Goal: Task Accomplishment & Management: Use online tool/utility

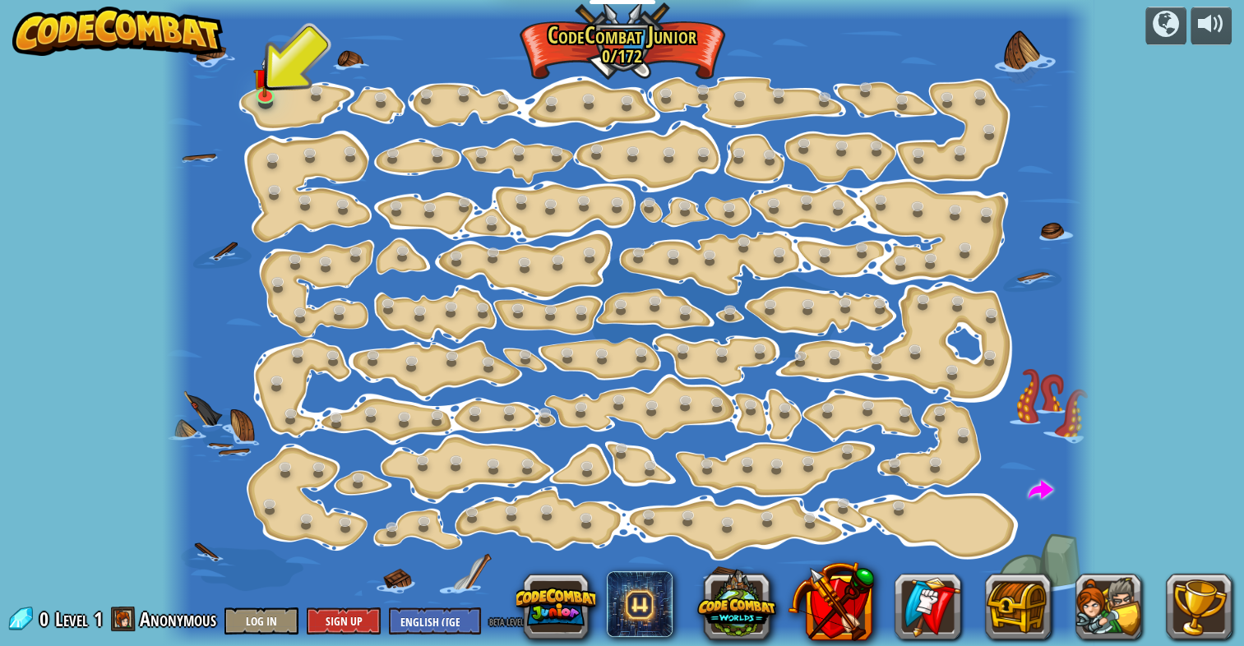
click at [280, 104] on div at bounding box center [628, 323] width 931 height 646
click at [270, 97] on link at bounding box center [266, 92] width 33 height 33
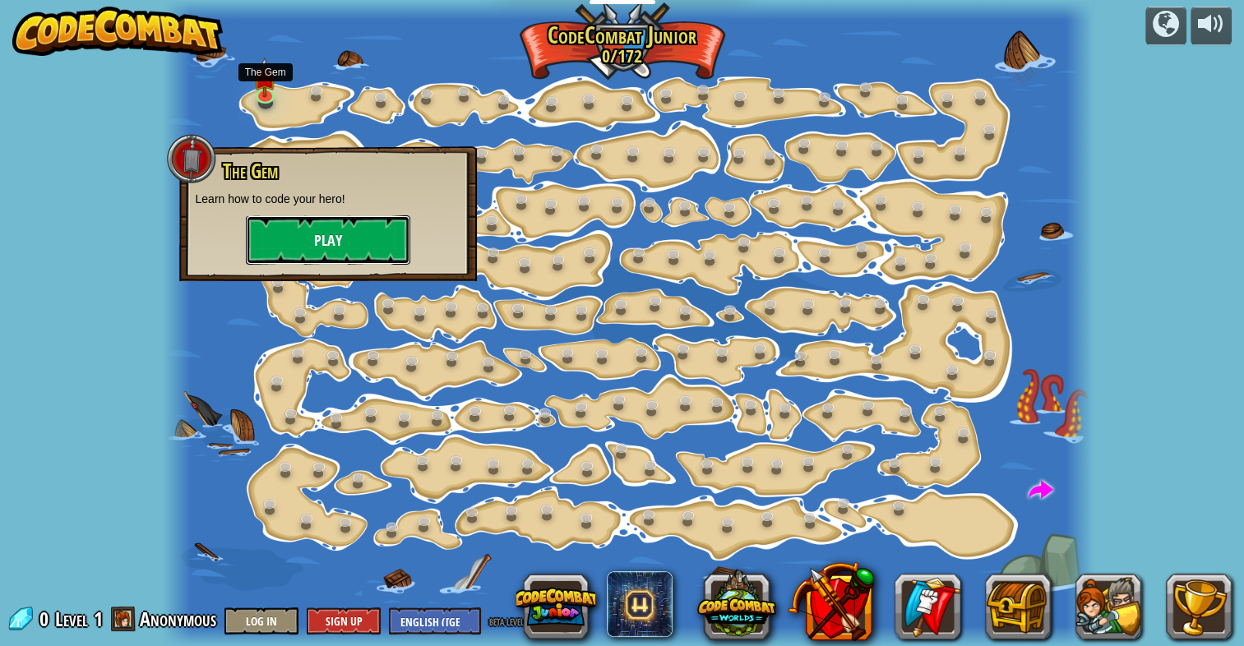
click at [325, 225] on button "Play" at bounding box center [328, 239] width 164 height 49
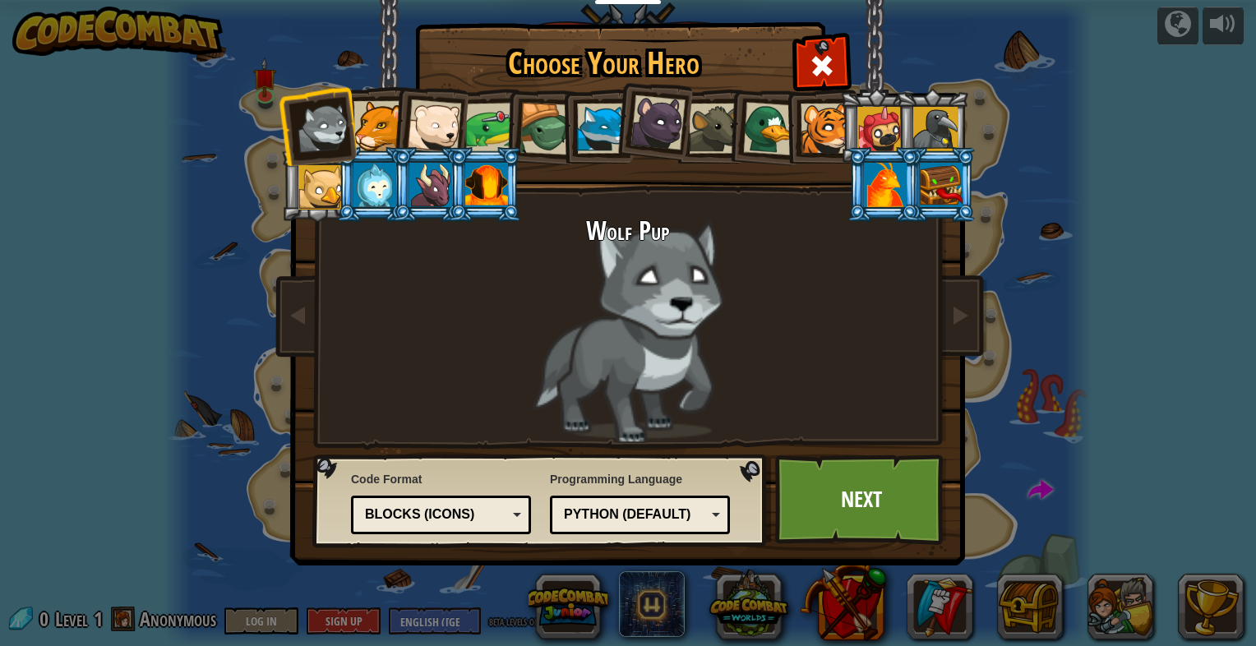
click at [702, 528] on div "Python (Default) JavaScript Lua C++ Java (Experimental) Python (Default)" at bounding box center [640, 515] width 180 height 39
drag, startPoint x: 696, startPoint y: 519, endPoint x: 700, endPoint y: 508, distance: 11.4
click at [698, 516] on div "JavaScript" at bounding box center [635, 514] width 142 height 19
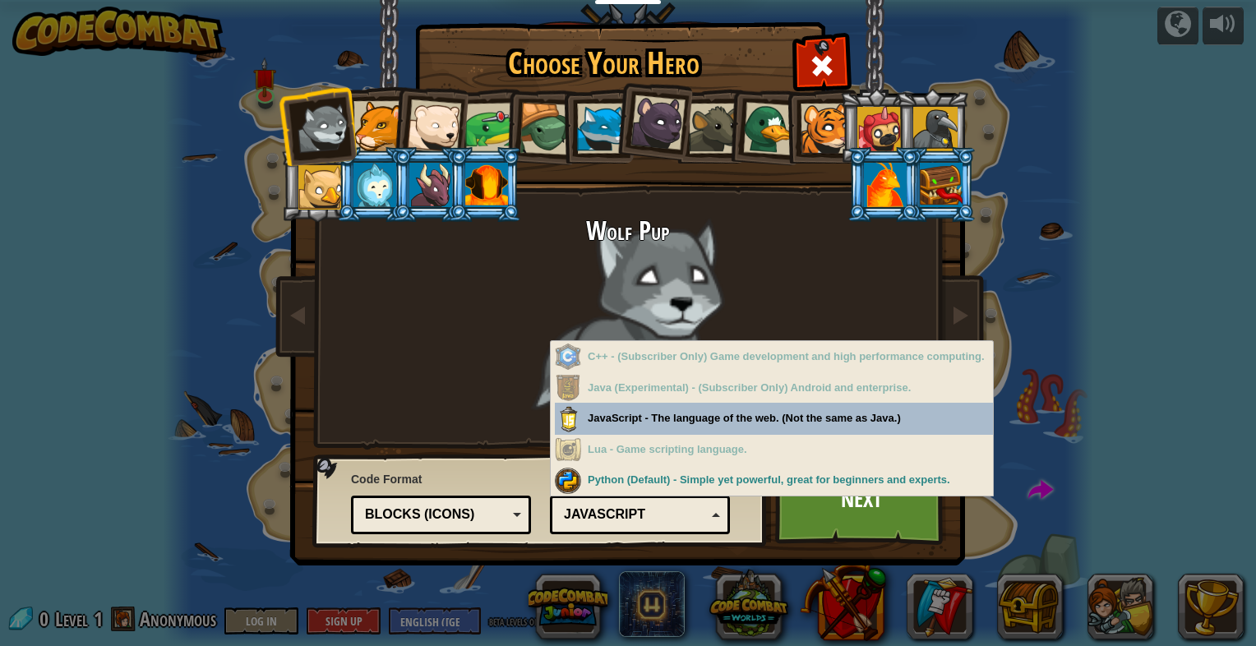
click at [707, 26] on div "Choose Your Hero 0 Wolf Pup Cougar Polar Bear Cub Frog Turtle Blue Fox Panther …" at bounding box center [628, 26] width 674 height 2
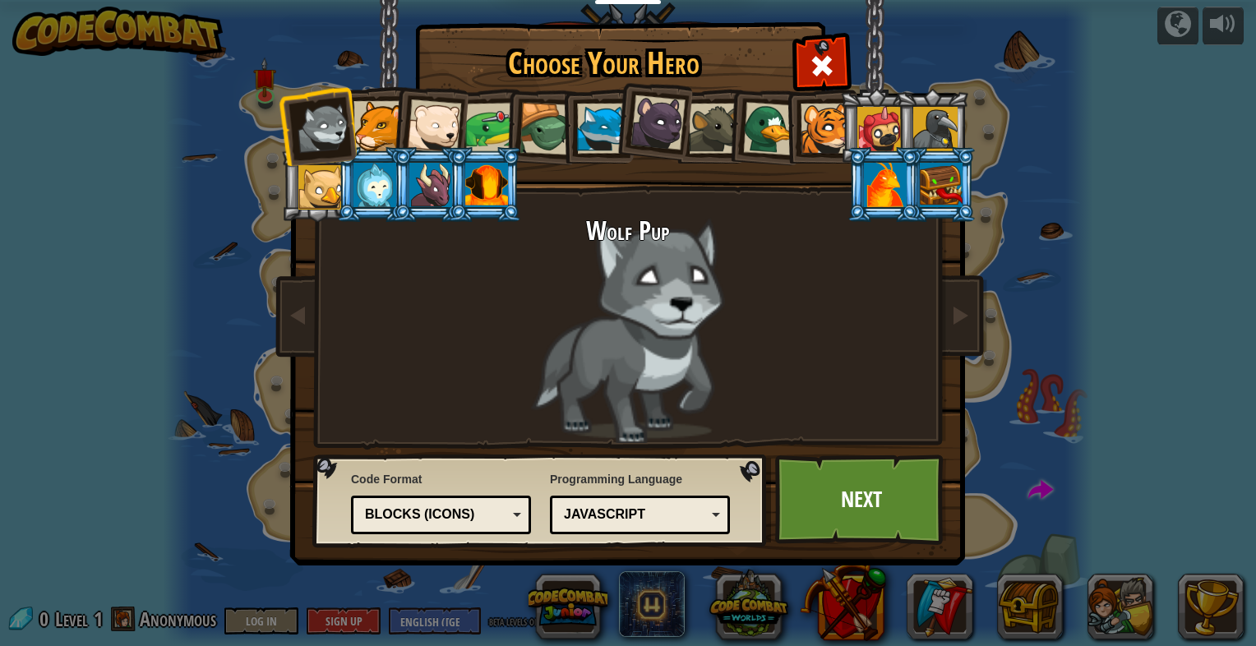
click at [666, 515] on div "JavaScript" at bounding box center [635, 514] width 142 height 19
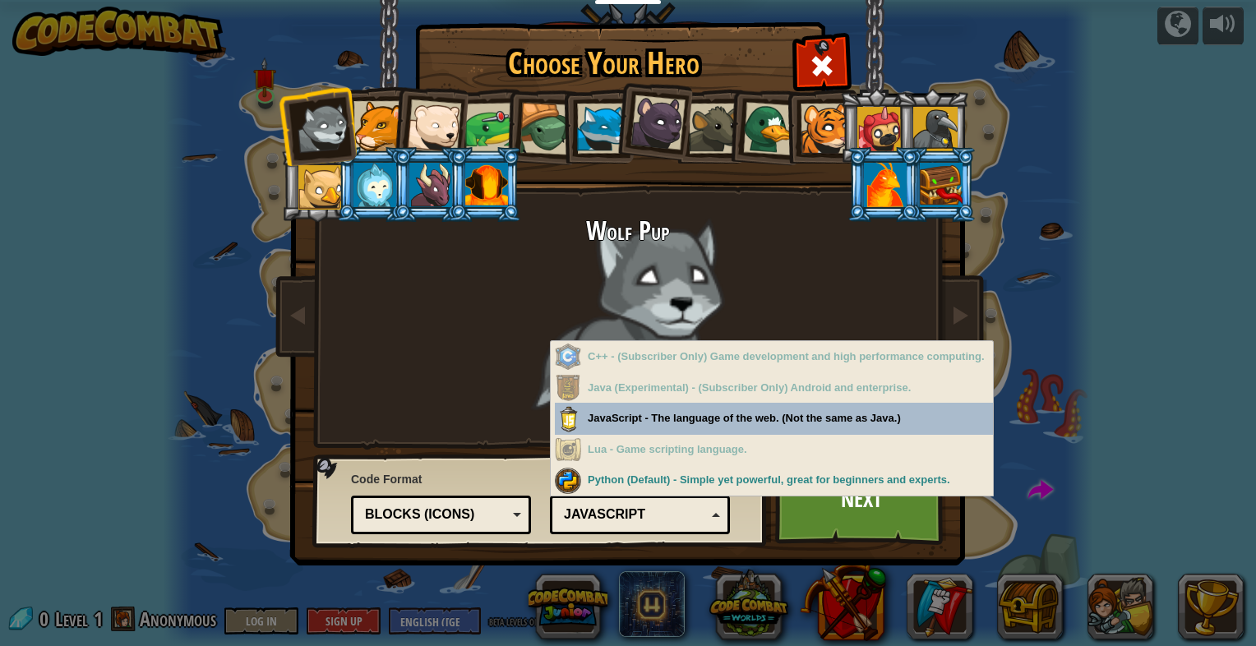
click at [669, 505] on div "JavaScript" at bounding box center [635, 514] width 142 height 19
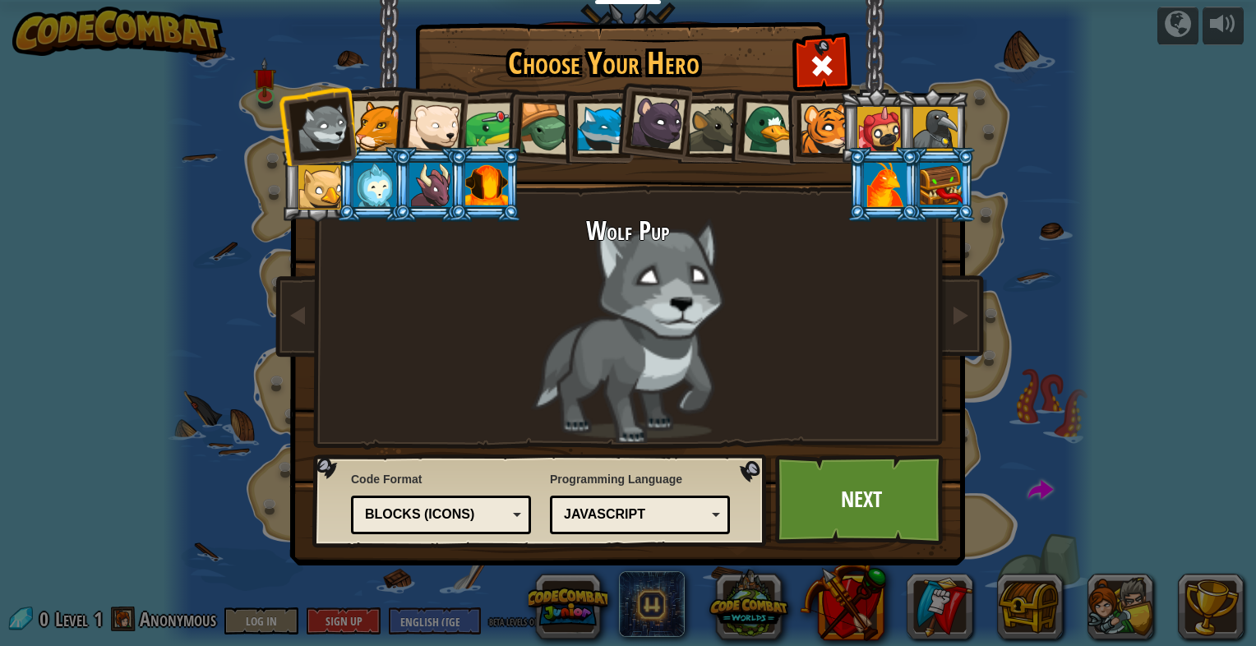
click at [669, 505] on div "JavaScript" at bounding box center [635, 514] width 142 height 19
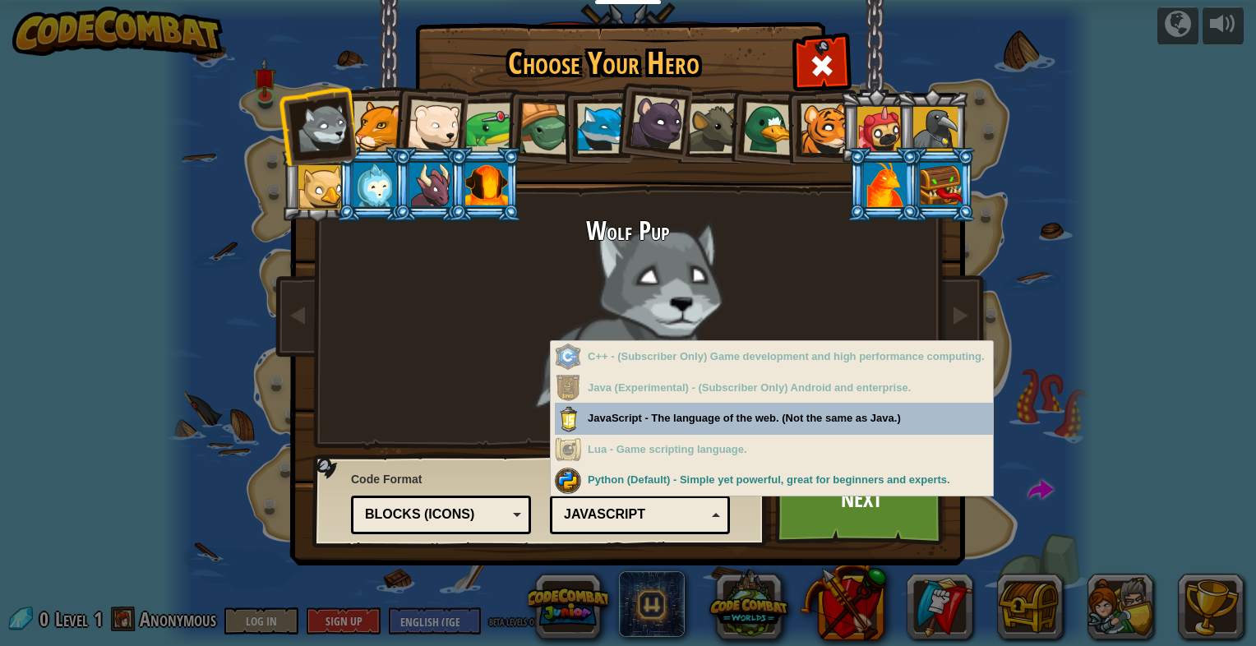
click at [669, 505] on div "JavaScript" at bounding box center [635, 514] width 142 height 19
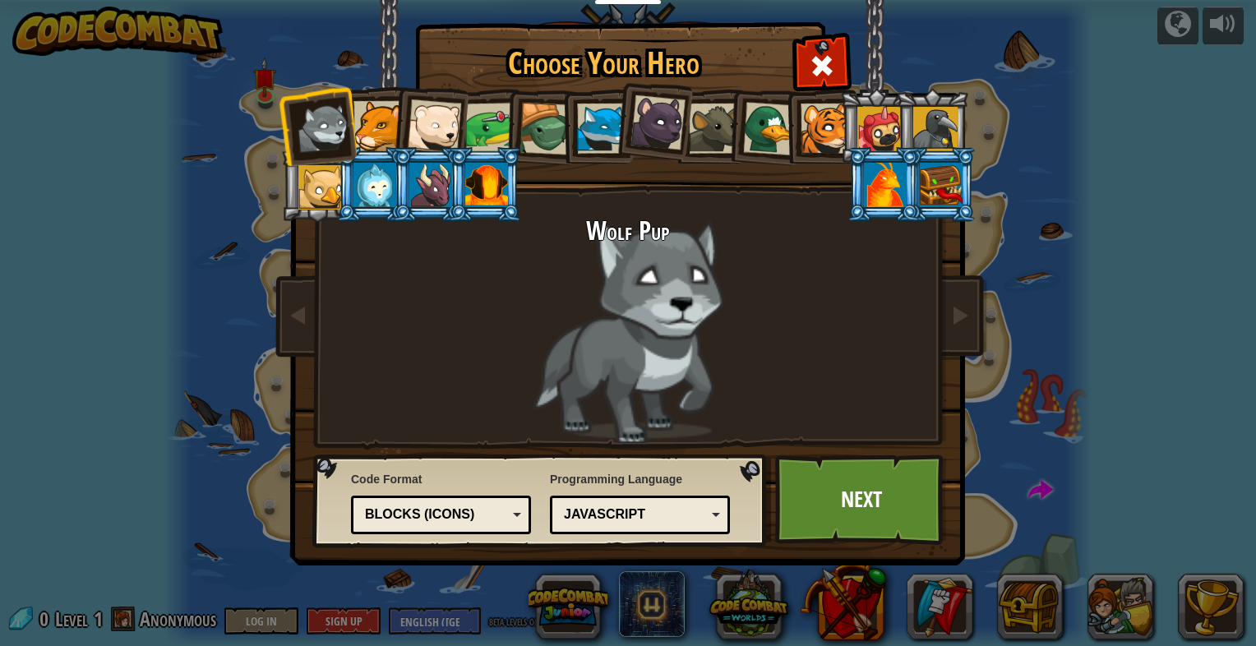
click at [669, 505] on div "JavaScript" at bounding box center [635, 514] width 142 height 19
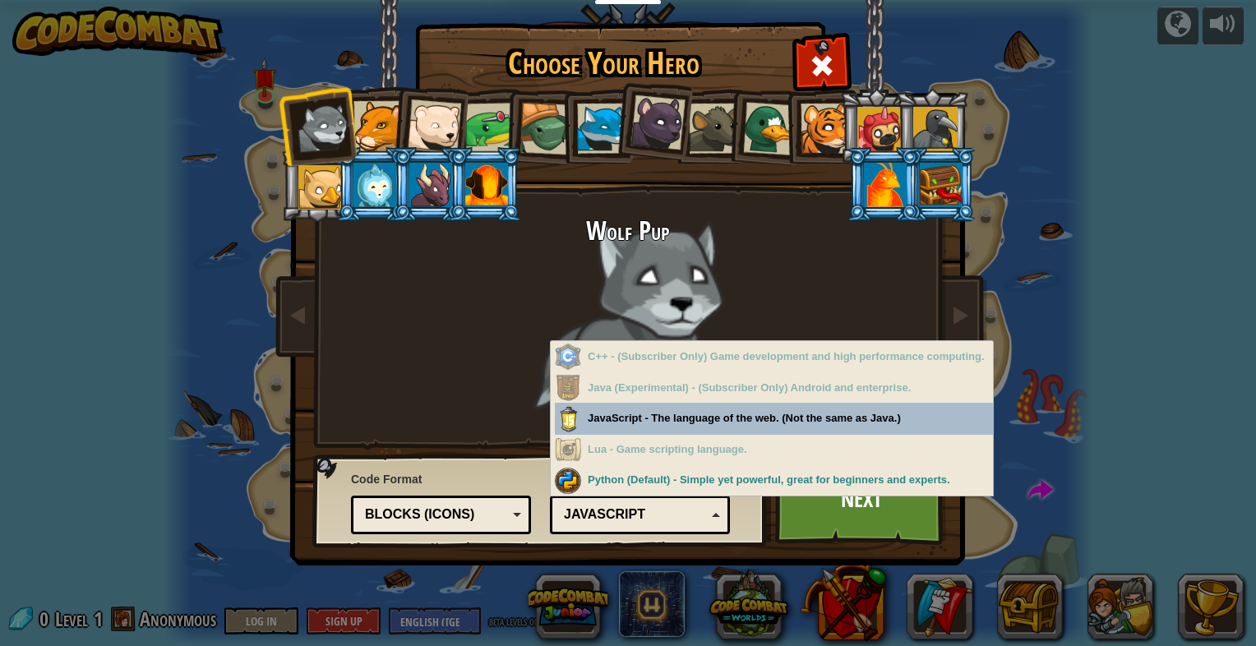
click at [669, 505] on div "JavaScript" at bounding box center [635, 514] width 142 height 19
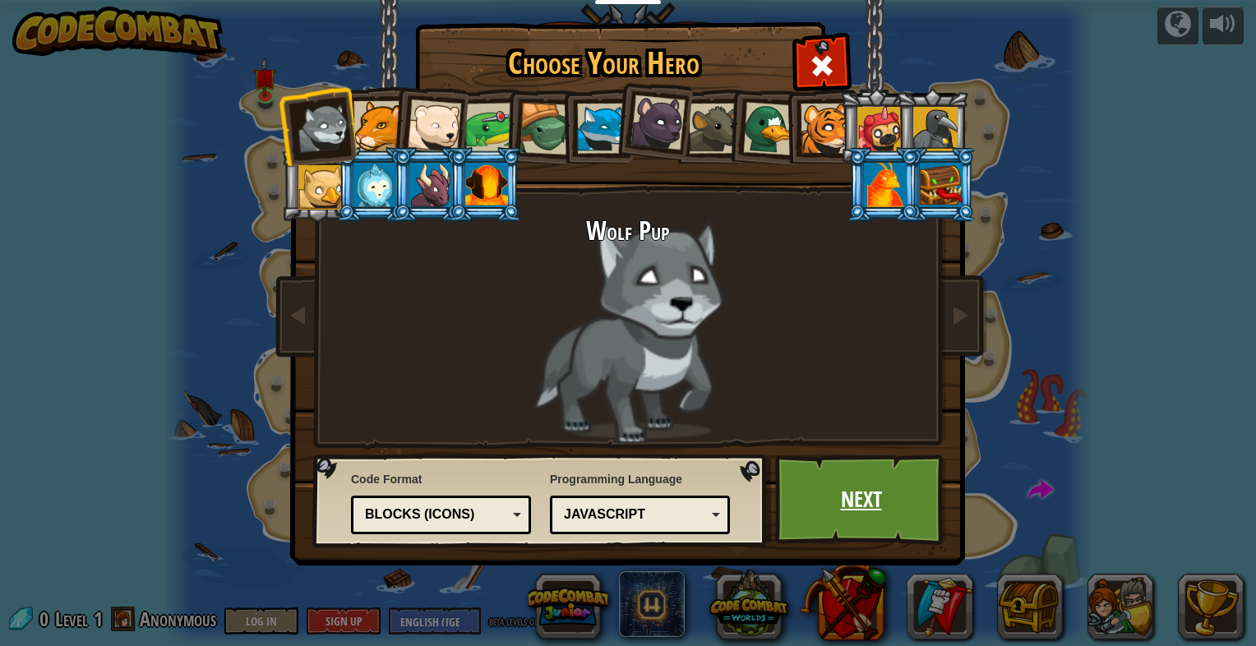
click at [832, 526] on link "Next" at bounding box center [861, 500] width 172 height 90
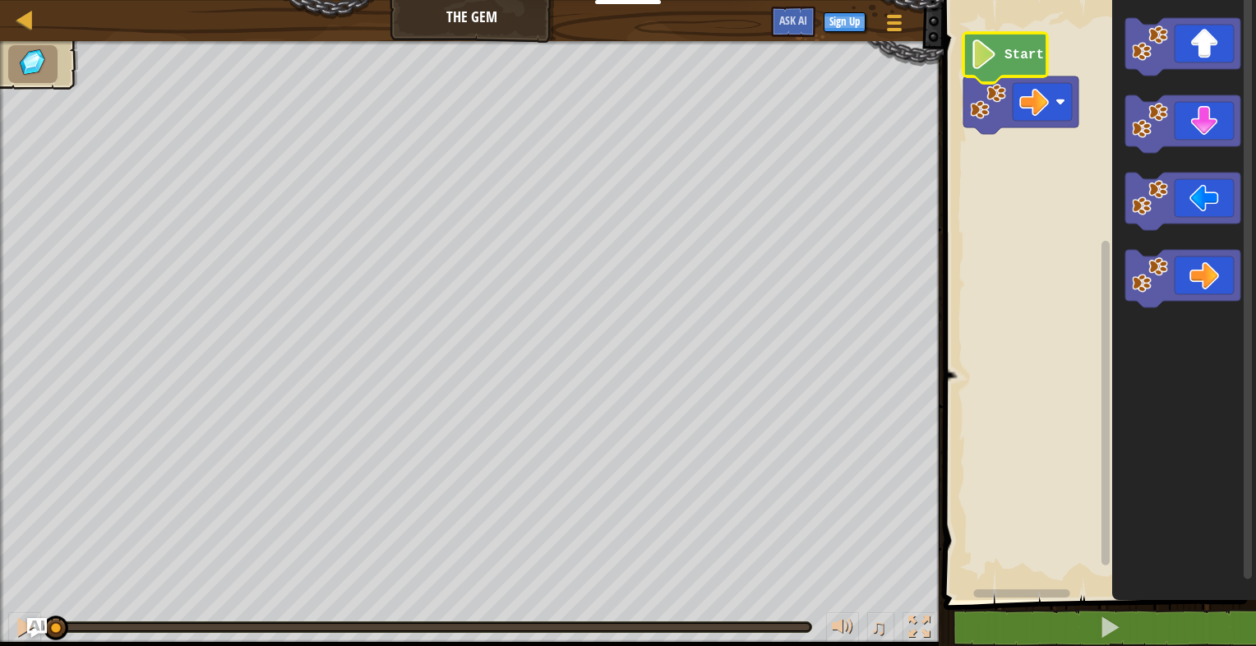
click at [1029, 69] on icon "Blockly Workspace" at bounding box center [1005, 58] width 84 height 50
click at [1020, 48] on text "Start" at bounding box center [1023, 55] width 39 height 15
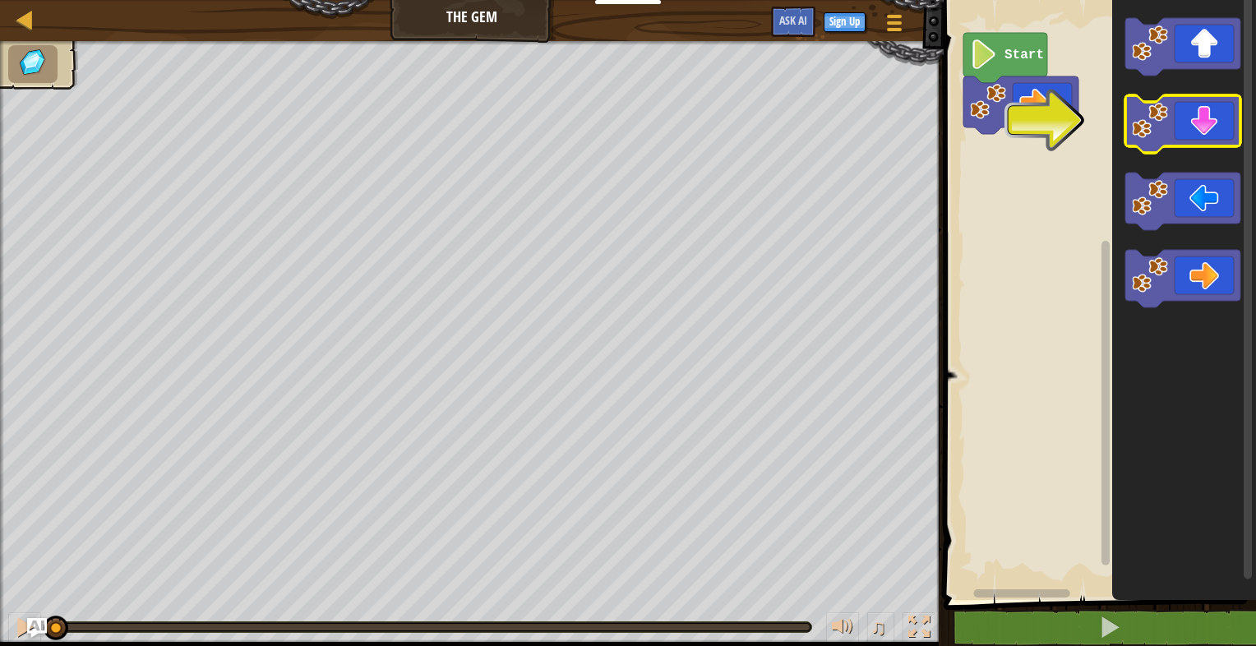
click at [1214, 132] on icon "Blockly Workspace" at bounding box center [1182, 124] width 115 height 58
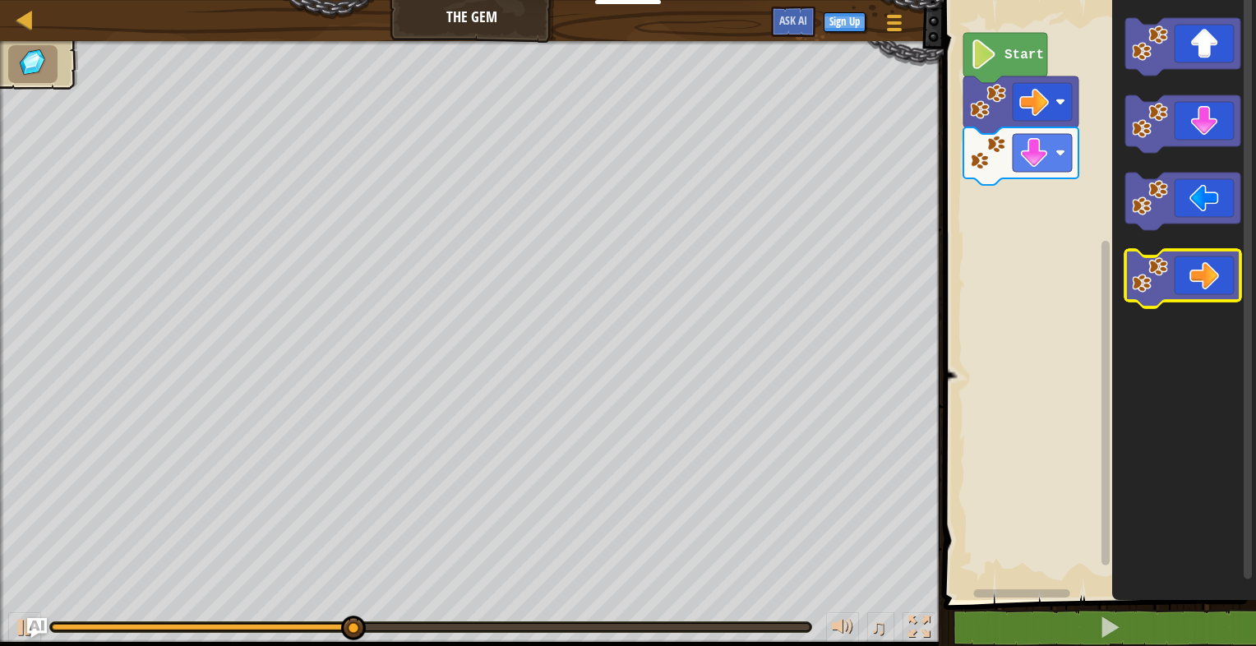
click at [1220, 265] on icon "Blockly Workspace" at bounding box center [1182, 279] width 115 height 58
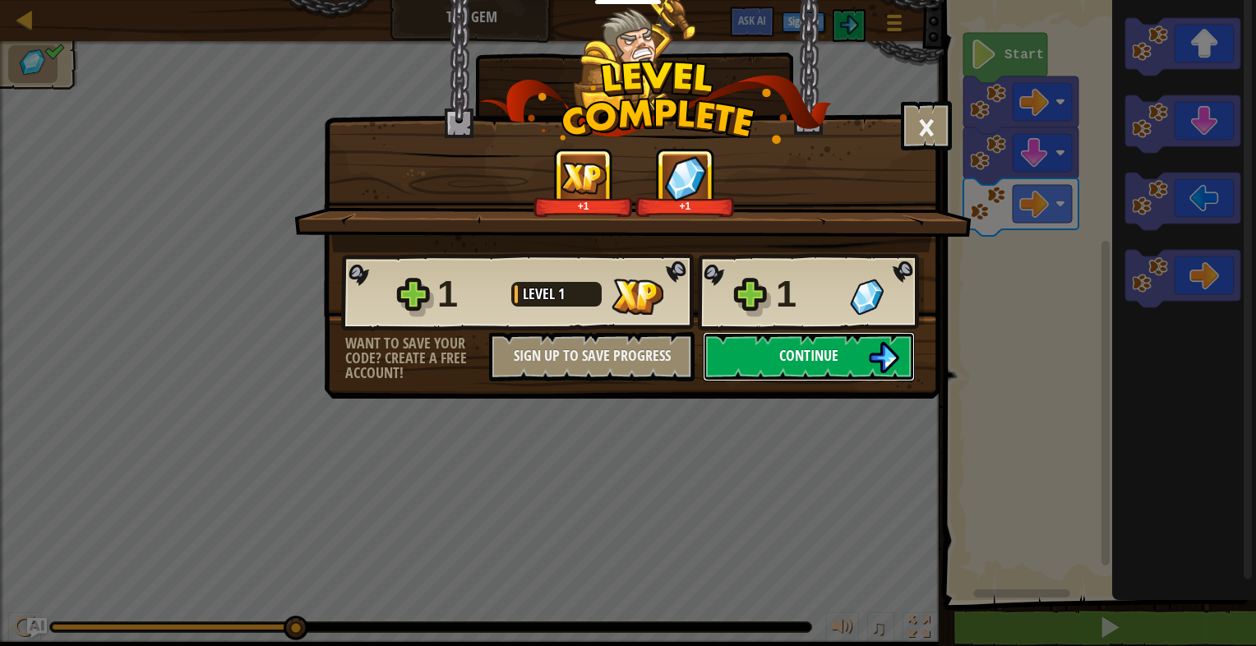
click at [857, 352] on button "Continue" at bounding box center [809, 356] width 212 height 49
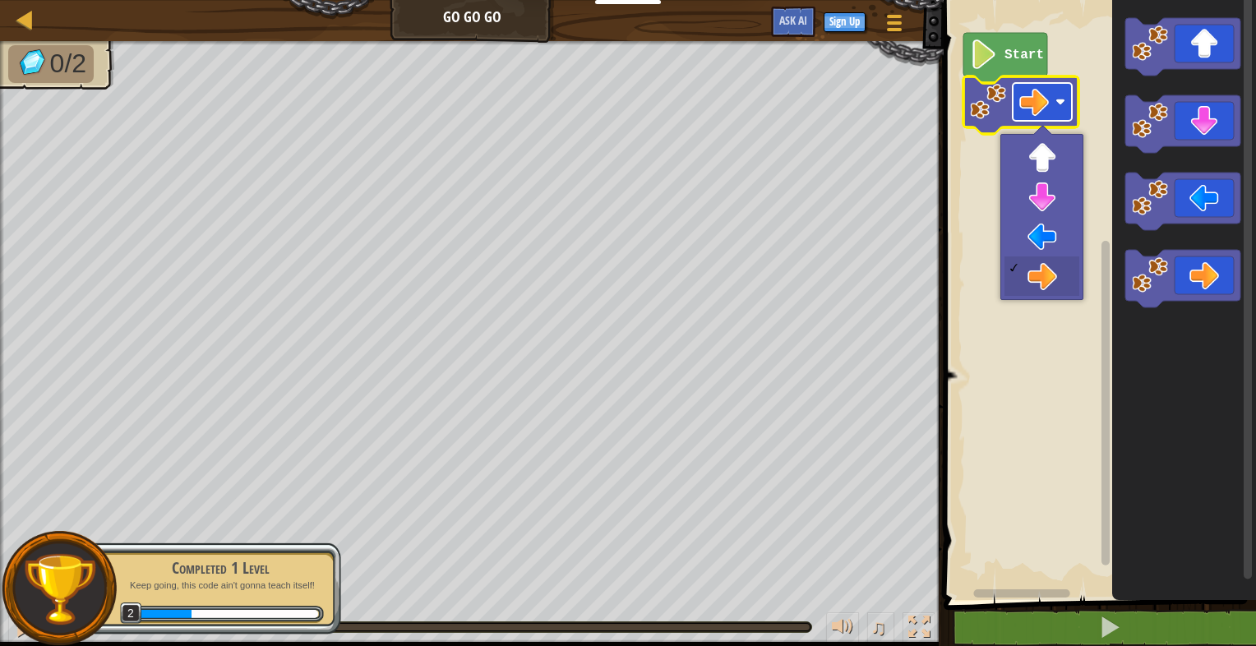
click at [1050, 113] on rect "Blockly Workspace" at bounding box center [1042, 102] width 59 height 38
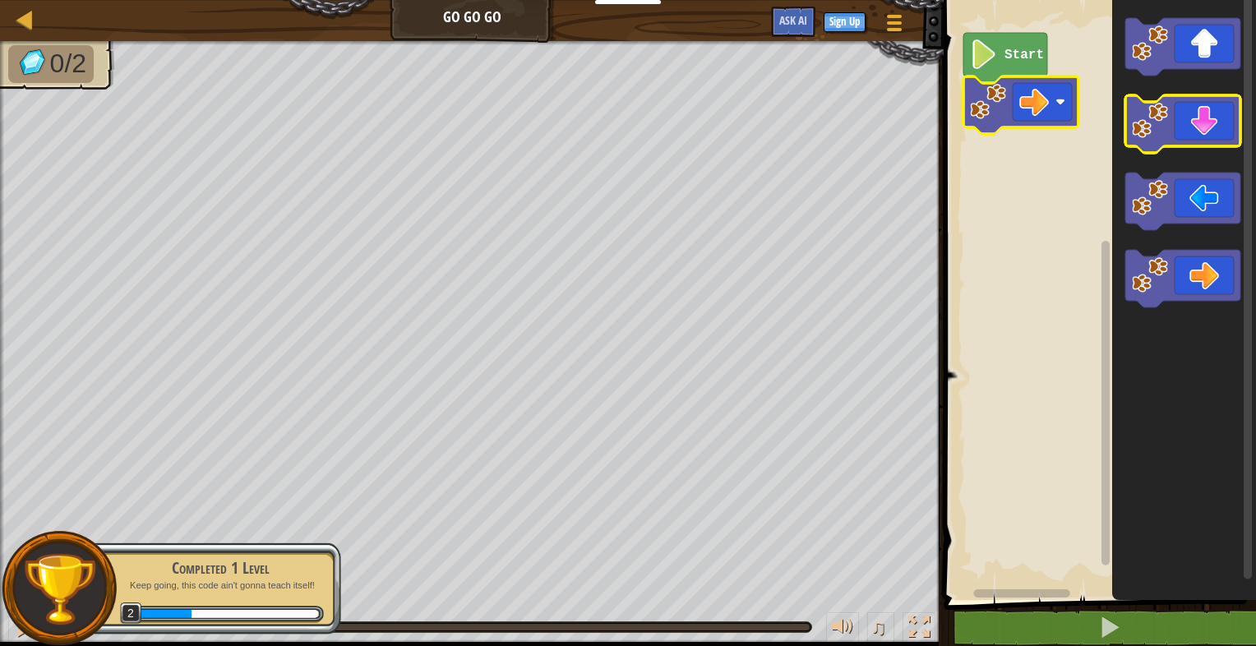
click at [1202, 136] on icon "Blockly Workspace" at bounding box center [1182, 124] width 115 height 58
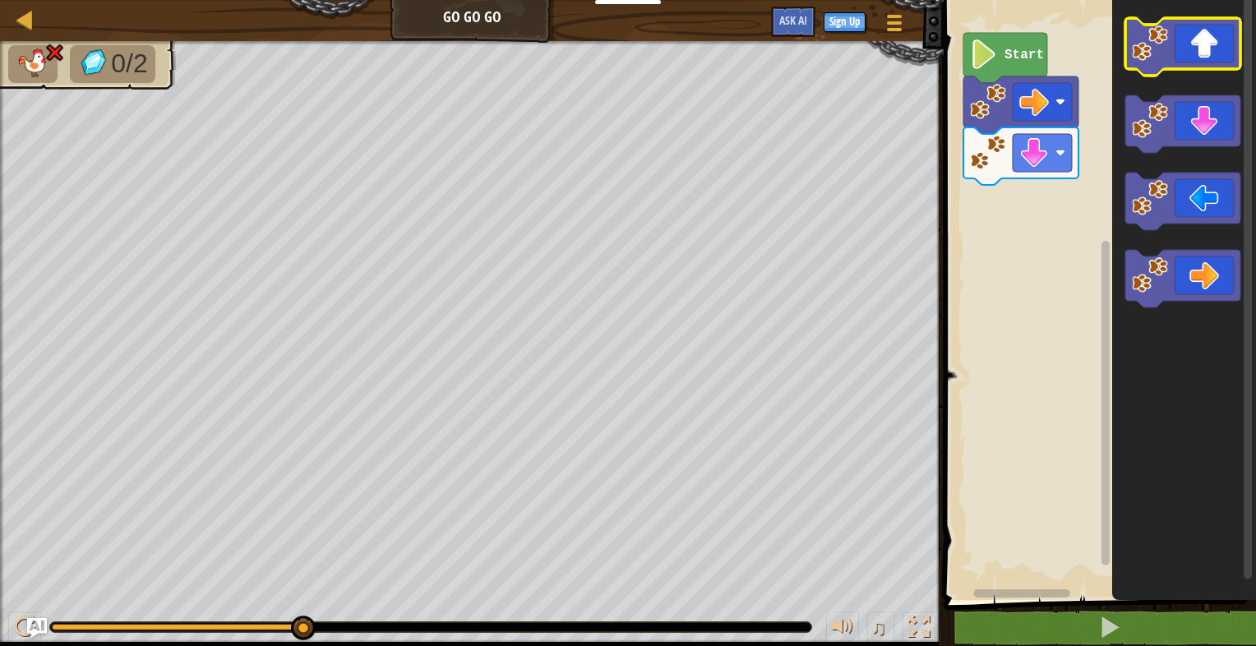
click at [1187, 56] on icon "Blockly Workspace" at bounding box center [1182, 47] width 115 height 58
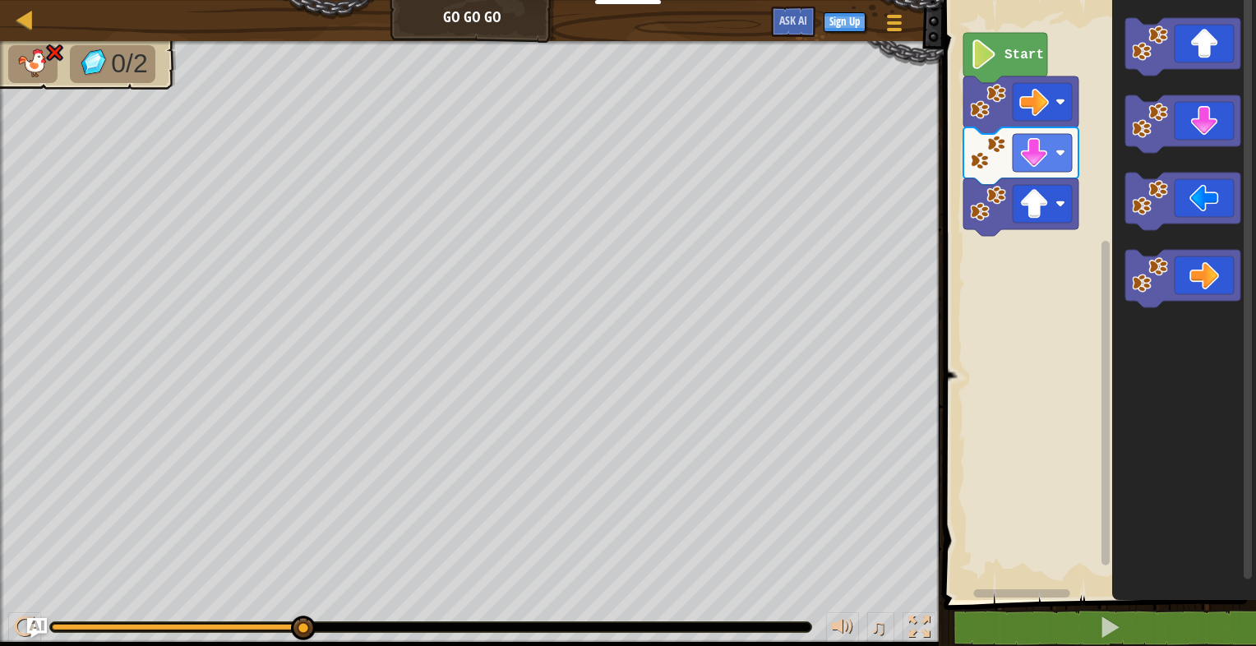
click at [1007, 54] on text "Start" at bounding box center [1023, 55] width 39 height 15
click at [1040, 150] on image "Blockly Workspace" at bounding box center [1034, 153] width 30 height 30
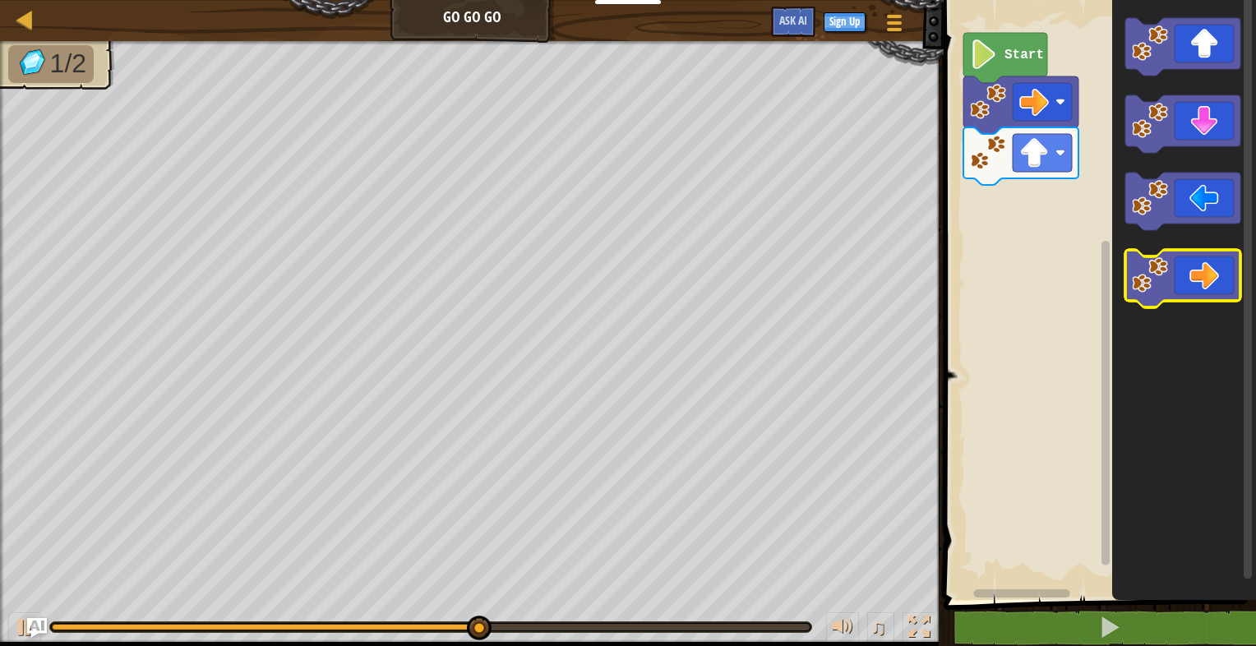
click at [1203, 271] on icon "Blockly Workspace" at bounding box center [1182, 279] width 115 height 58
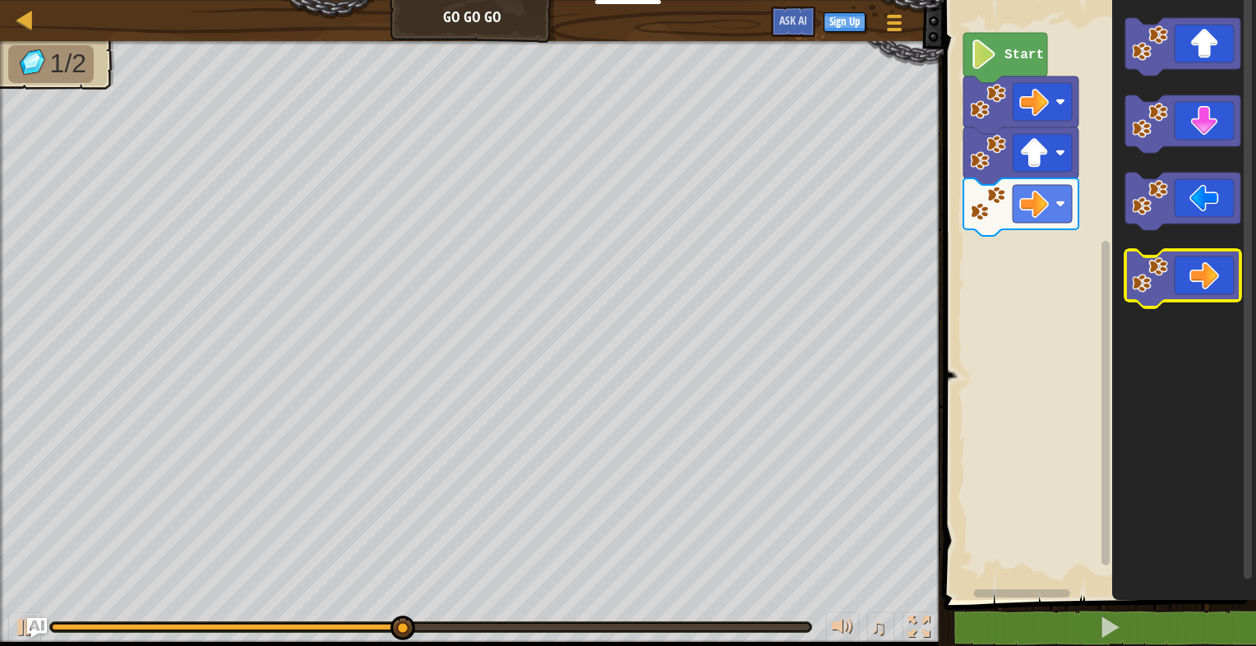
click at [1197, 257] on icon "Blockly Workspace" at bounding box center [1182, 279] width 115 height 58
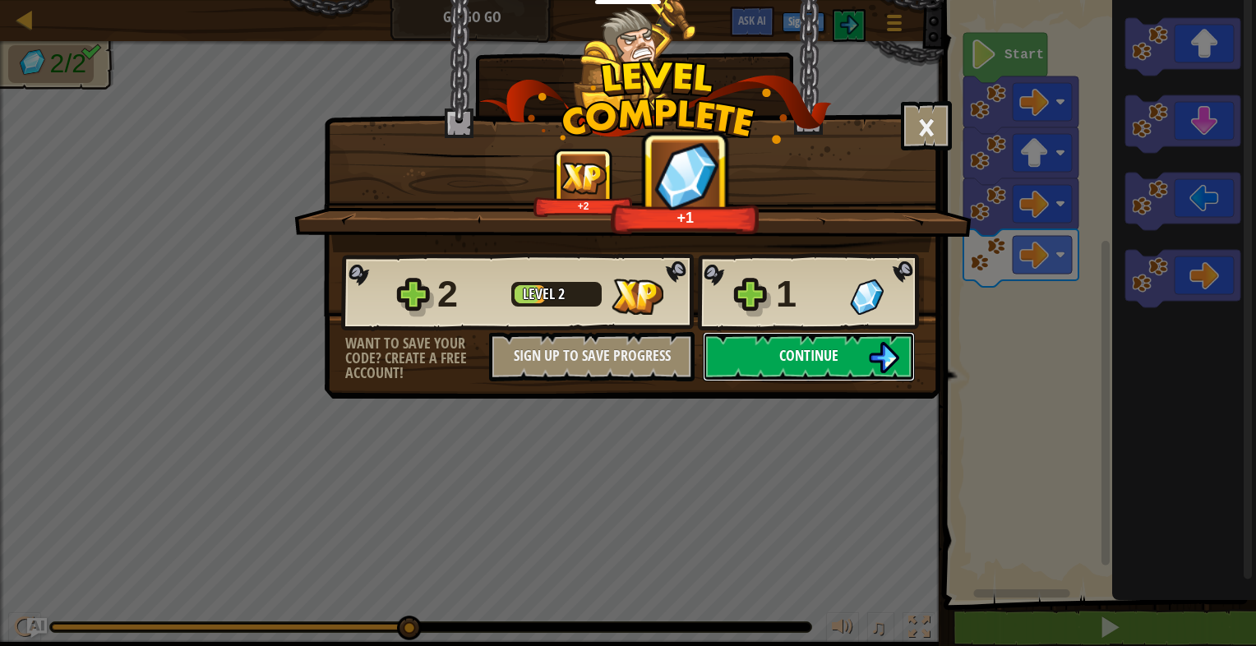
click at [820, 344] on button "Continue" at bounding box center [809, 356] width 212 height 49
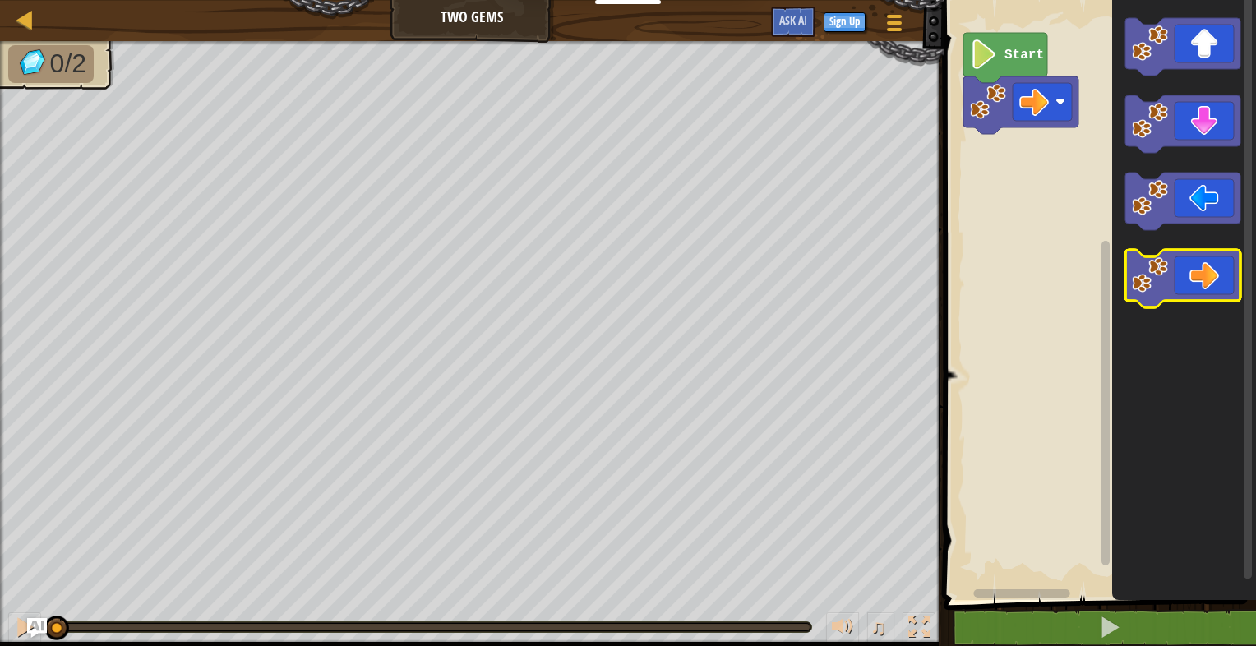
click at [1184, 261] on icon "Blockly Workspace" at bounding box center [1182, 279] width 115 height 58
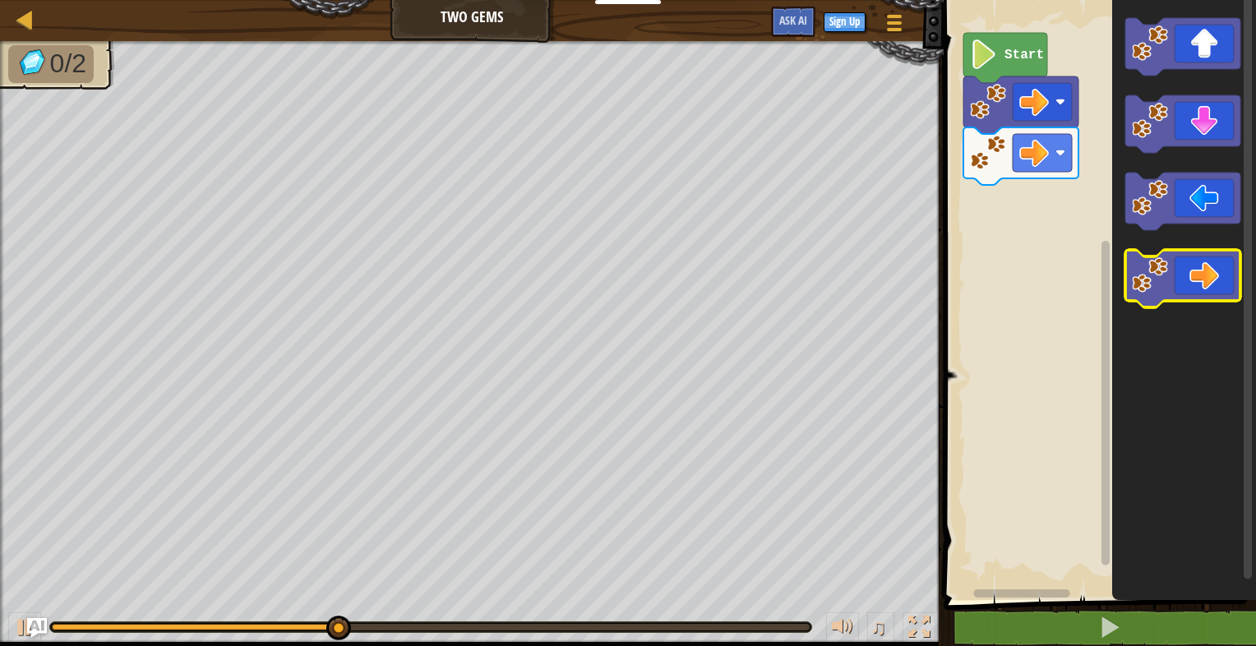
click at [1166, 266] on image "Blockly Workspace" at bounding box center [1150, 275] width 36 height 36
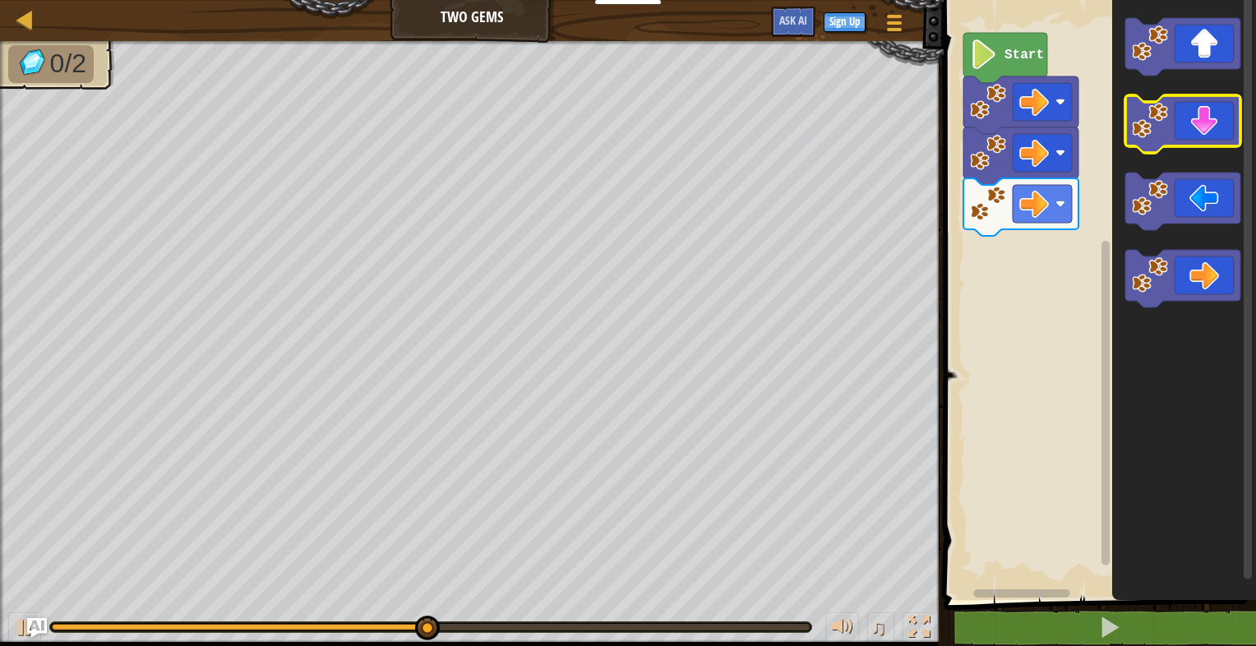
click at [1170, 140] on icon "Blockly Workspace" at bounding box center [1182, 124] width 115 height 58
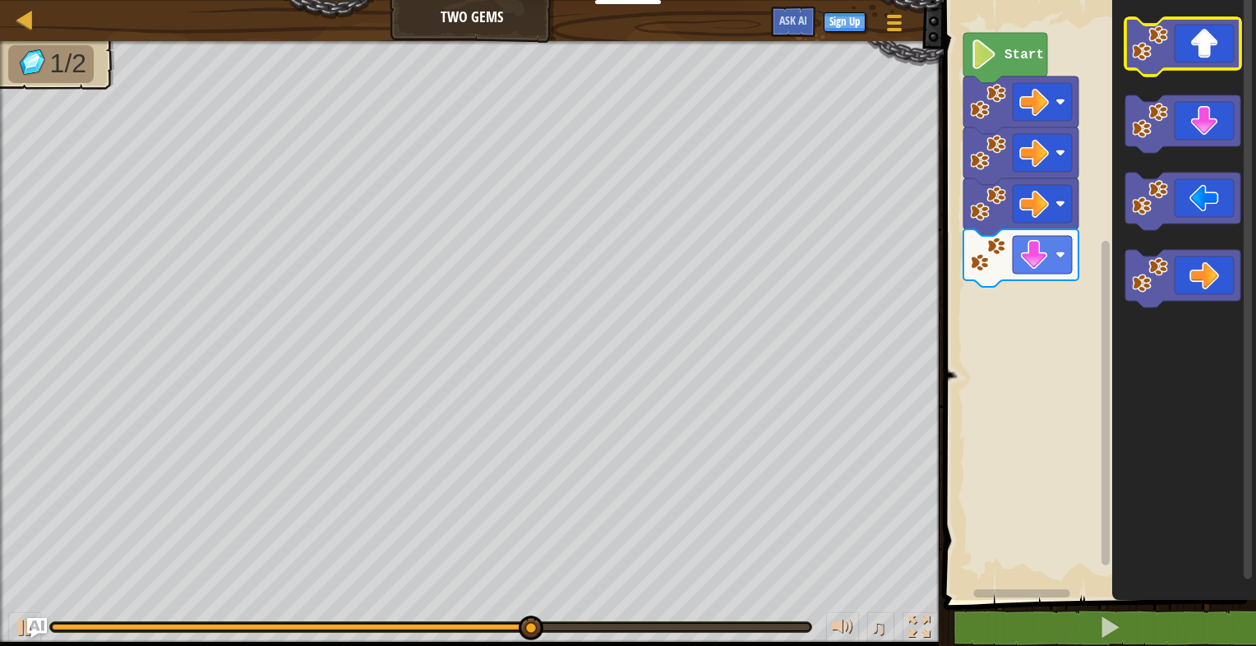
click at [1205, 30] on icon "Blockly Workspace" at bounding box center [1182, 47] width 115 height 58
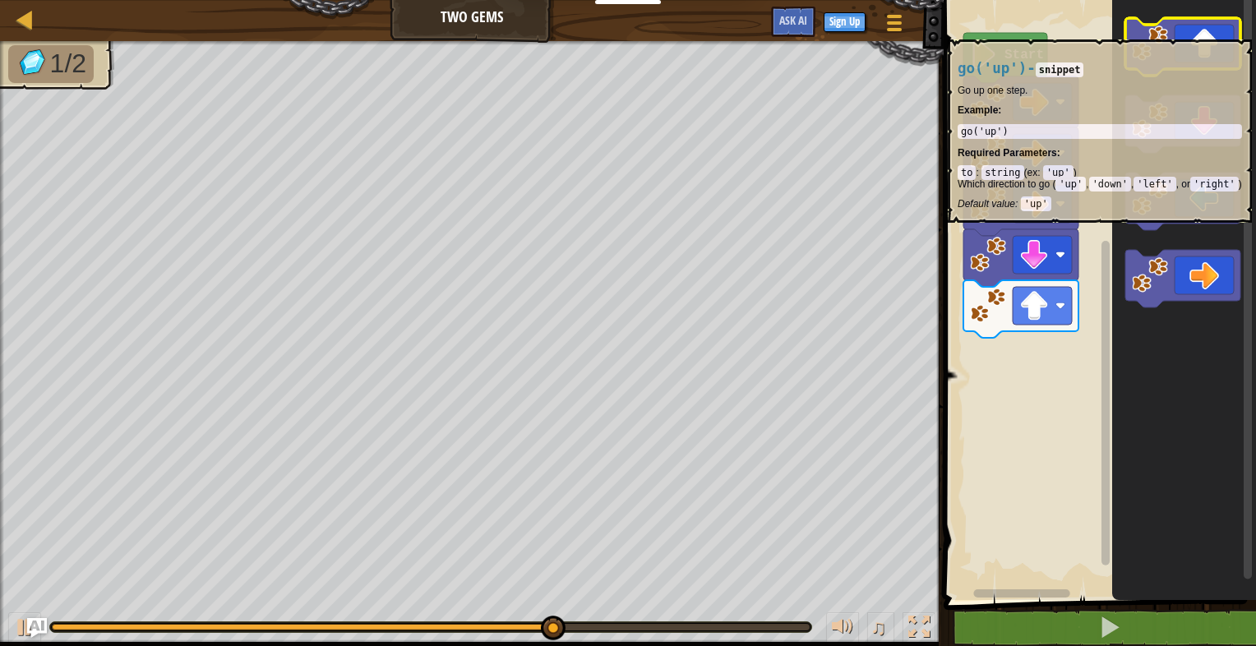
click at [1203, 31] on icon "Blockly Workspace" at bounding box center [1182, 47] width 115 height 58
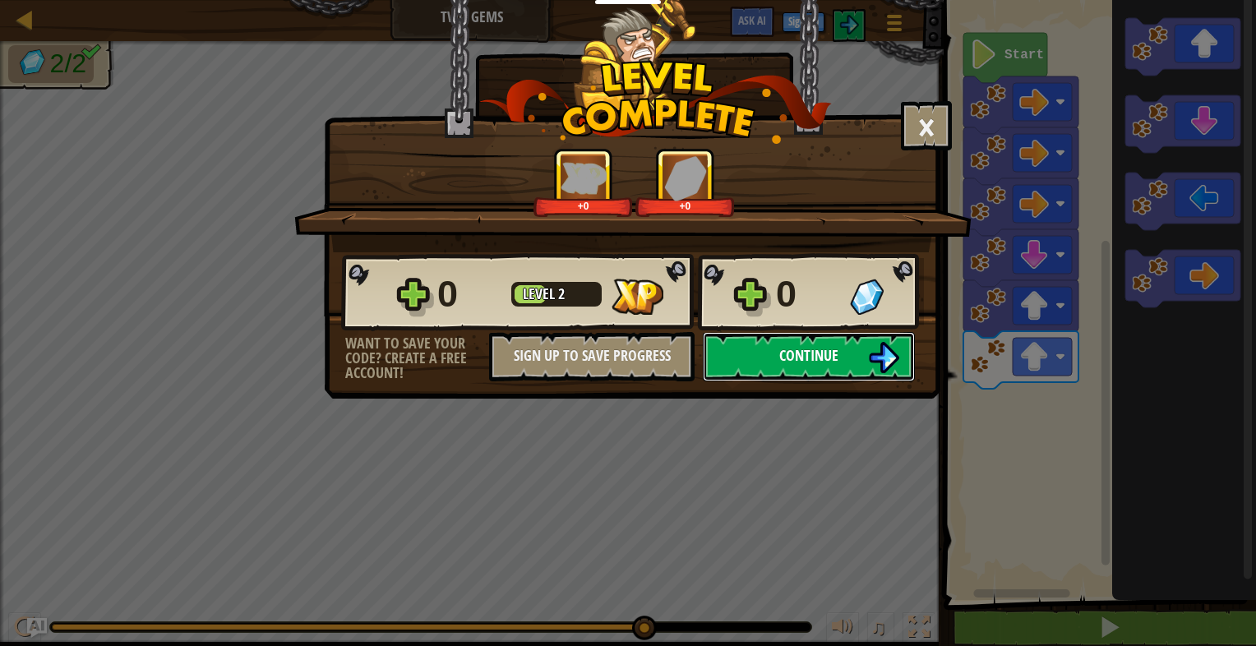
click at [759, 340] on button "Continue" at bounding box center [809, 356] width 212 height 49
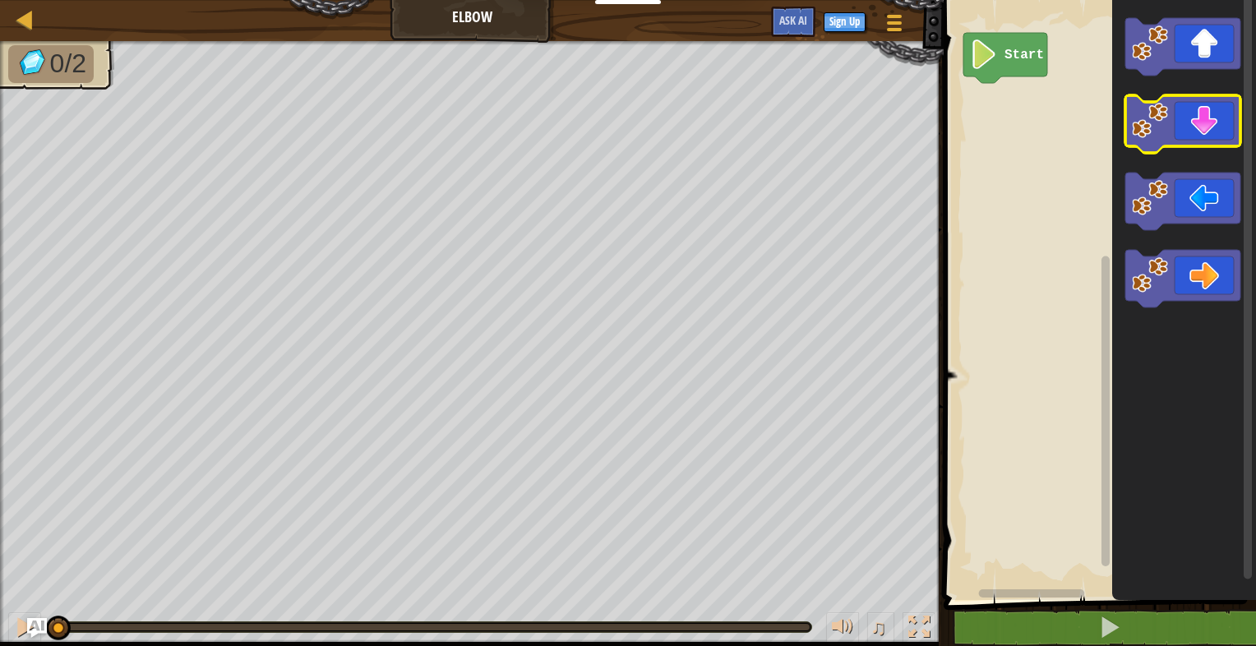
click at [1158, 128] on image "Blockly Workspace" at bounding box center [1150, 121] width 36 height 36
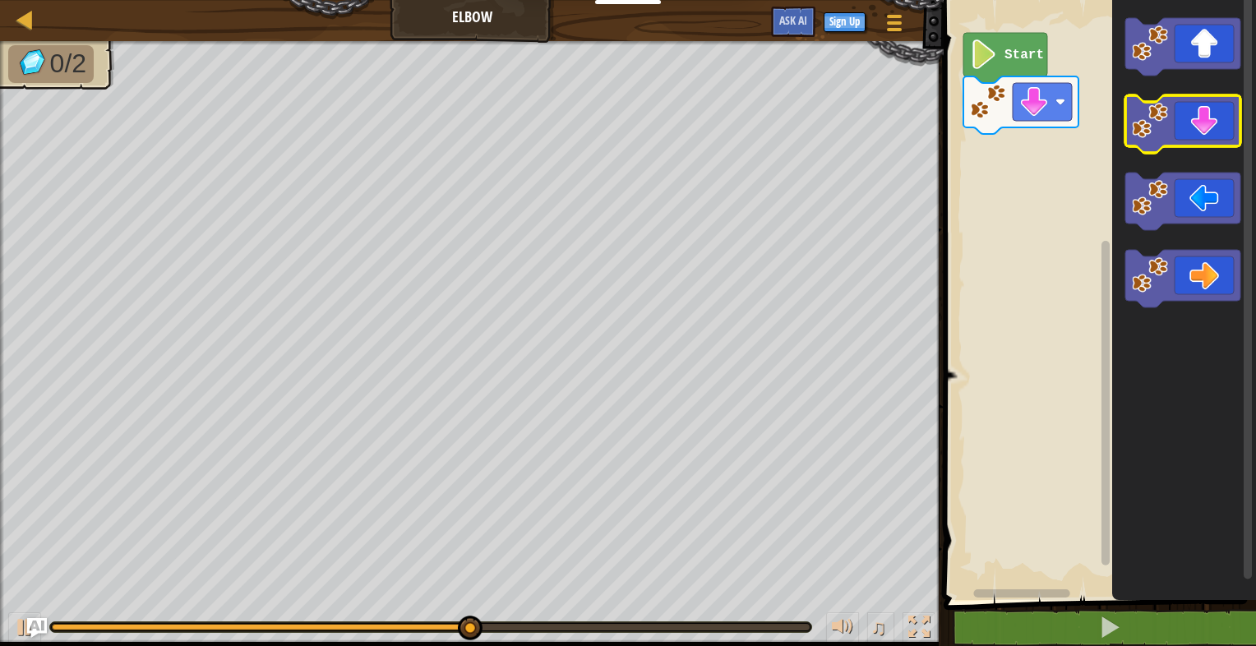
click at [1193, 134] on icon "Blockly Workspace" at bounding box center [1182, 124] width 115 height 58
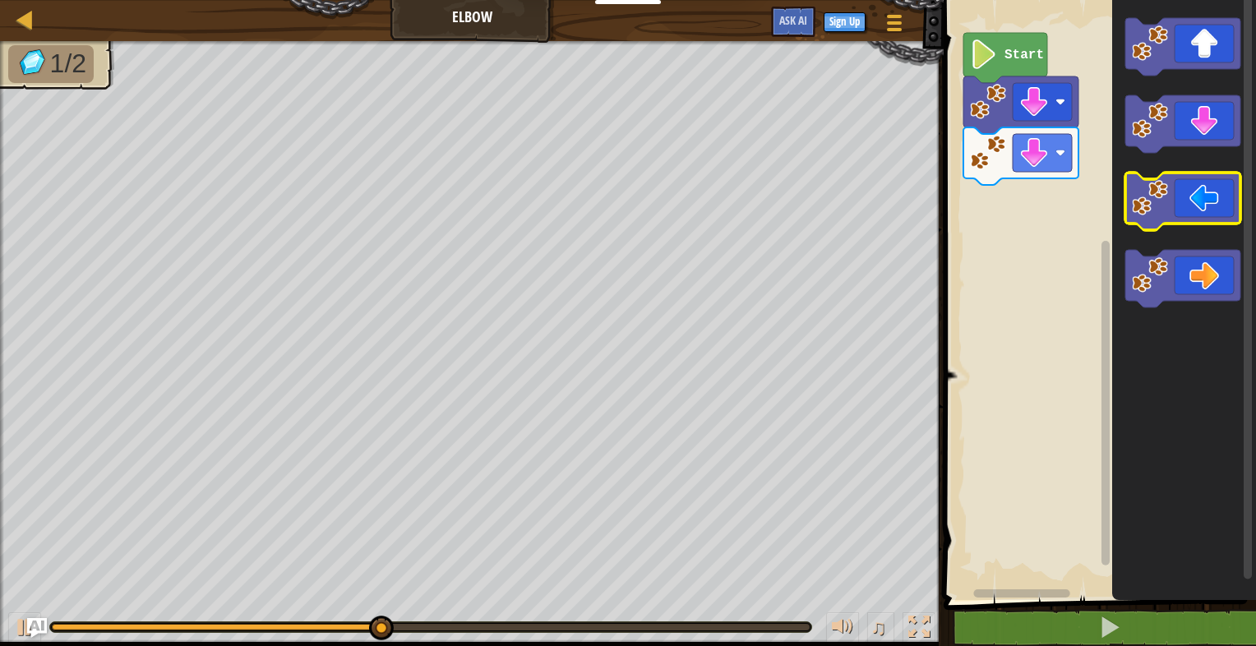
click at [1187, 215] on icon "Blockly Workspace" at bounding box center [1182, 202] width 115 height 58
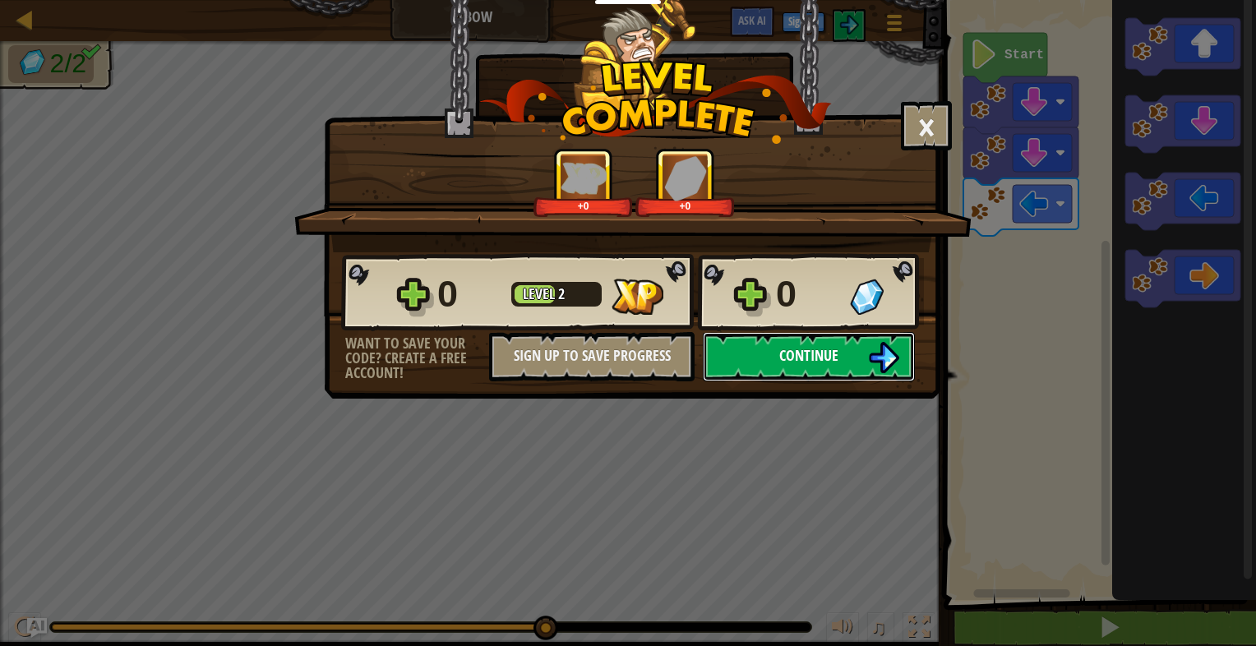
click at [779, 355] on span "Continue" at bounding box center [808, 355] width 59 height 21
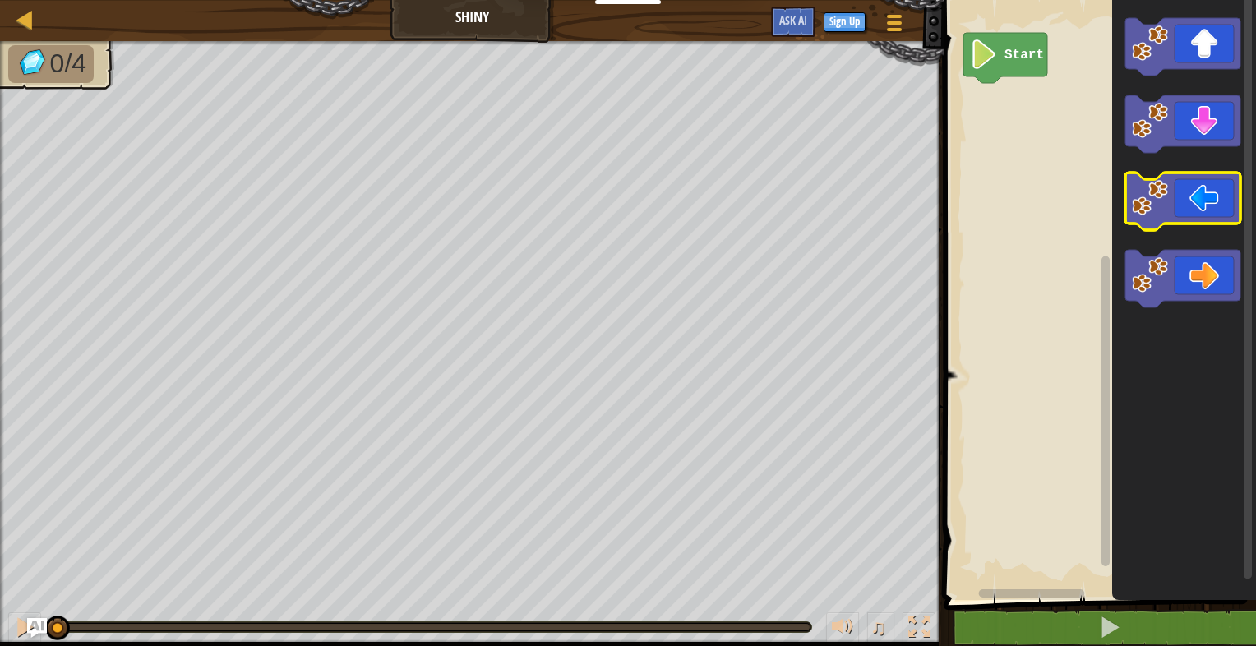
click at [1219, 214] on icon "Blockly Workspace" at bounding box center [1182, 202] width 115 height 58
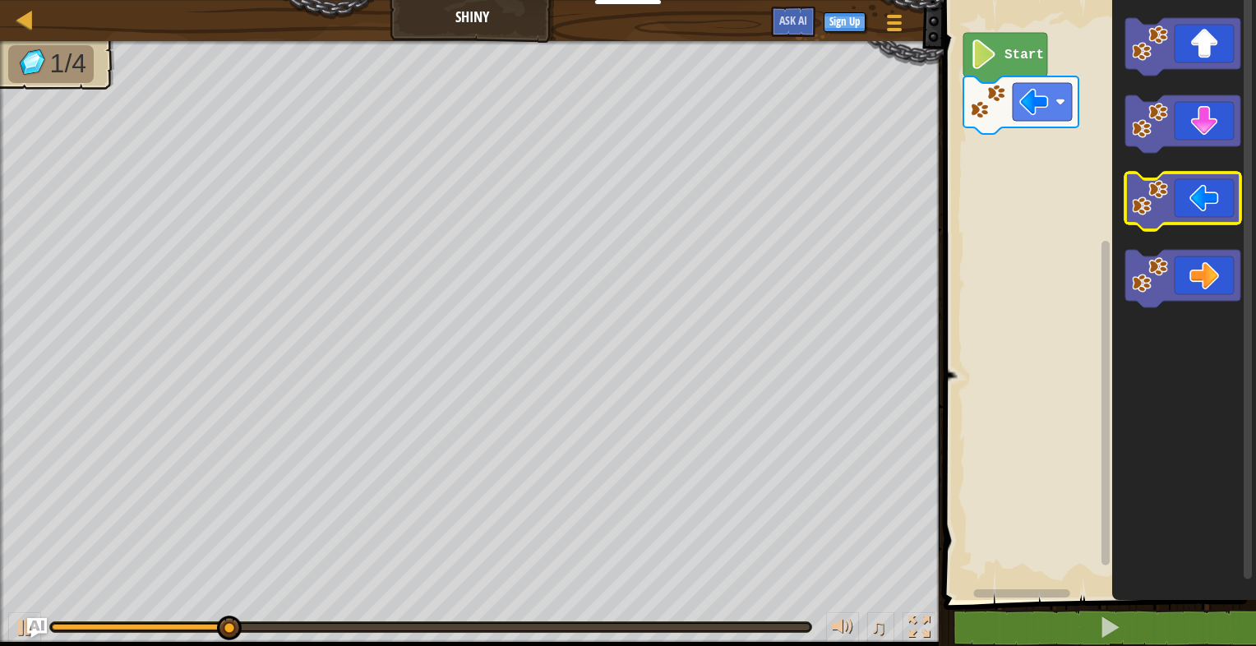
click at [1213, 205] on icon "Blockly Workspace" at bounding box center [1182, 202] width 115 height 58
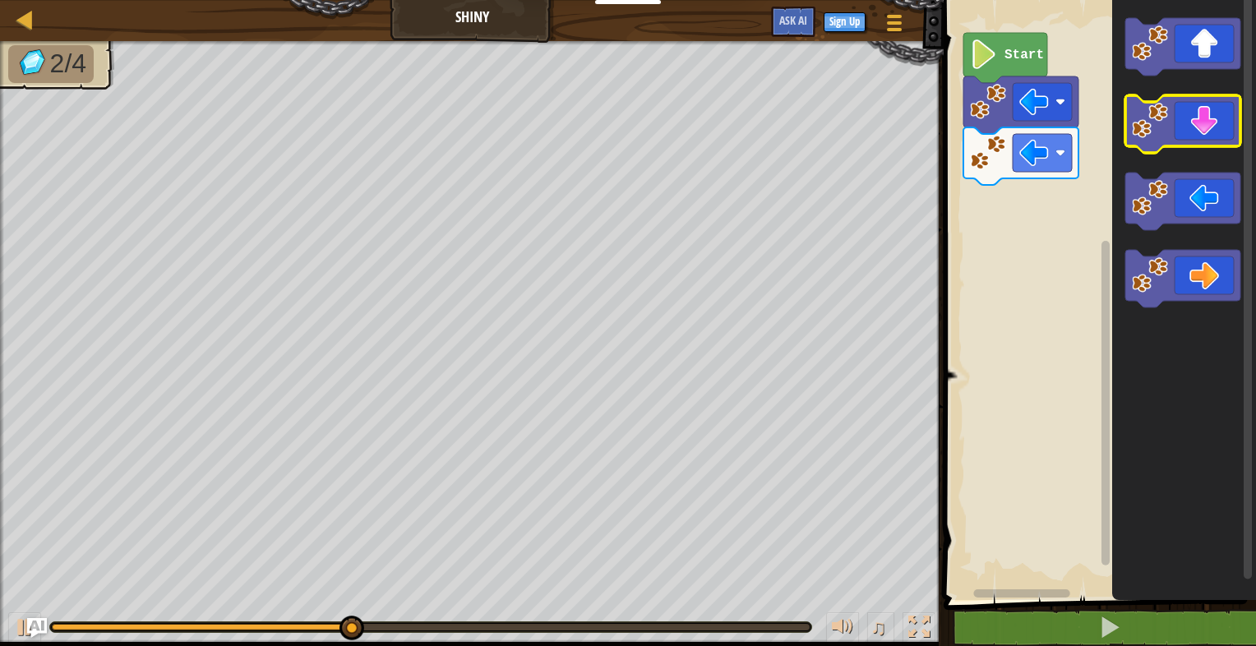
click at [1202, 128] on icon "Blockly Workspace" at bounding box center [1182, 124] width 115 height 58
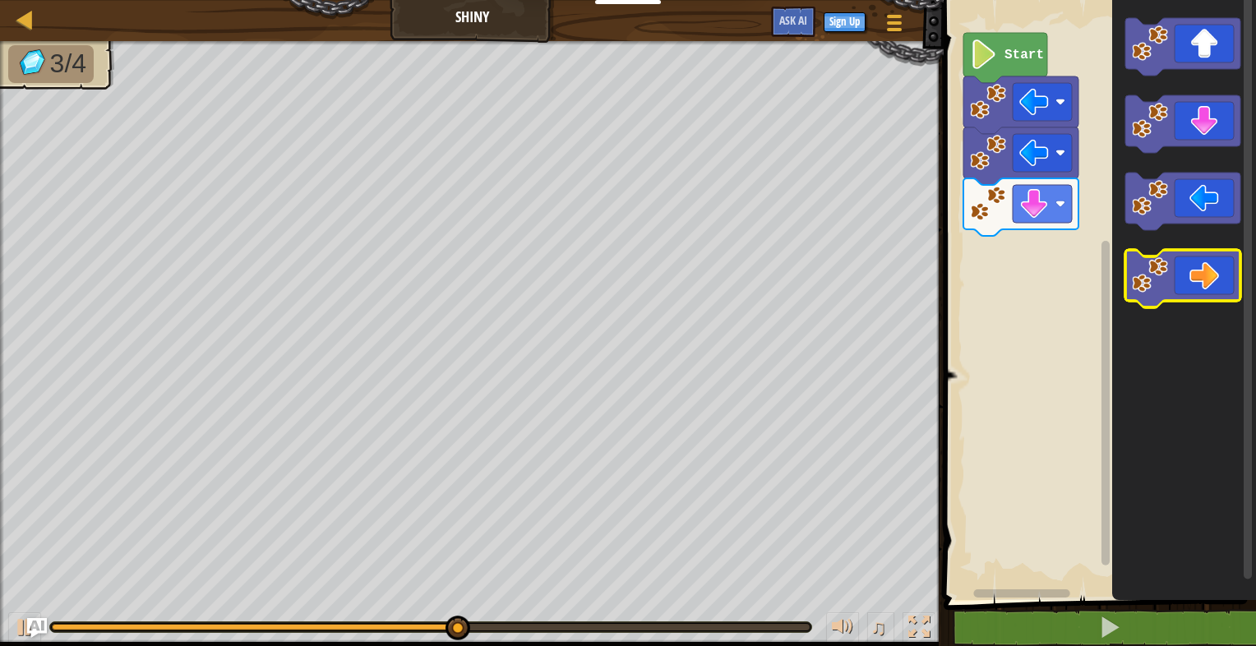
click at [1209, 275] on icon "Blockly Workspace" at bounding box center [1182, 279] width 115 height 58
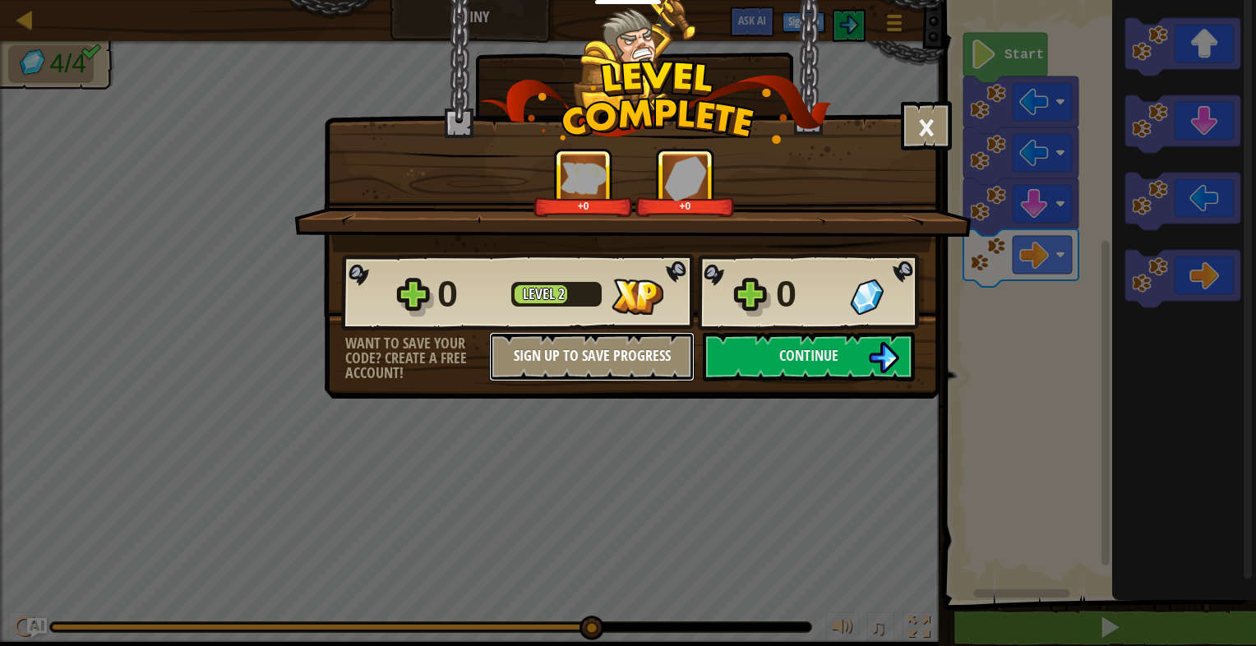
click at [638, 334] on button "Sign Up to Save Progress" at bounding box center [591, 356] width 205 height 49
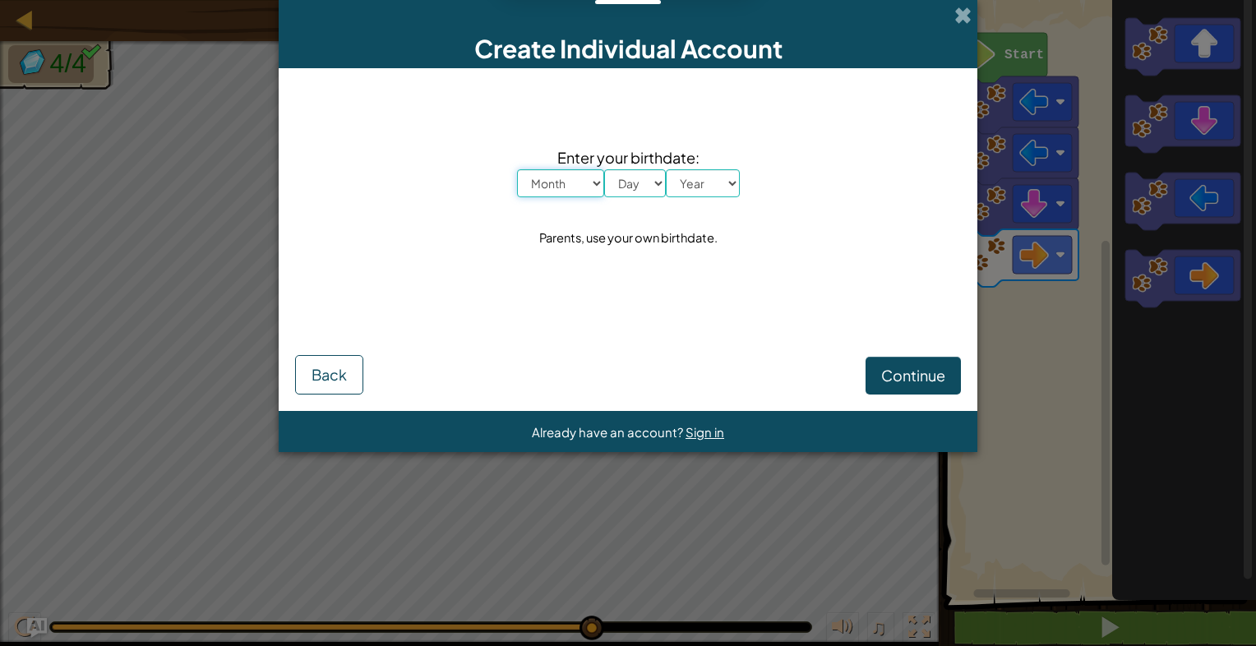
click at [584, 177] on select "Month January February March April May June July August September October Novem…" at bounding box center [560, 183] width 87 height 28
select select "9"
click at [517, 169] on select "Month January February March April May June July August September October Novem…" at bounding box center [560, 183] width 87 height 28
click at [642, 192] on select "Day 1 2 3 4 5 6 7 8 9 10 11 12 13 14 15 16 17 18 19 20 21 22 23 24 25 26 27 28 …" at bounding box center [635, 183] width 62 height 28
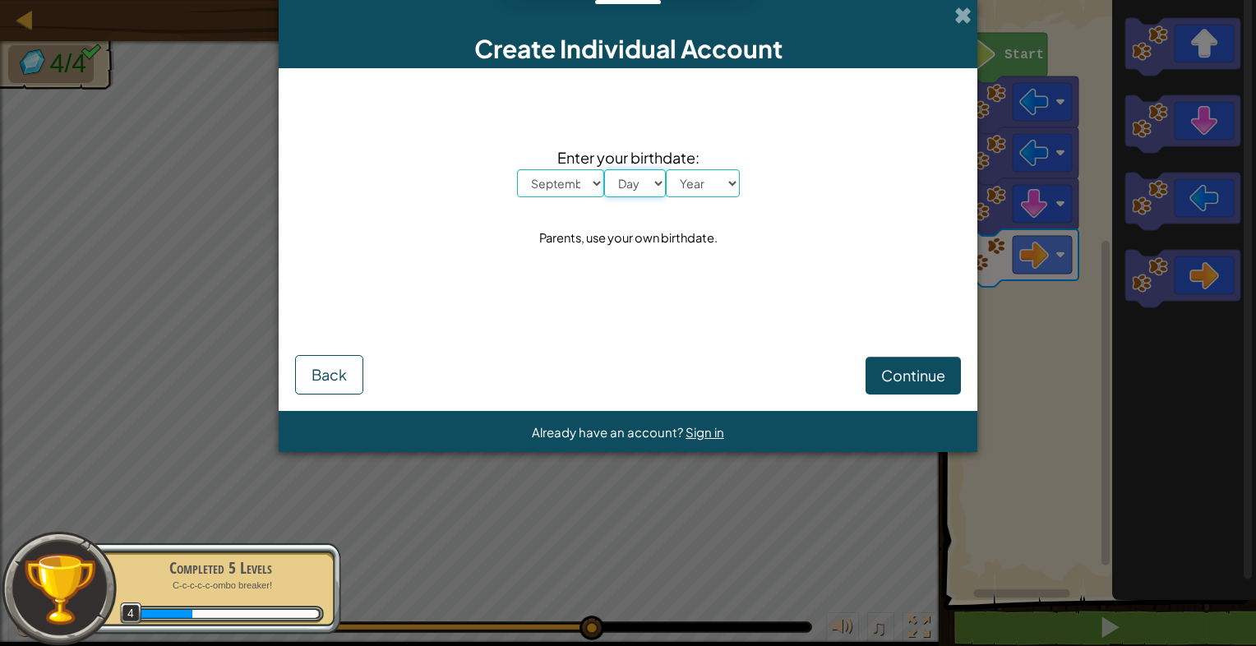
select select "30"
click at [604, 169] on select "Day 1 2 3 4 5 6 7 8 9 10 11 12 13 14 15 16 17 18 19 20 21 22 23 24 25 26 27 28 …" at bounding box center [635, 183] width 62 height 28
click at [698, 178] on select "Year [DATE] 2024 2023 2022 2021 2020 2019 2018 2017 2016 2015 2014 2013 2012 20…" at bounding box center [703, 183] width 74 height 28
select select "2003"
click at [666, 169] on select "Year [DATE] 2024 2023 2022 2021 2020 2019 2018 2017 2016 2015 2014 2013 2012 20…" at bounding box center [703, 183] width 74 height 28
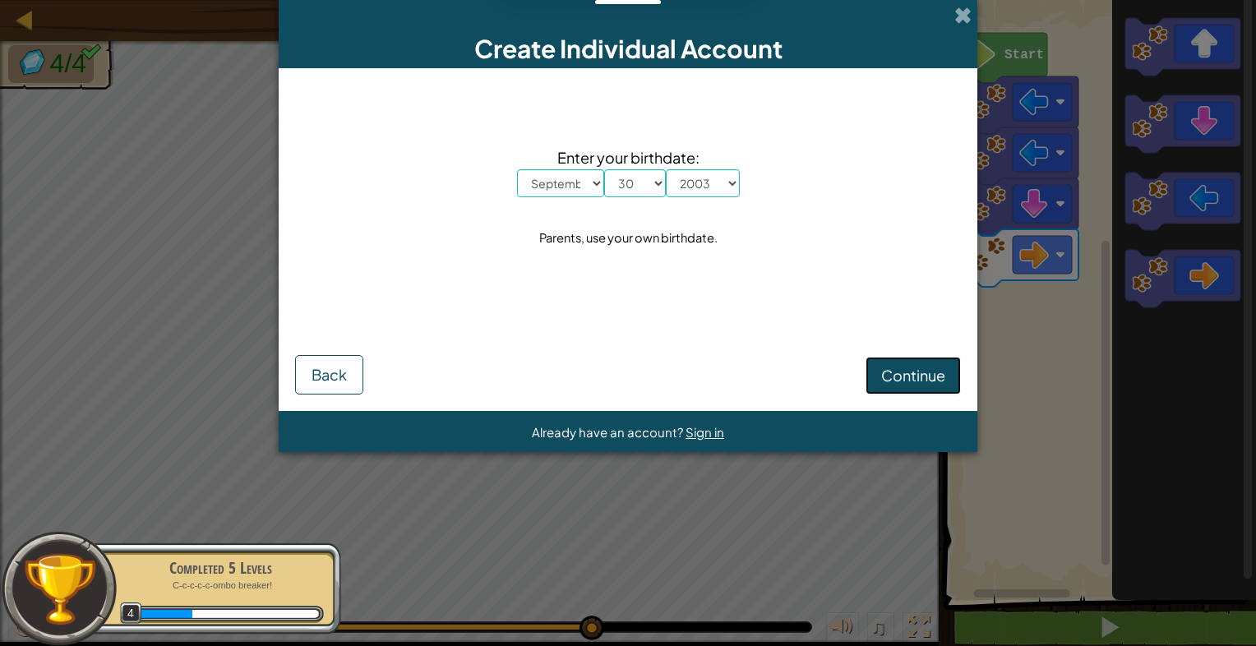
click at [891, 360] on button "Continue" at bounding box center [912, 376] width 95 height 38
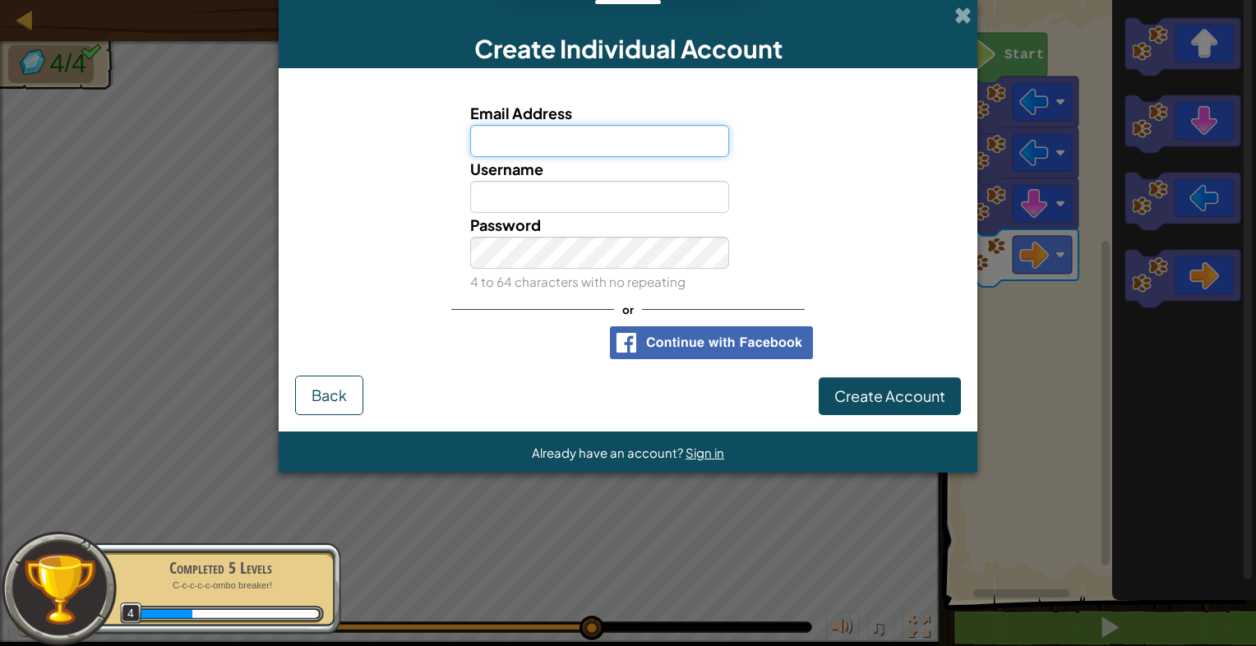
click at [641, 155] on div "Email Address Username Password 4 to 64 characters with no repeating" at bounding box center [628, 197] width 658 height 192
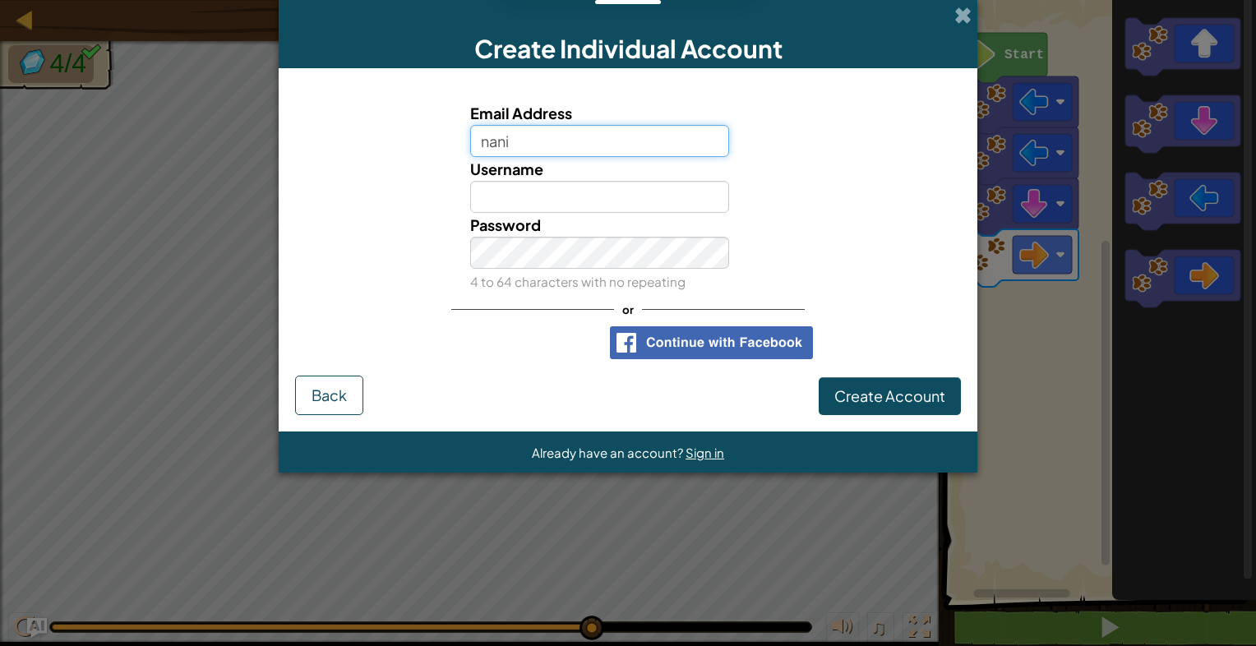
type input "[EMAIL_ADDRESS][DOMAIN_NAME]"
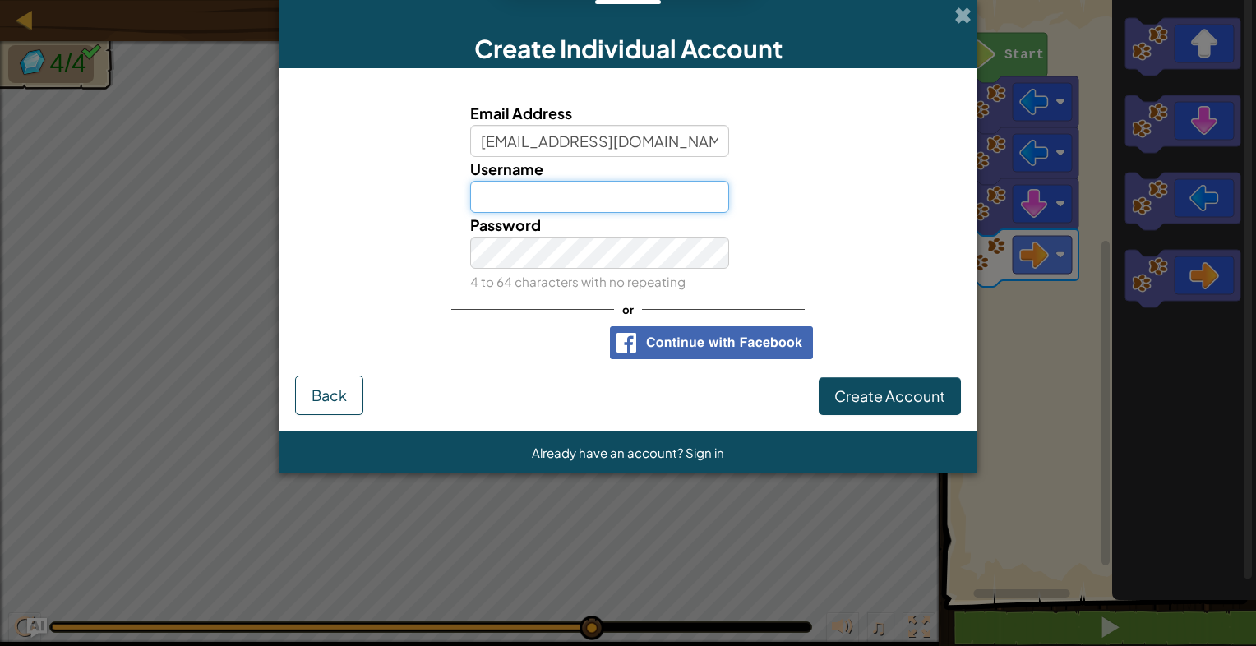
type input "[PERSON_NAME]"
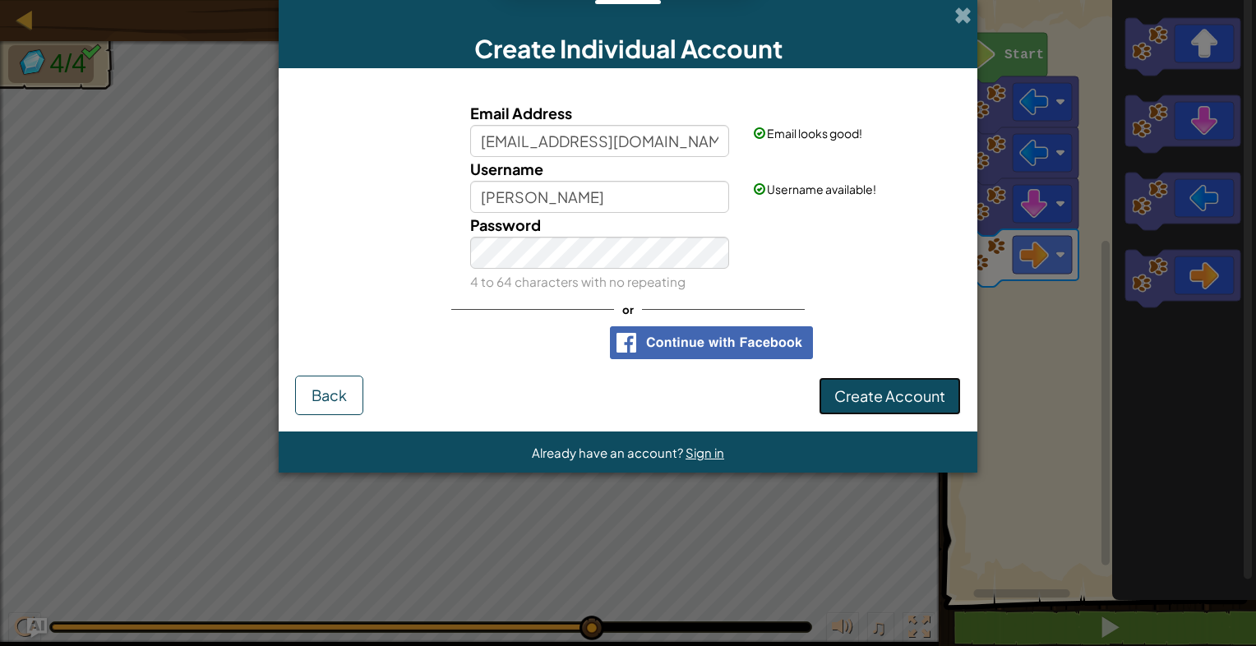
click at [852, 401] on span "Create Account" at bounding box center [889, 395] width 111 height 19
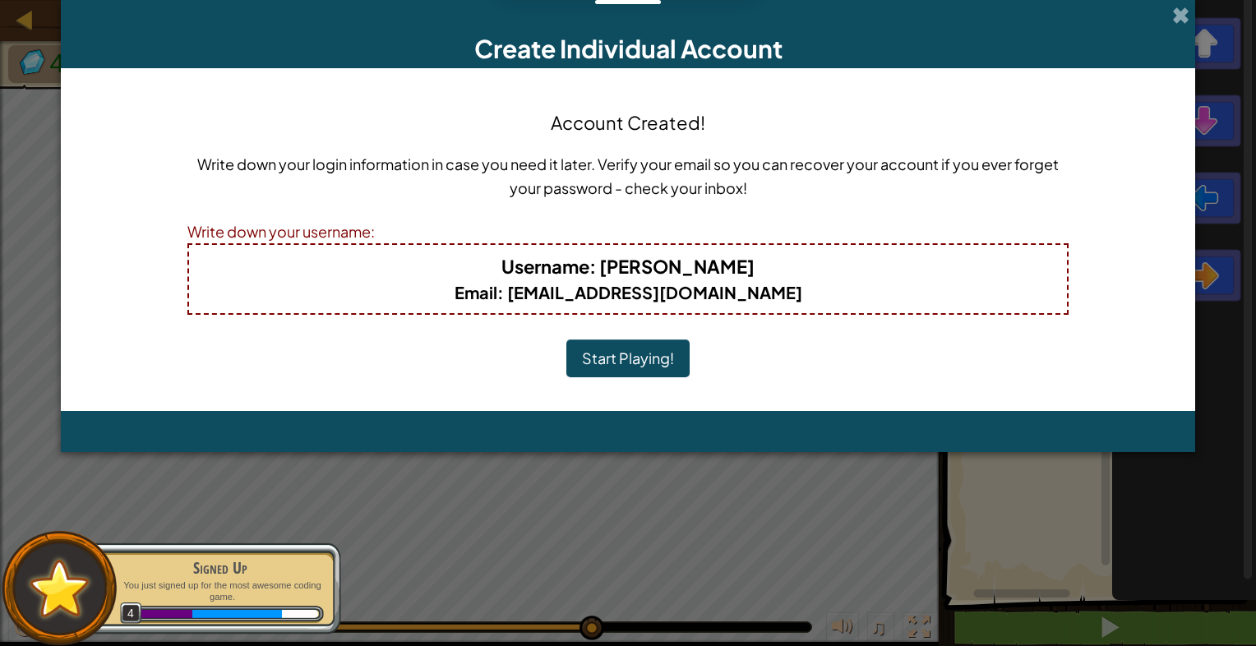
click at [746, 267] on h4 "Username : [PERSON_NAME]" at bounding box center [627, 266] width 845 height 26
click at [731, 255] on b "Username : [PERSON_NAME]" at bounding box center [627, 266] width 253 height 23
click at [736, 263] on b "Username : [PERSON_NAME]" at bounding box center [627, 266] width 253 height 23
click at [628, 364] on button "Start Playing!" at bounding box center [627, 358] width 123 height 38
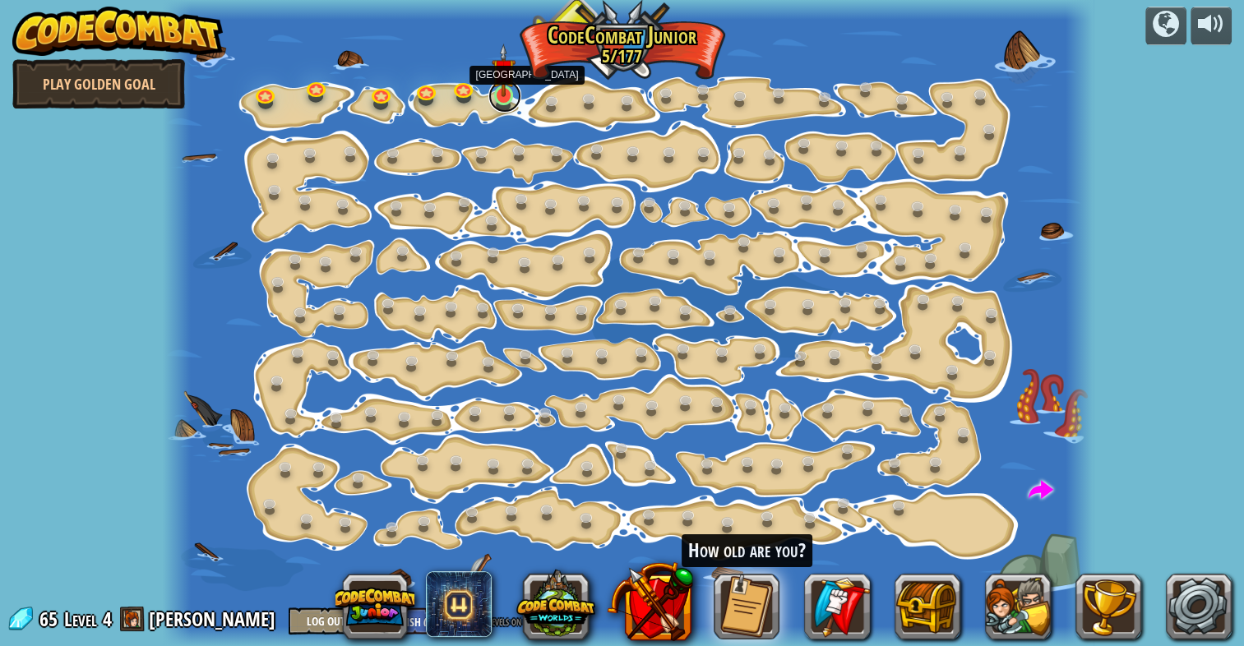
click at [505, 101] on link at bounding box center [504, 96] width 33 height 33
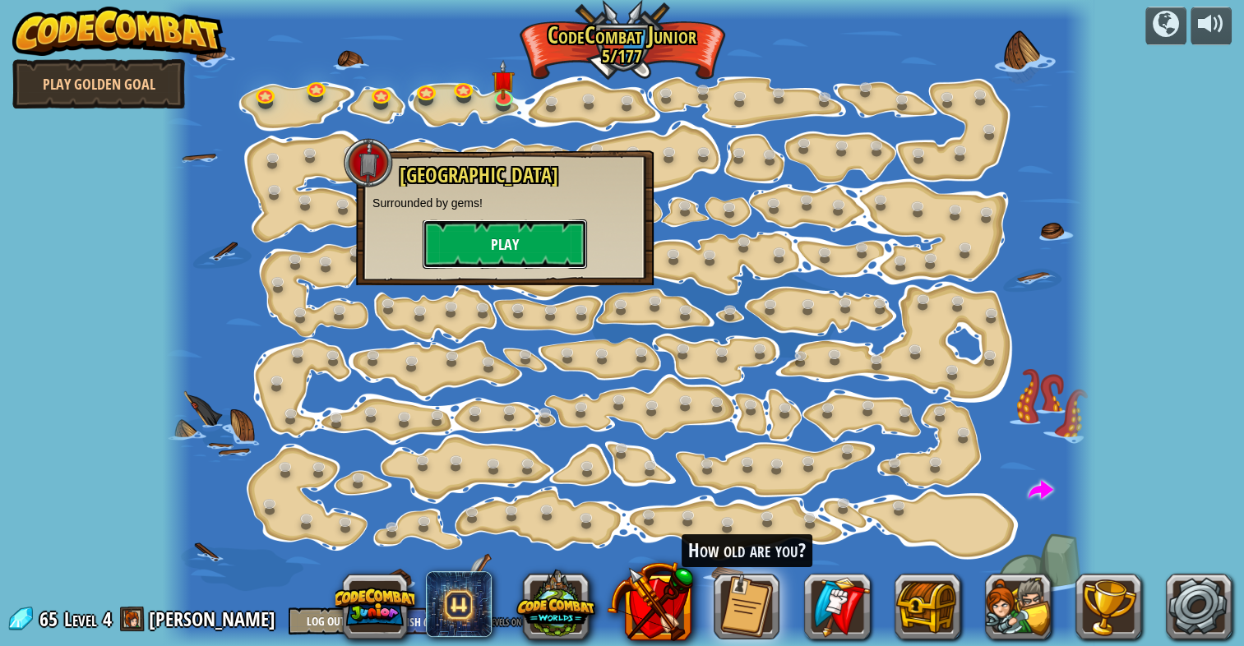
click at [520, 261] on button "Play" at bounding box center [504, 243] width 164 height 49
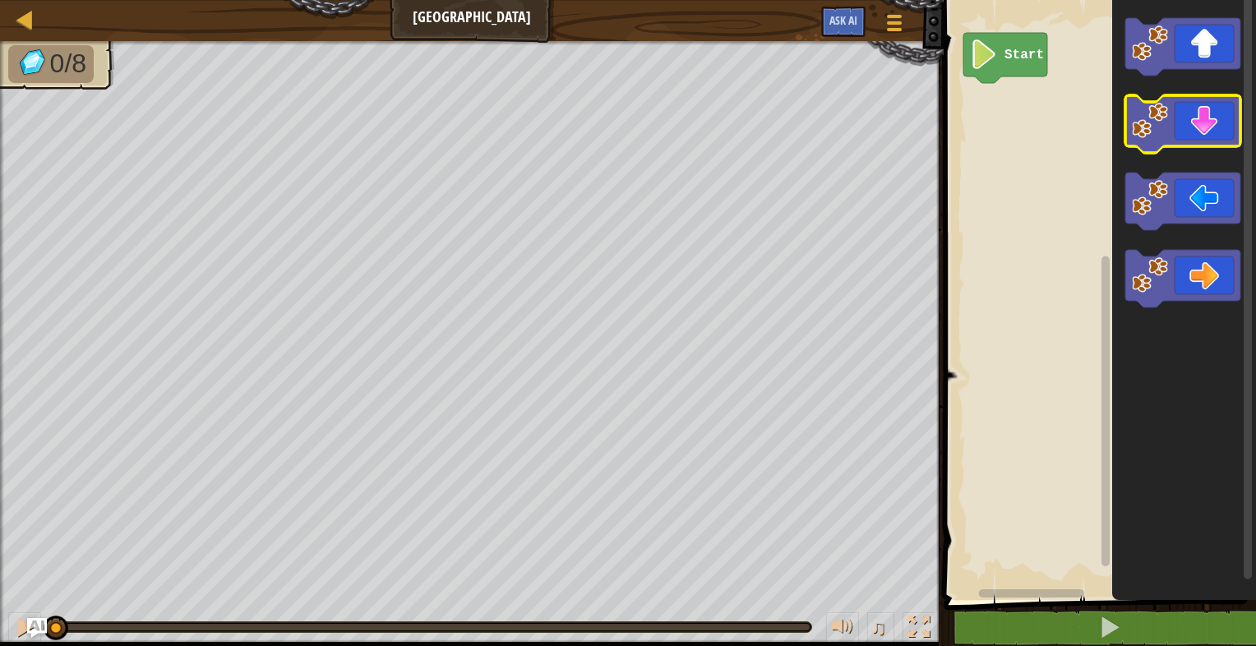
click at [1161, 115] on image "Blockly Workspace" at bounding box center [1150, 121] width 36 height 36
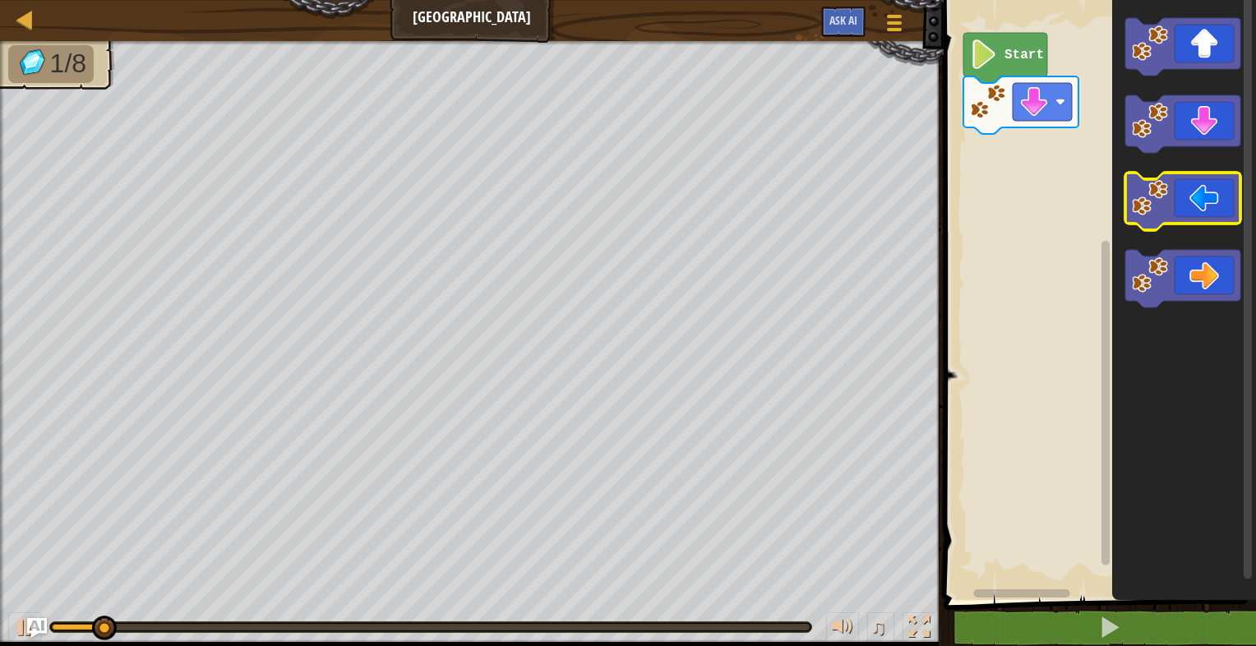
click at [1217, 215] on icon "Blockly Workspace" at bounding box center [1182, 202] width 115 height 58
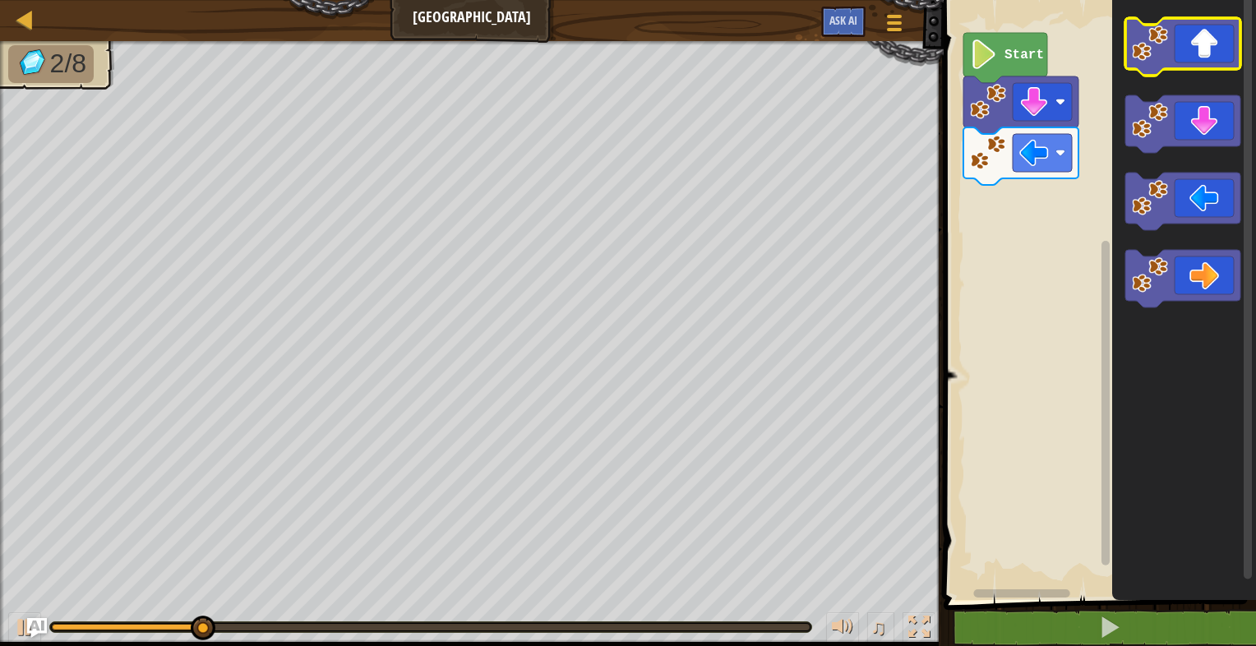
click at [1214, 58] on icon "Blockly Workspace" at bounding box center [1182, 47] width 115 height 58
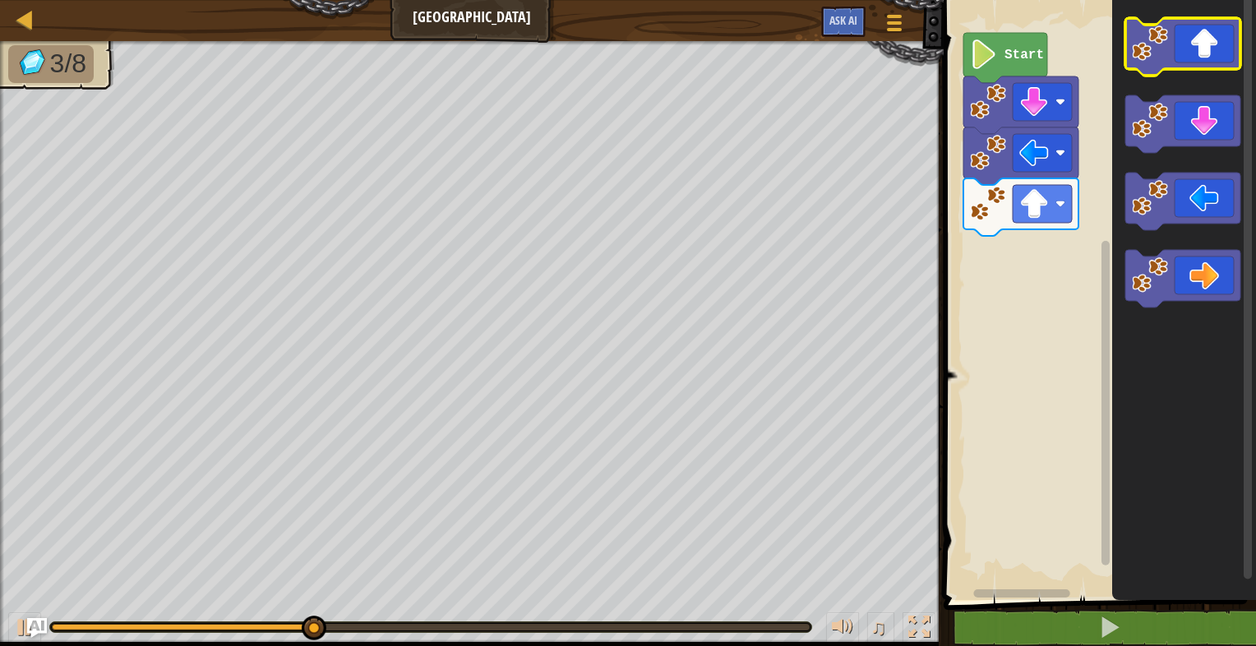
click at [1197, 48] on icon "Blockly Workspace" at bounding box center [1182, 47] width 115 height 58
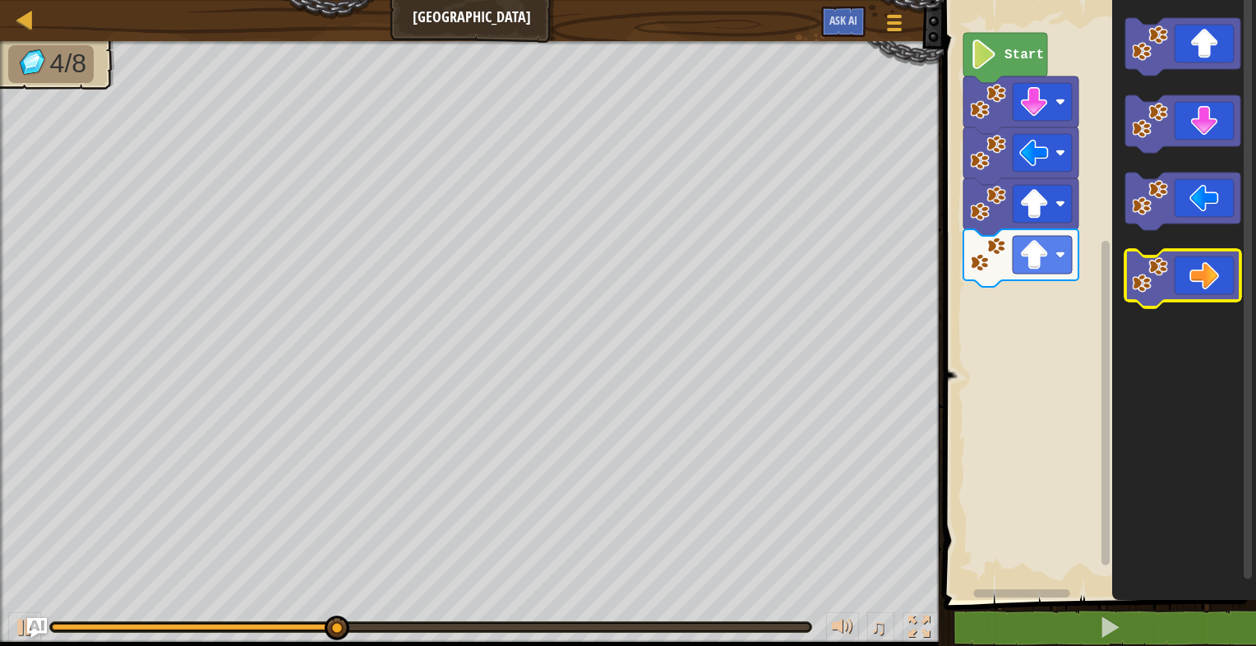
click at [1210, 285] on icon "Blockly Workspace" at bounding box center [1182, 279] width 115 height 58
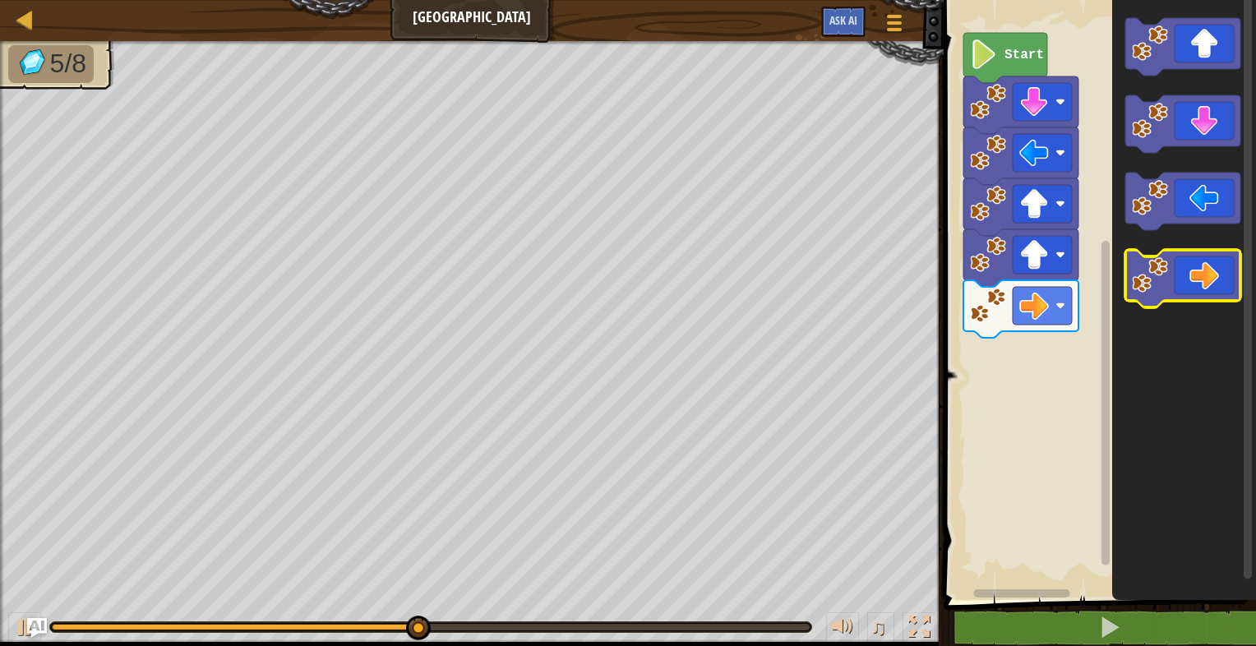
click at [1219, 278] on icon "Blockly Workspace" at bounding box center [1182, 279] width 115 height 58
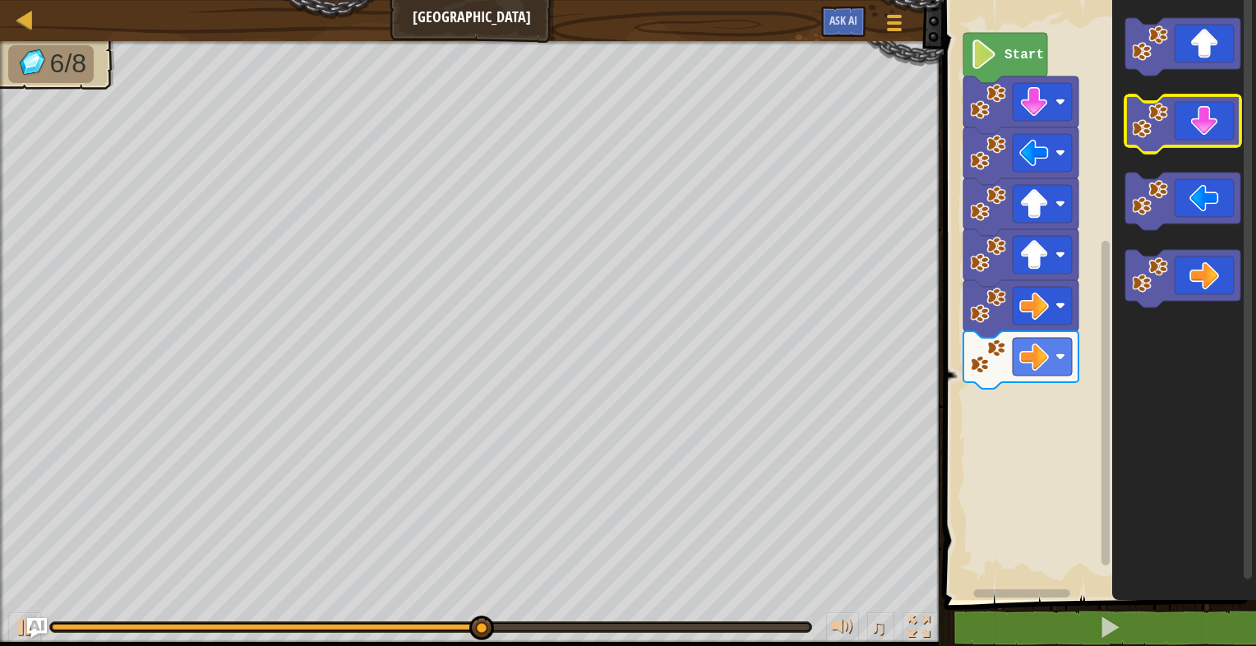
click at [1216, 127] on icon "Blockly Workspace" at bounding box center [1182, 124] width 115 height 58
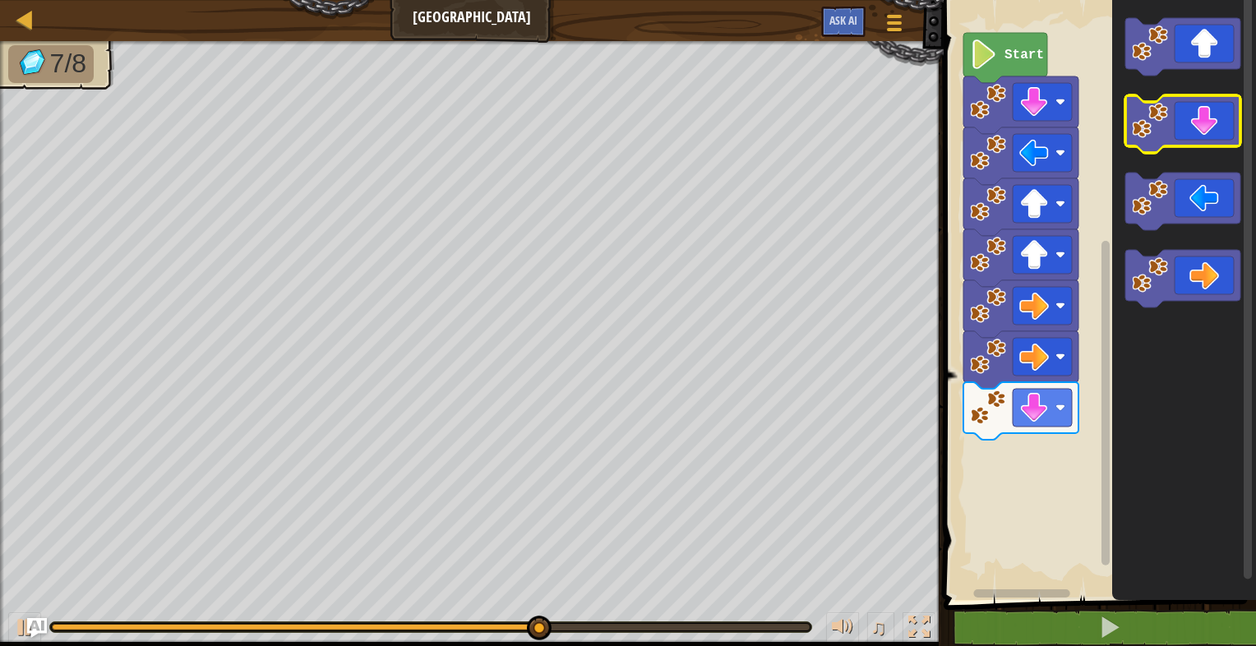
click at [1216, 123] on icon "Blockly Workspace" at bounding box center [1182, 124] width 115 height 58
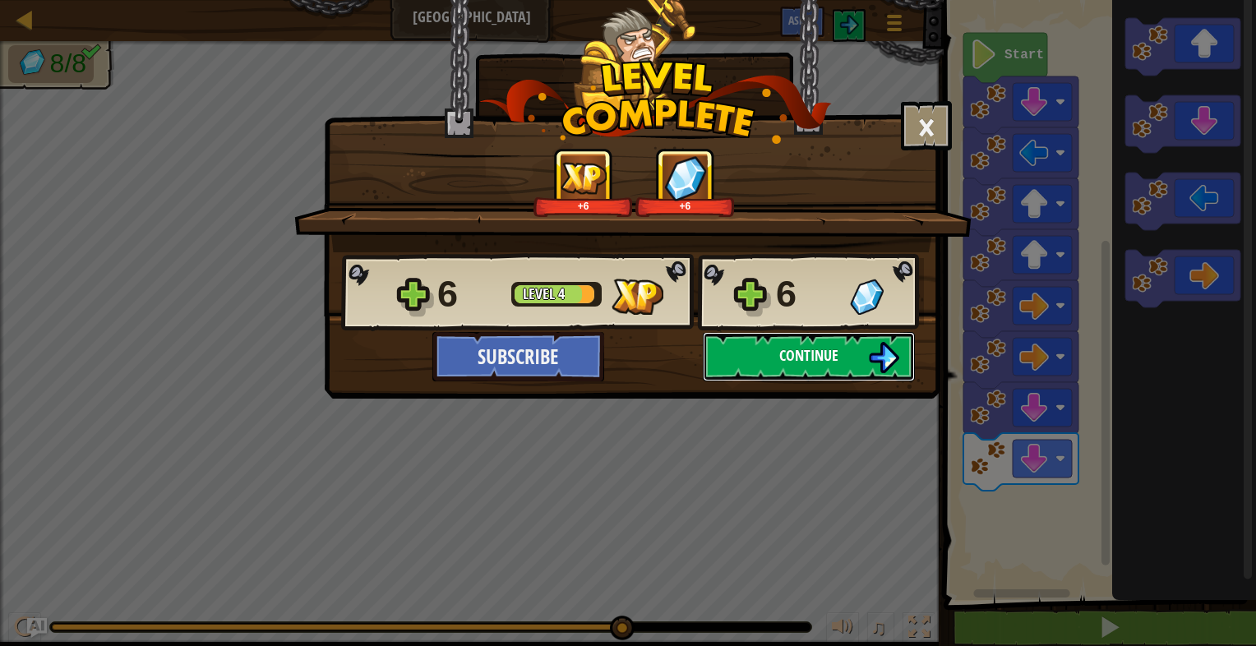
click at [875, 356] on img at bounding box center [883, 357] width 31 height 31
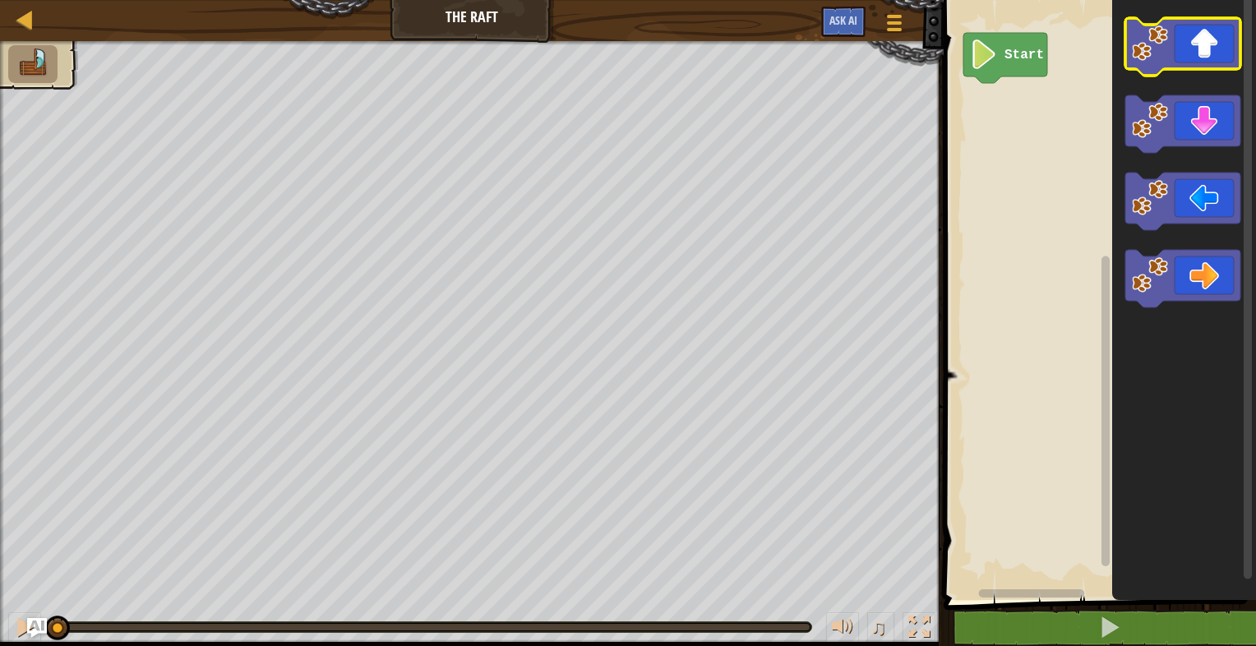
click at [1214, 59] on icon "Blockly Workspace" at bounding box center [1182, 47] width 115 height 58
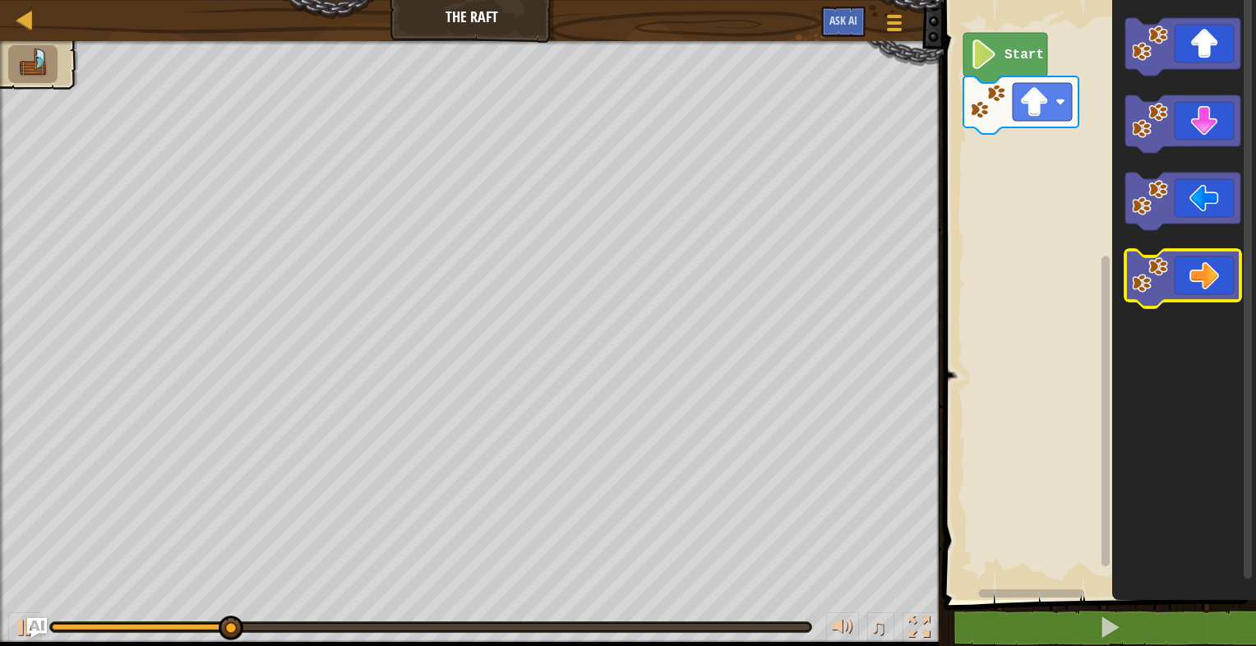
click at [1221, 270] on icon "Blockly Workspace" at bounding box center [1182, 279] width 115 height 58
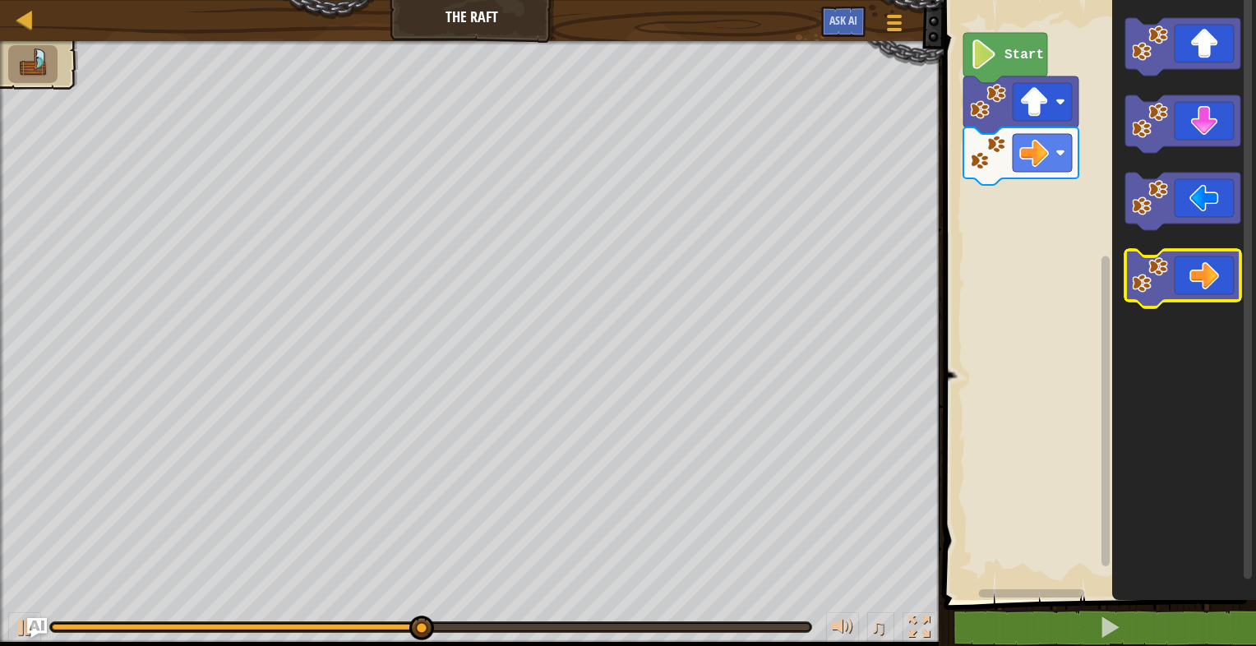
click at [1216, 271] on icon "Blockly Workspace" at bounding box center [1182, 279] width 115 height 58
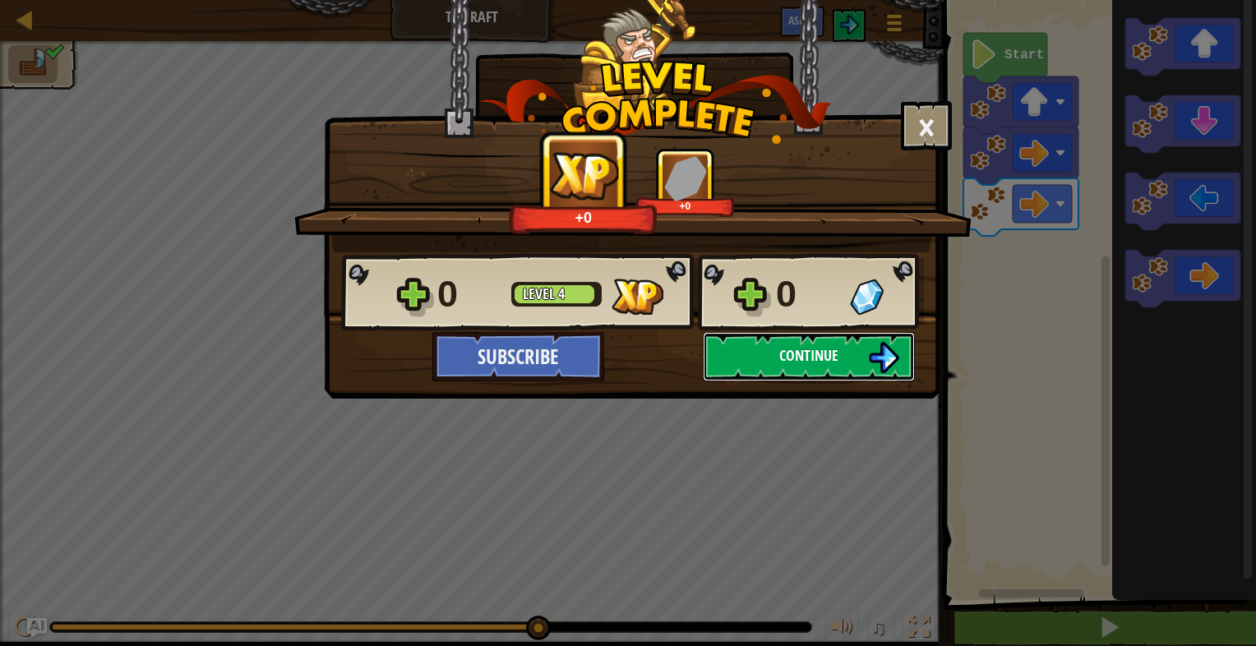
click at [741, 344] on button "Continue" at bounding box center [809, 356] width 212 height 49
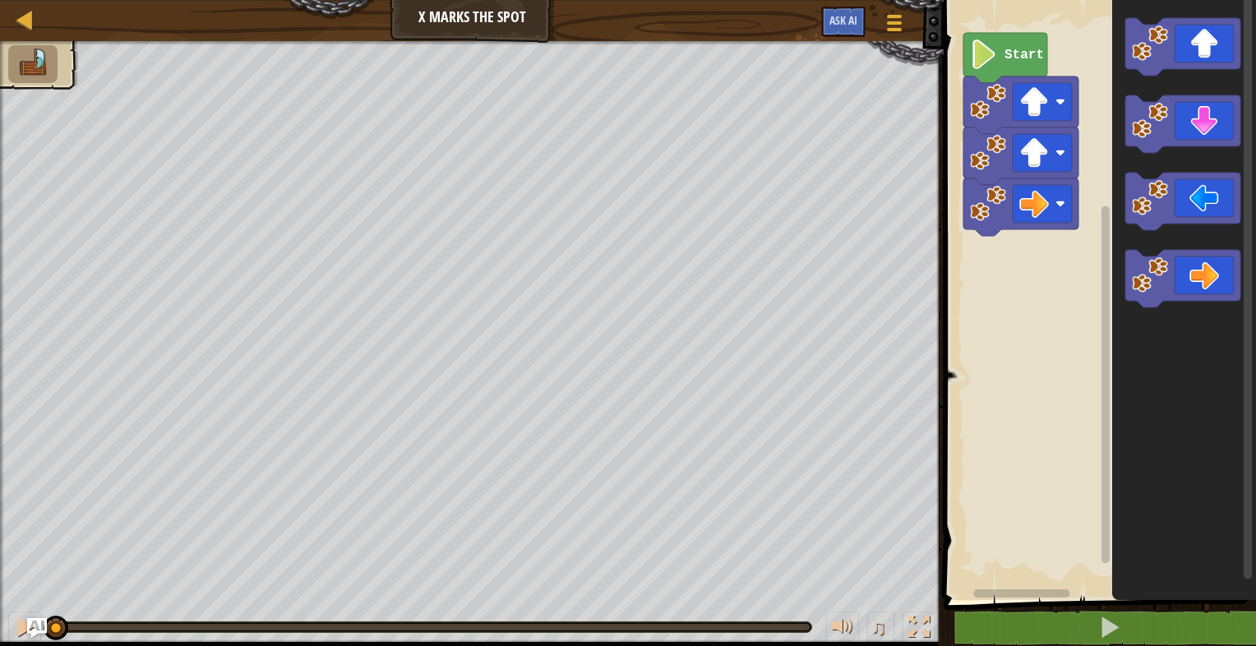
click at [999, 50] on icon "Blockly Workspace" at bounding box center [1005, 58] width 84 height 50
click at [997, 55] on image "Blockly Workspace" at bounding box center [984, 54] width 28 height 30
click at [1216, 278] on icon "Blockly Workspace" at bounding box center [1182, 279] width 115 height 58
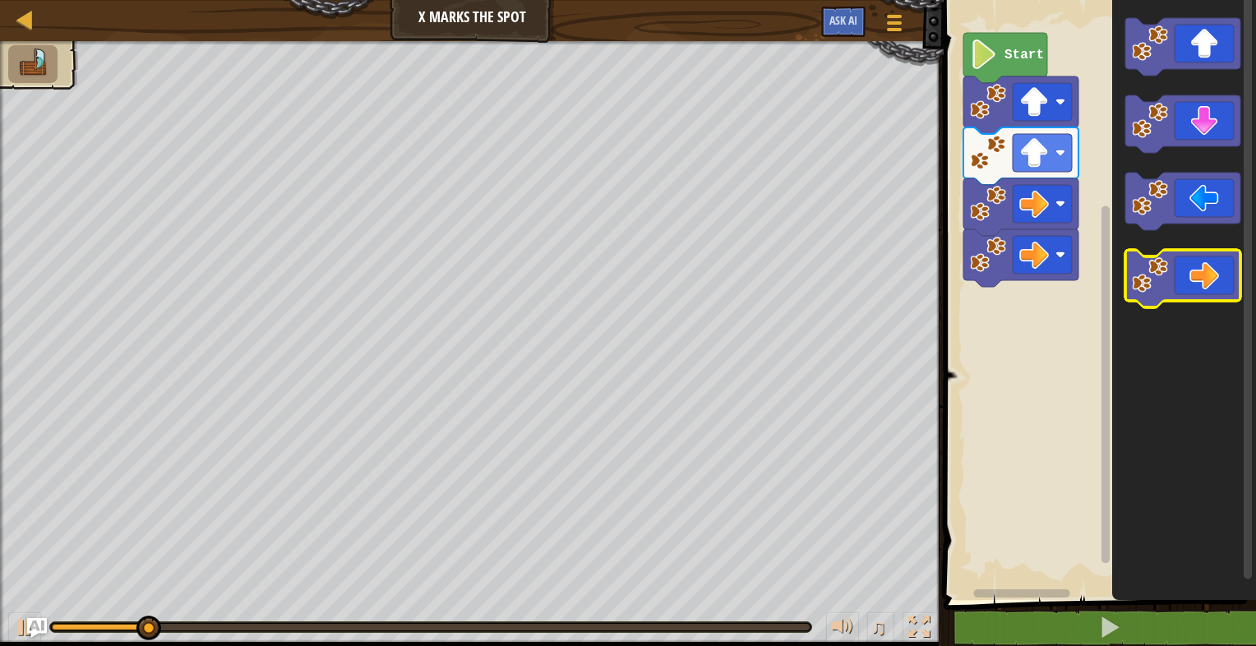
click at [1211, 279] on icon "Blockly Workspace" at bounding box center [1182, 279] width 115 height 58
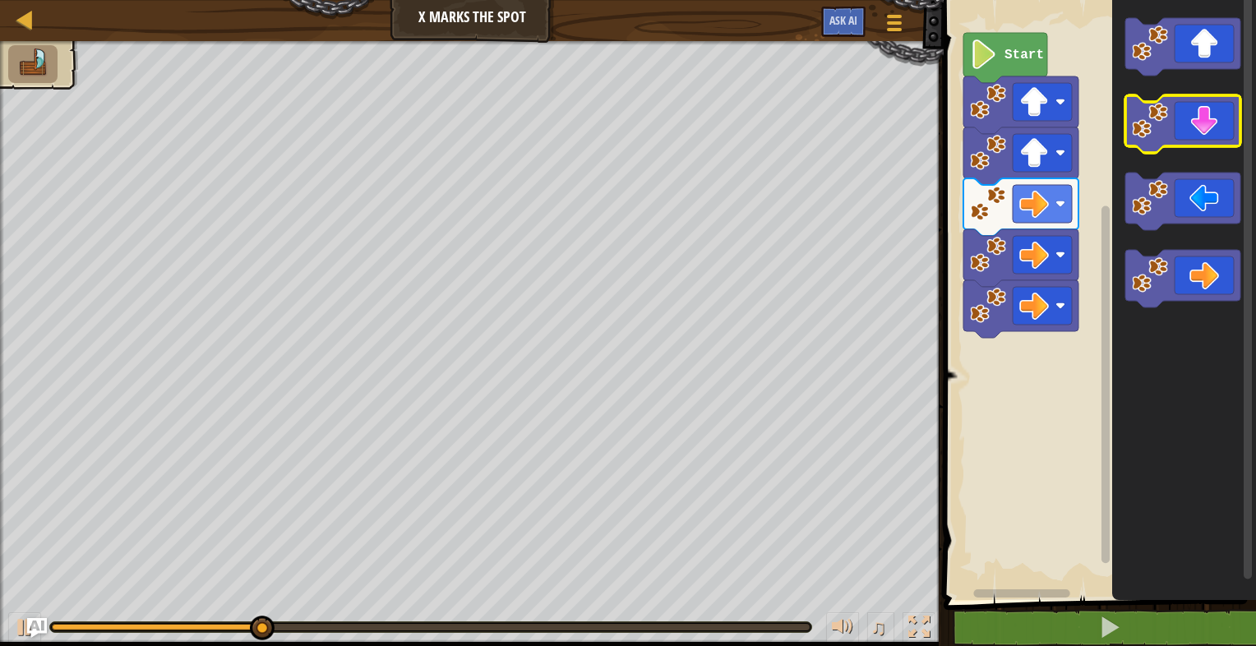
click at [1210, 133] on icon "Blockly Workspace" at bounding box center [1182, 124] width 115 height 58
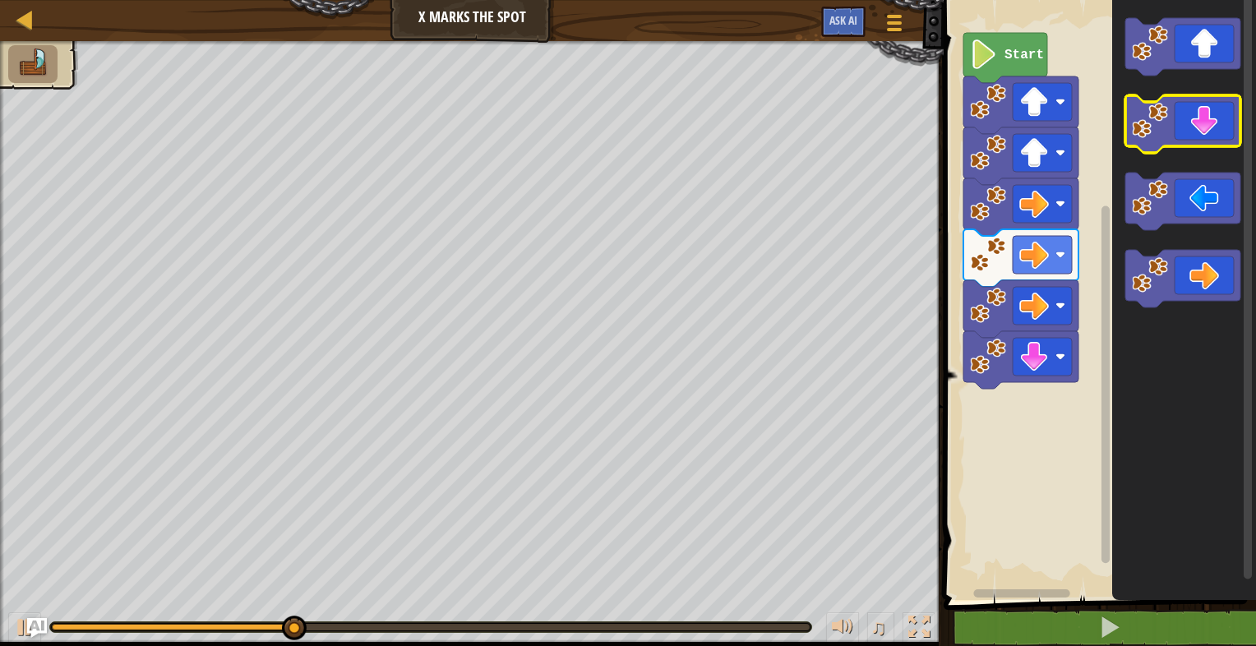
click at [1209, 133] on icon "Blockly Workspace" at bounding box center [1182, 124] width 115 height 58
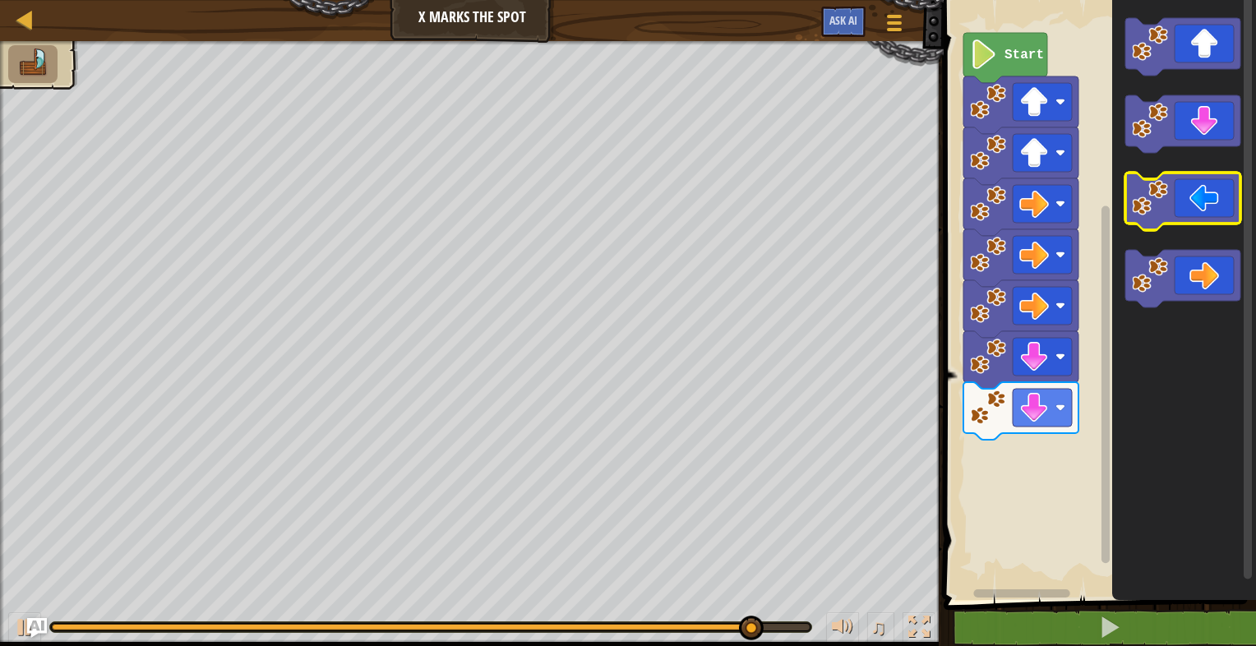
click at [1192, 194] on icon "Blockly Workspace" at bounding box center [1182, 202] width 115 height 58
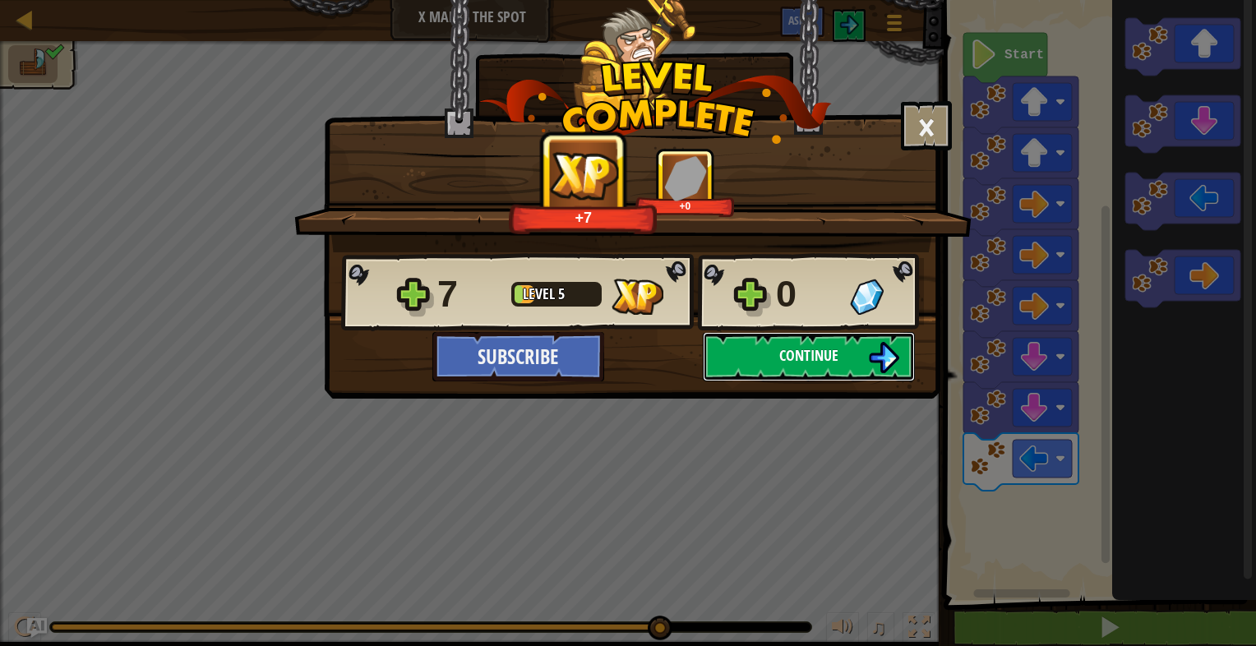
click at [792, 347] on span "Continue" at bounding box center [808, 355] width 59 height 21
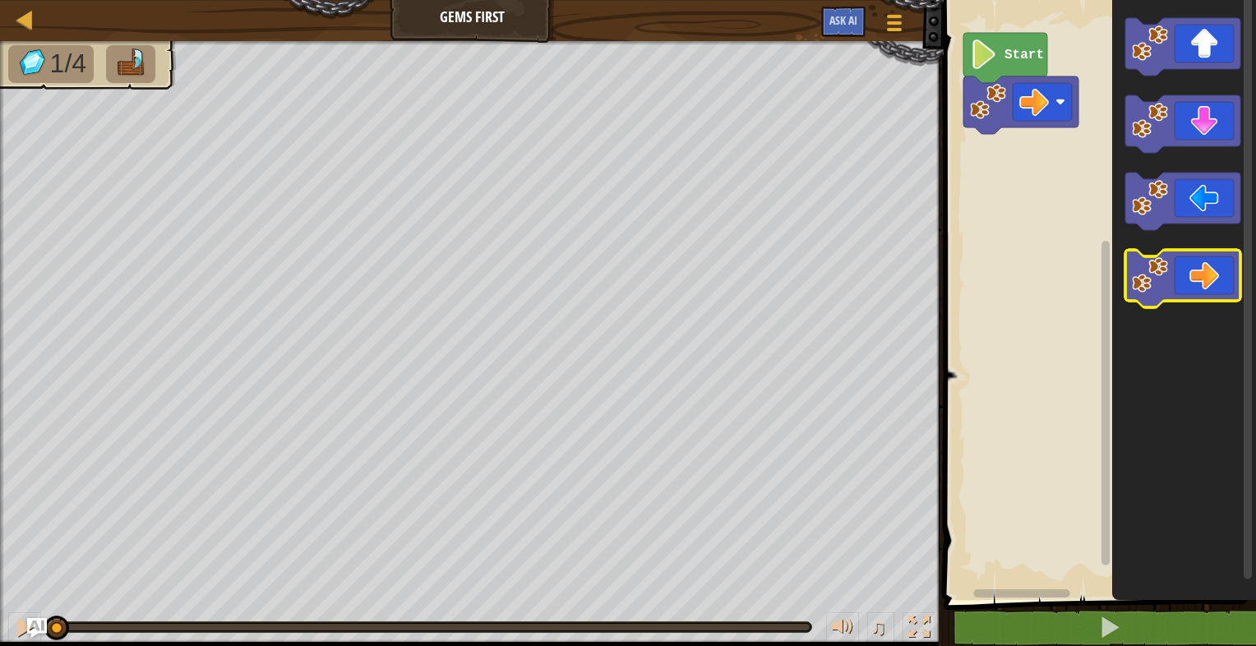
click at [1184, 274] on icon "Blockly Workspace" at bounding box center [1182, 279] width 115 height 58
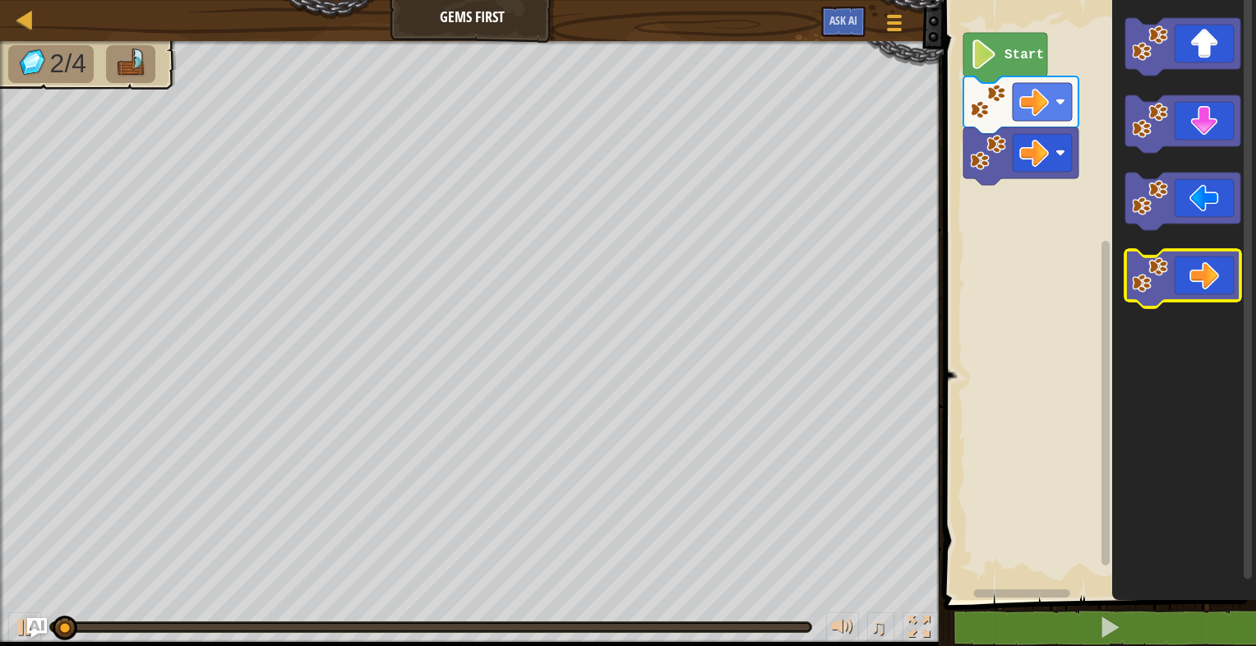
click at [1184, 275] on icon "Blockly Workspace" at bounding box center [1182, 279] width 115 height 58
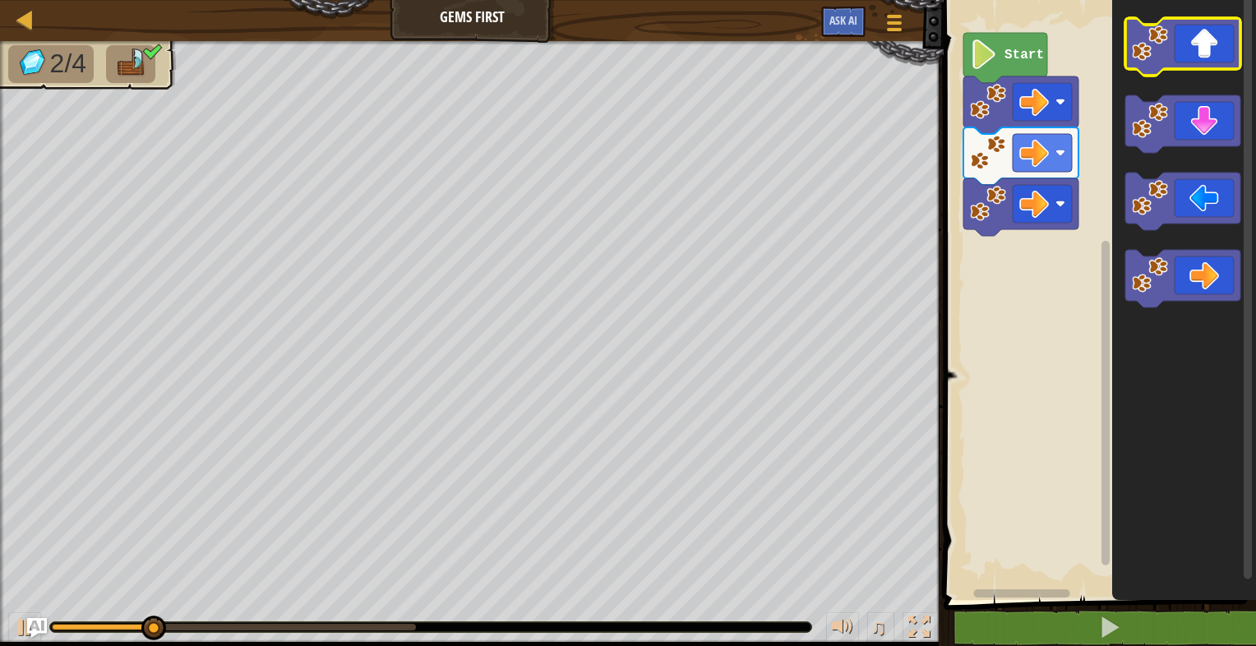
click at [1200, 58] on icon "Blockly Workspace" at bounding box center [1182, 47] width 115 height 58
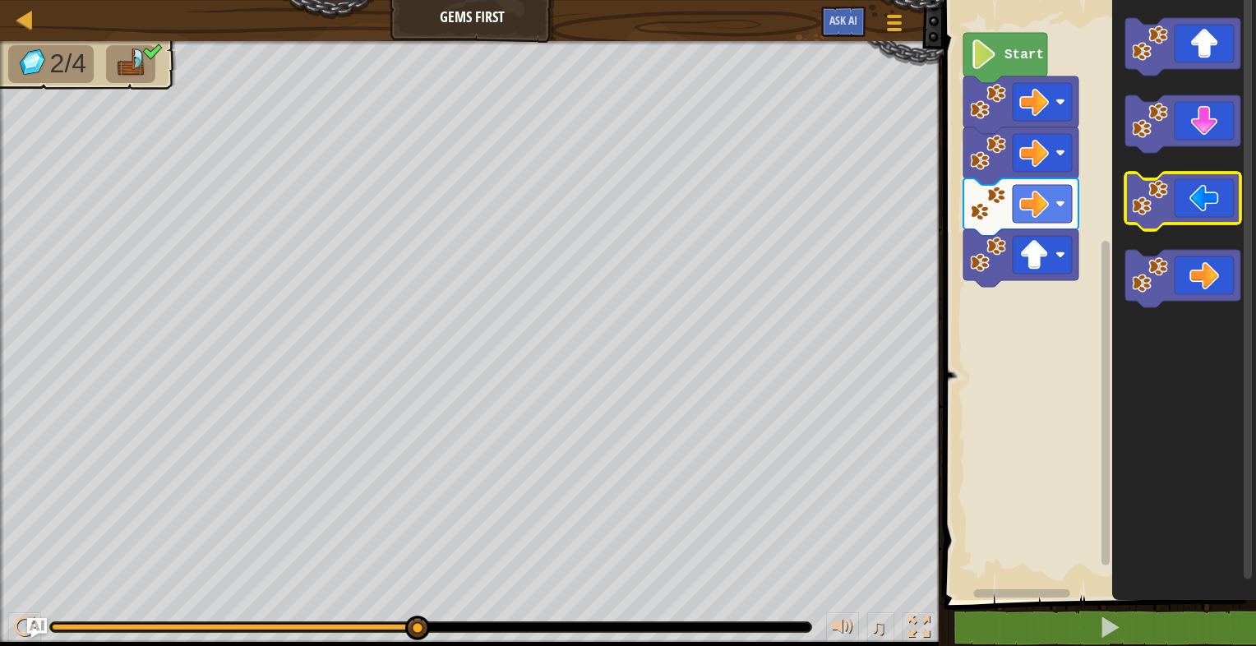
click at [1198, 173] on icon "Blockly Workspace" at bounding box center [1182, 202] width 115 height 58
click at [1198, 200] on icon "Blockly Workspace" at bounding box center [1182, 202] width 115 height 58
click at [1184, 207] on icon "Blockly Workspace" at bounding box center [1182, 202] width 115 height 58
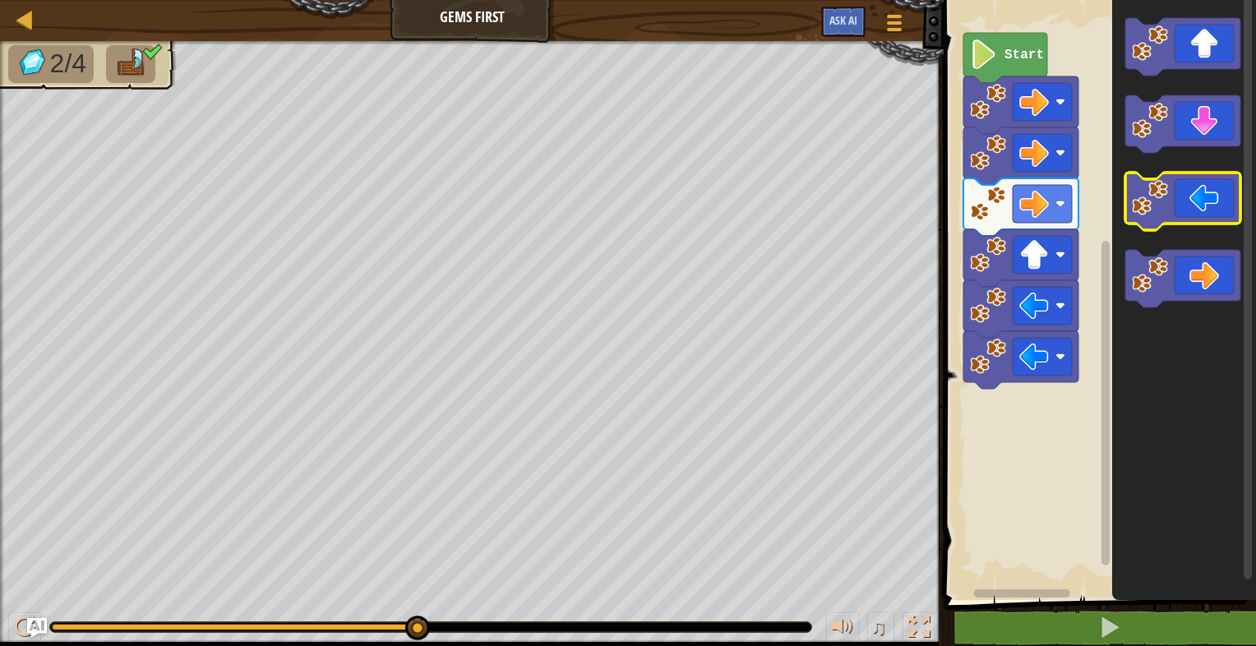
click at [1184, 207] on icon "Blockly Workspace" at bounding box center [1182, 202] width 115 height 58
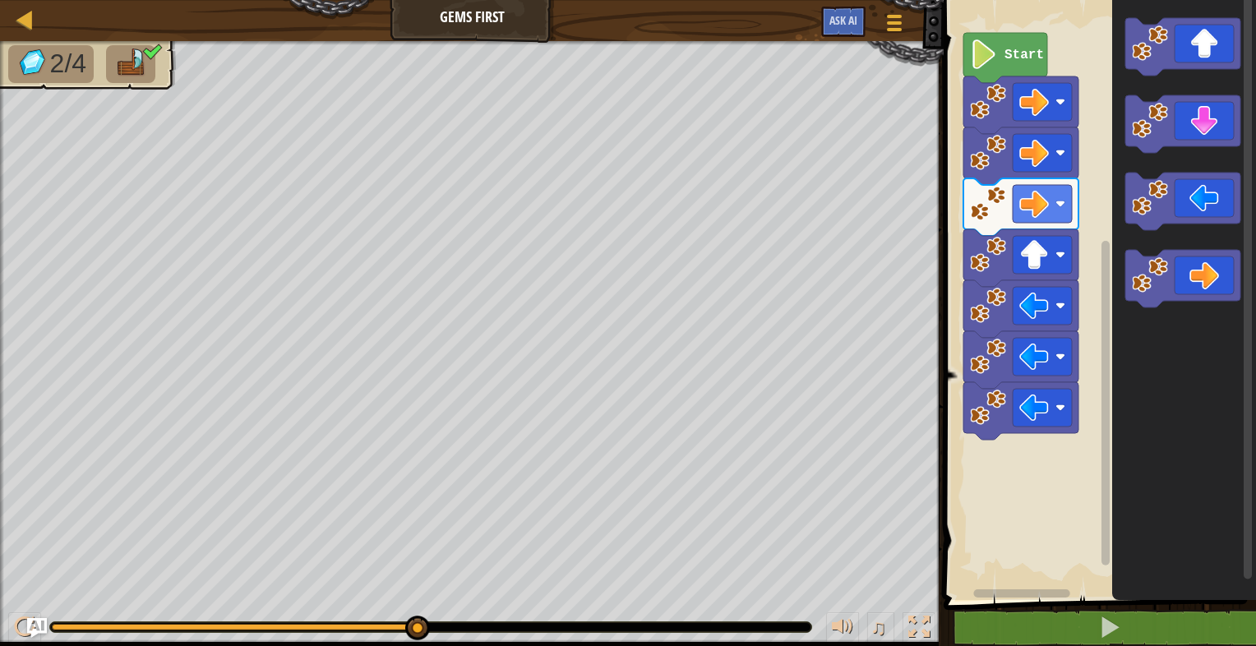
click at [1024, 57] on text "Start" at bounding box center [1023, 55] width 39 height 15
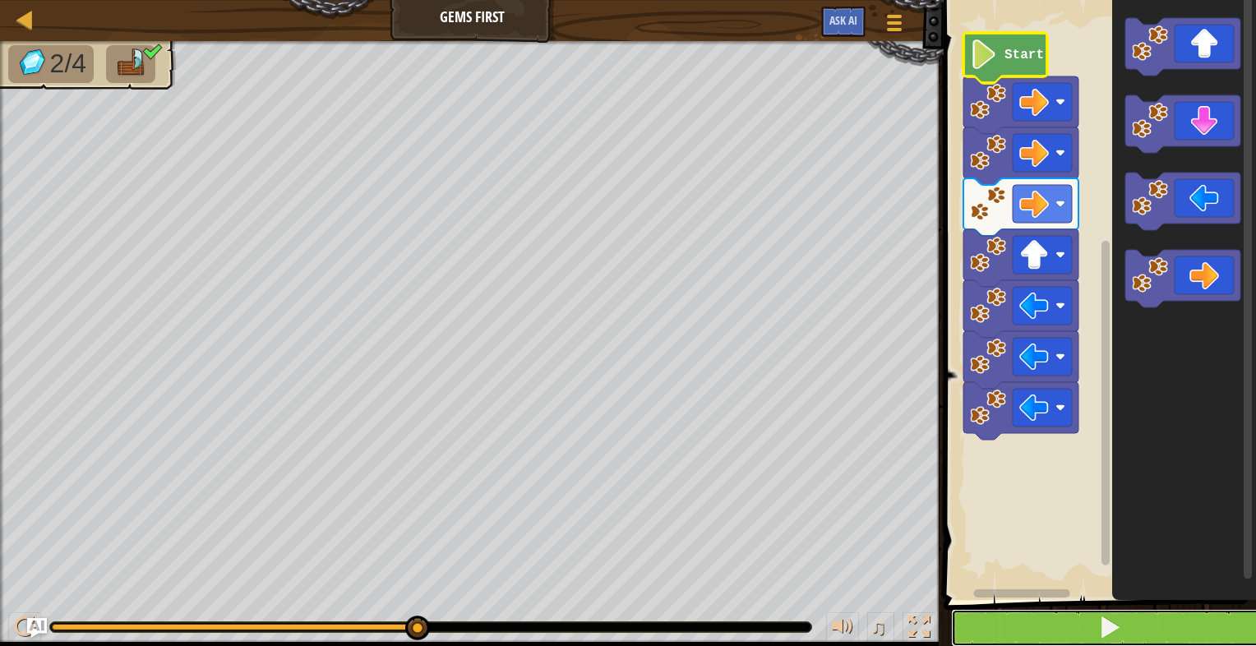
click at [1164, 624] on button at bounding box center [1109, 628] width 317 height 38
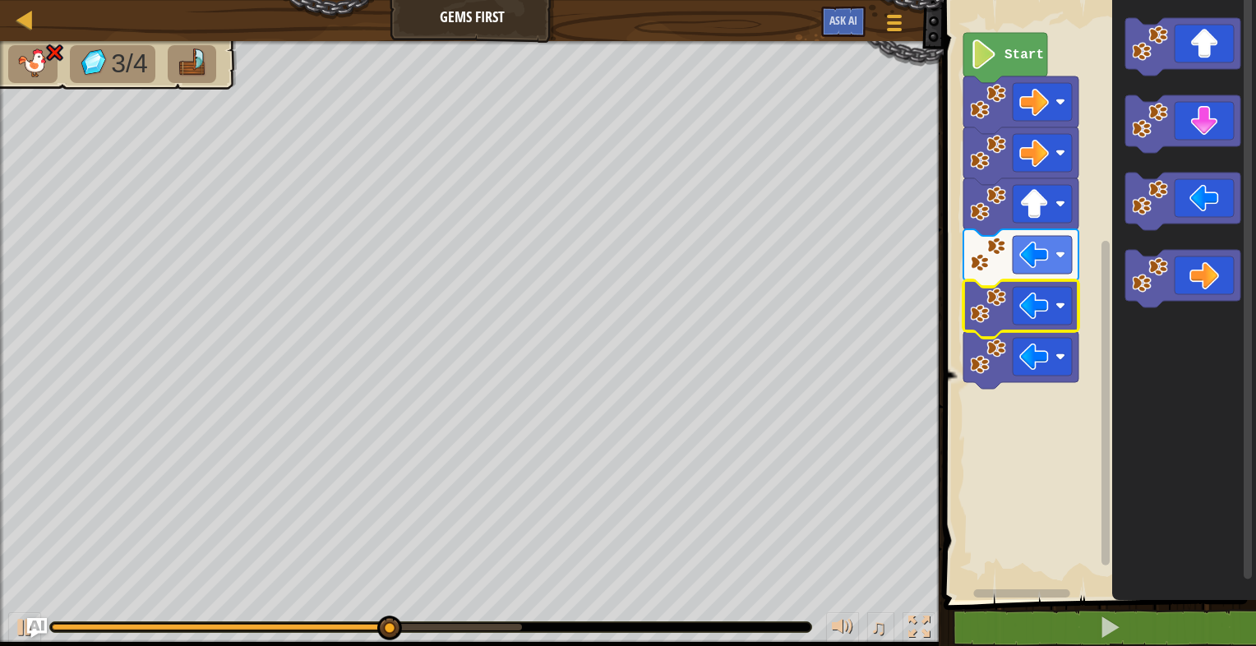
click at [1067, 284] on icon "Blockly Workspace" at bounding box center [1020, 309] width 115 height 58
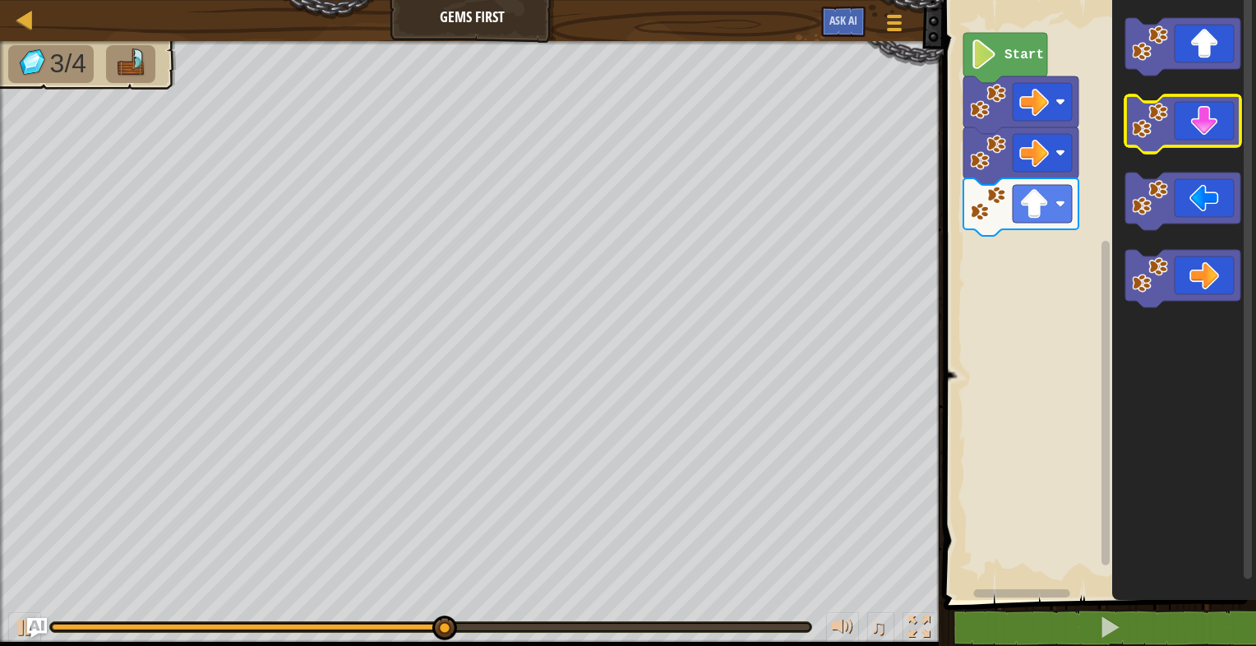
click at [1194, 146] on g "Blockly Workspace" at bounding box center [1182, 162] width 115 height 289
click at [1194, 142] on icon "Blockly Workspace" at bounding box center [1182, 124] width 115 height 58
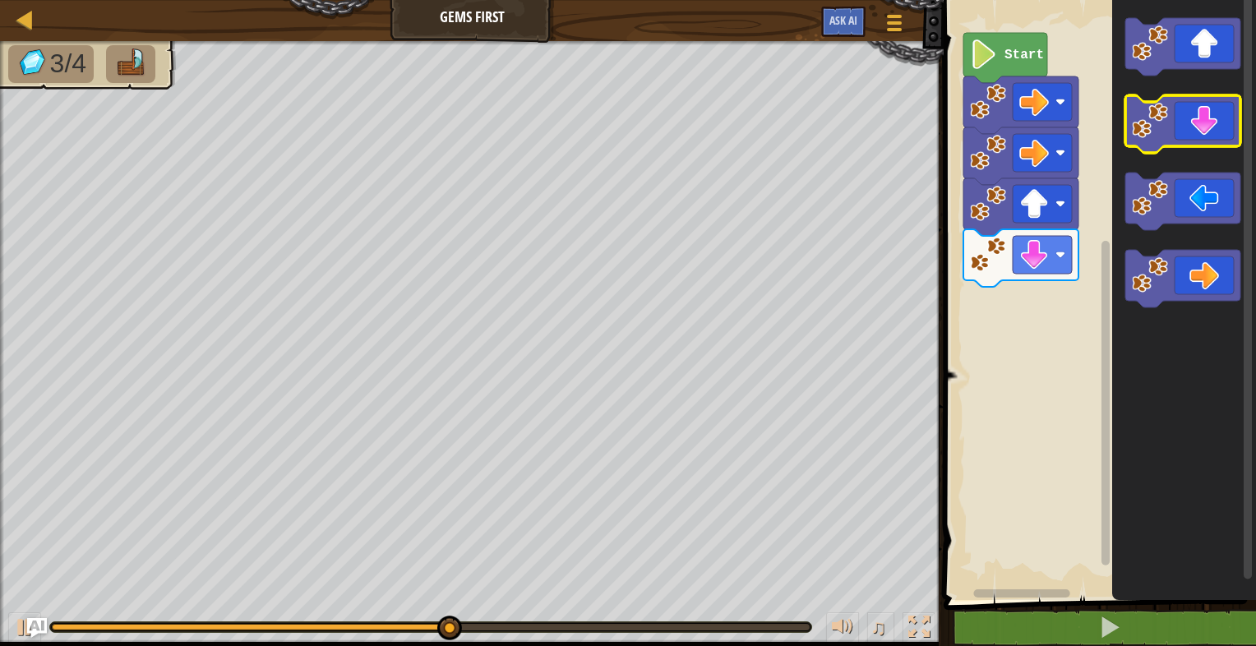
click at [1194, 142] on icon "Blockly Workspace" at bounding box center [1182, 124] width 115 height 58
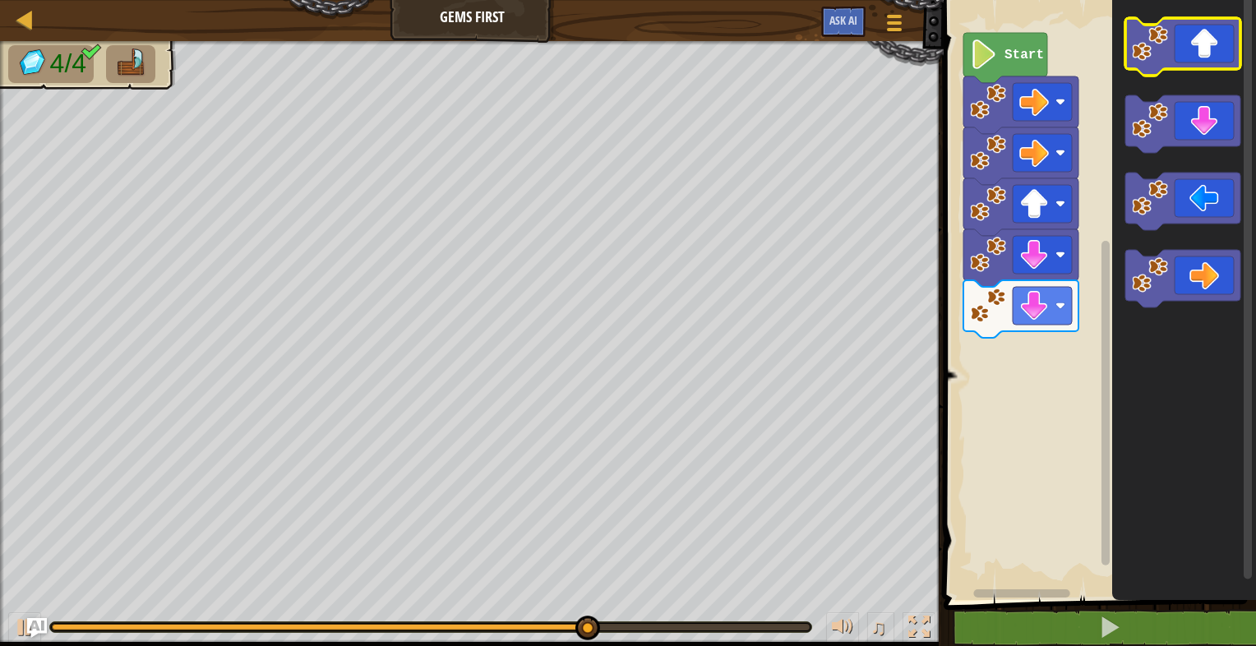
click at [1193, 54] on icon "Blockly Workspace" at bounding box center [1182, 47] width 115 height 58
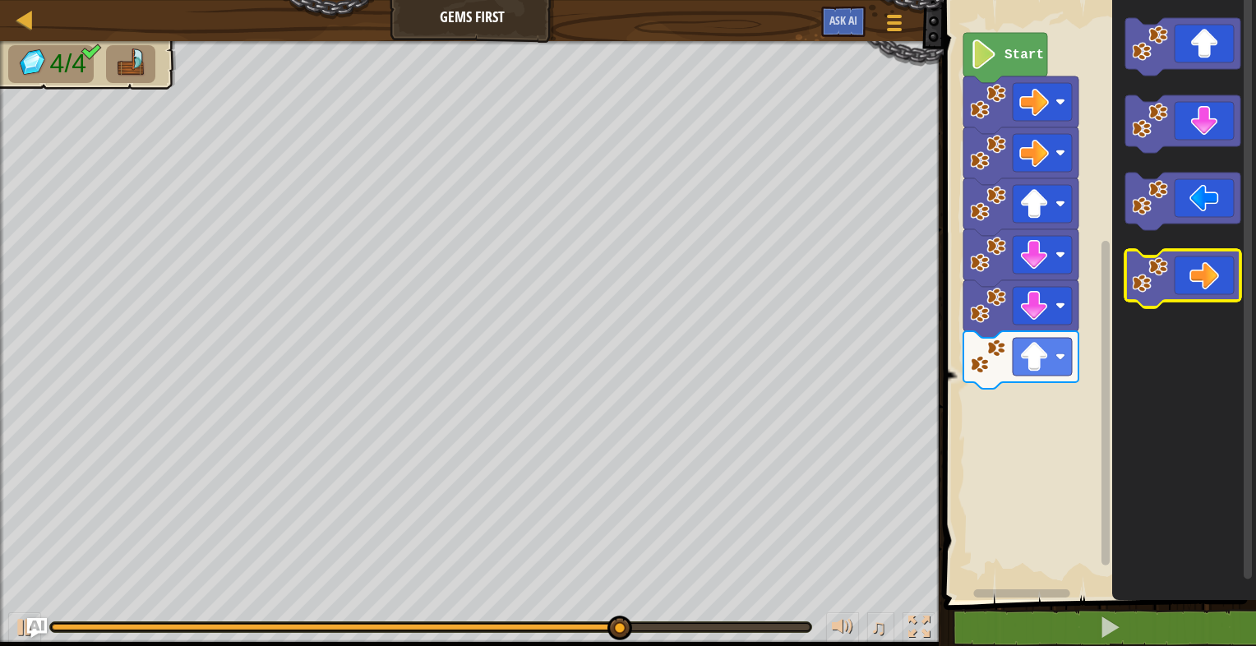
click at [1203, 273] on icon "Blockly Workspace" at bounding box center [1182, 279] width 115 height 58
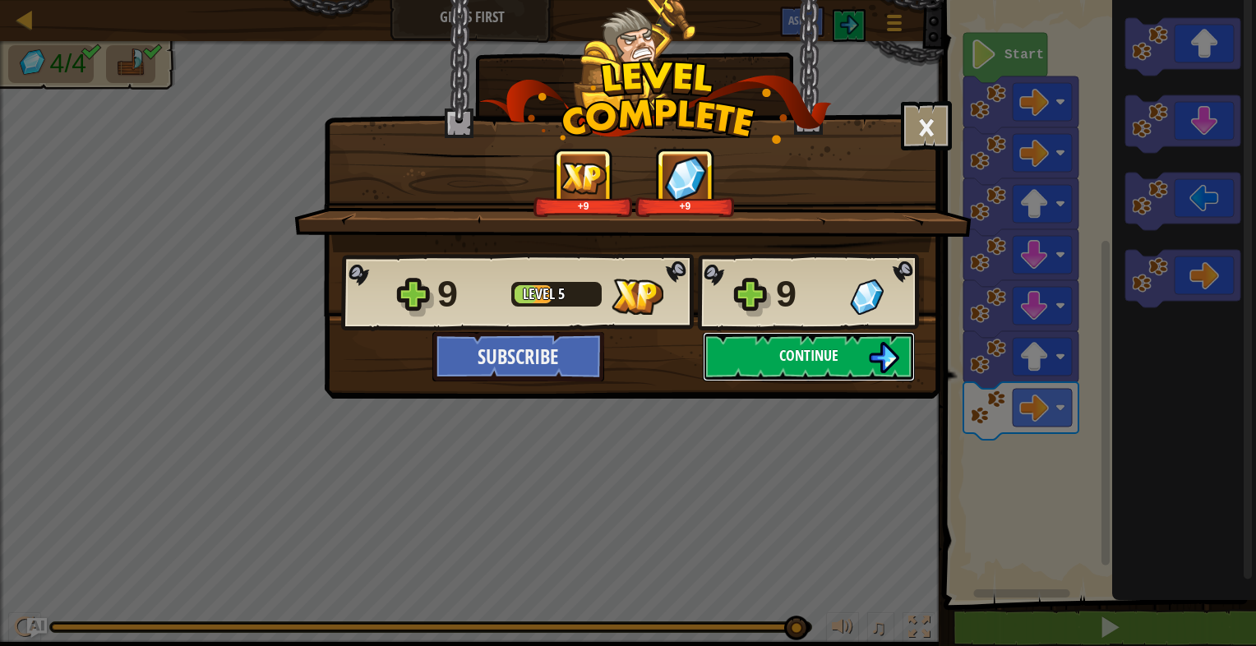
click at [878, 359] on img at bounding box center [883, 357] width 31 height 31
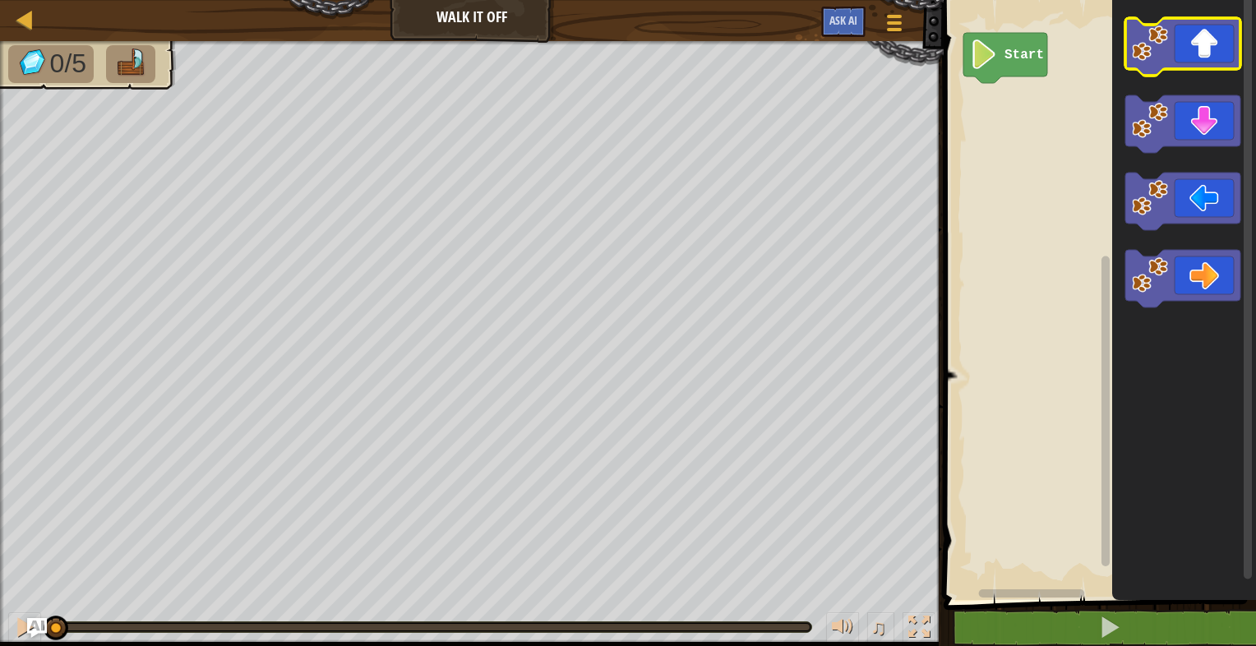
click at [1191, 56] on icon "Blockly Workspace" at bounding box center [1182, 47] width 115 height 58
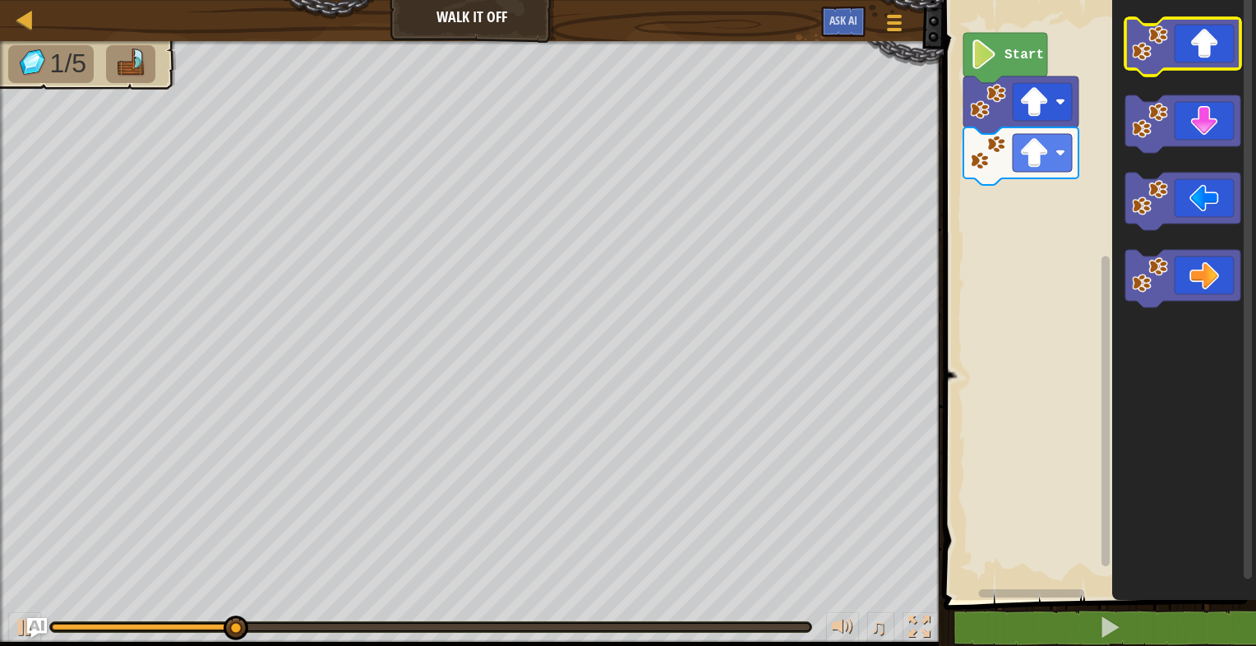
click at [1203, 49] on icon "Blockly Workspace" at bounding box center [1182, 47] width 115 height 58
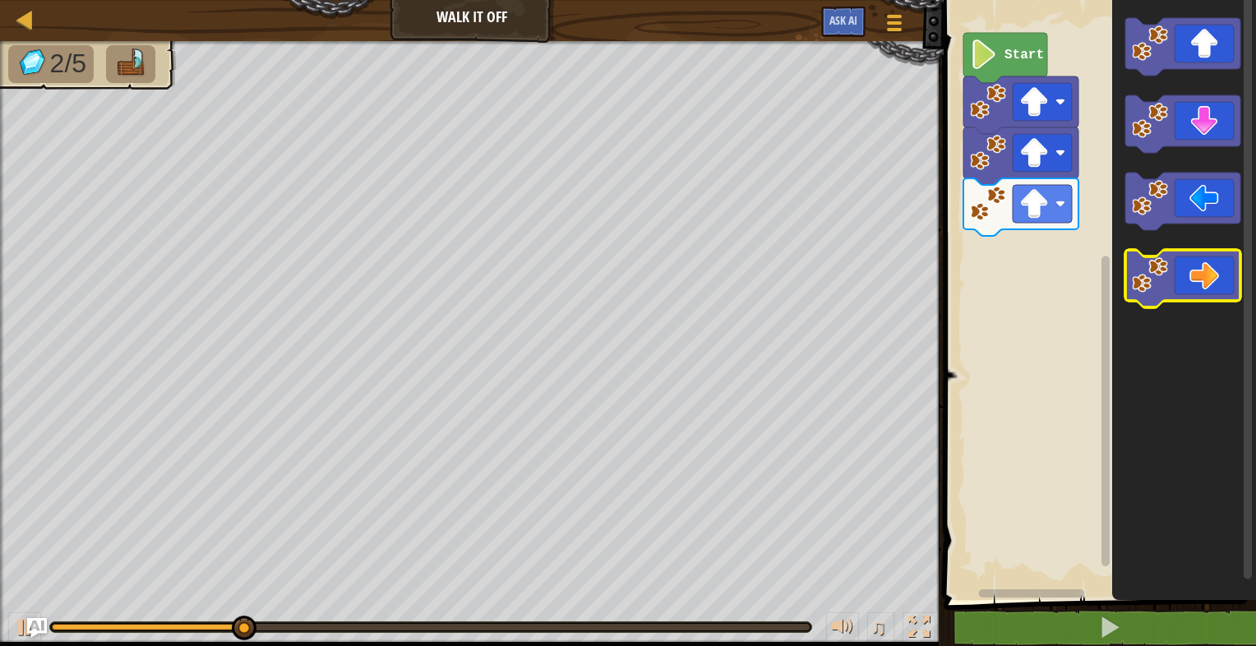
click at [1202, 291] on icon "Blockly Workspace" at bounding box center [1182, 279] width 115 height 58
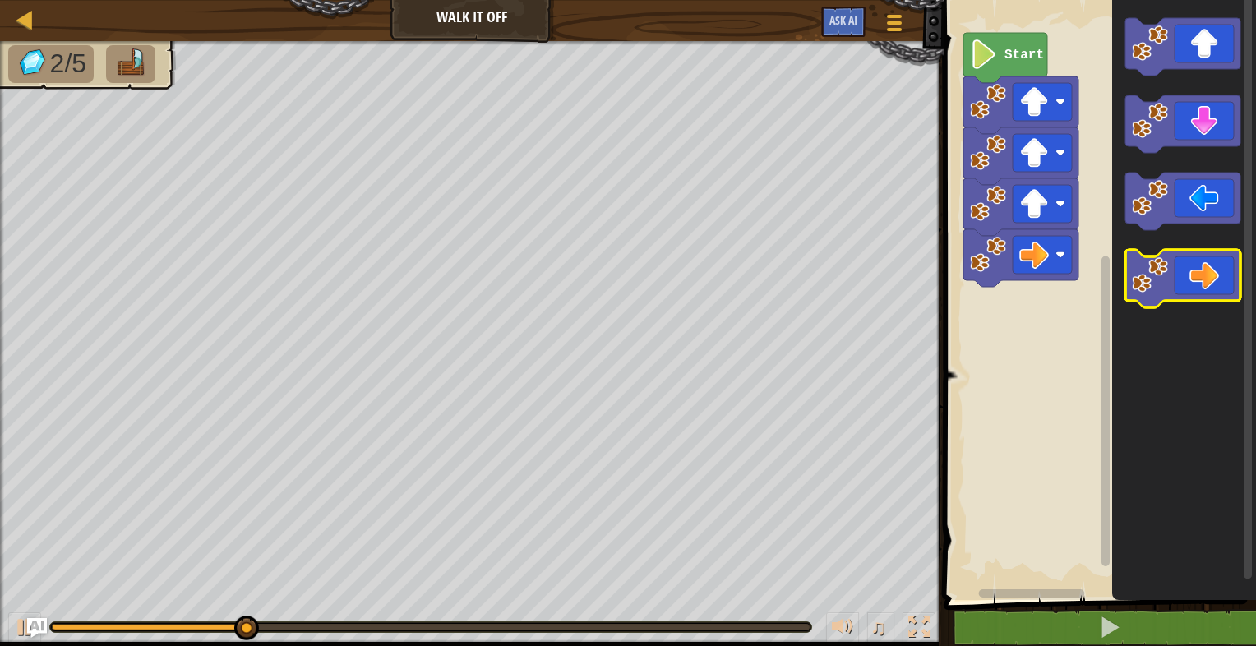
click at [1202, 291] on icon "Blockly Workspace" at bounding box center [1182, 279] width 115 height 58
click at [1202, 289] on icon "Blockly Workspace" at bounding box center [1182, 279] width 115 height 58
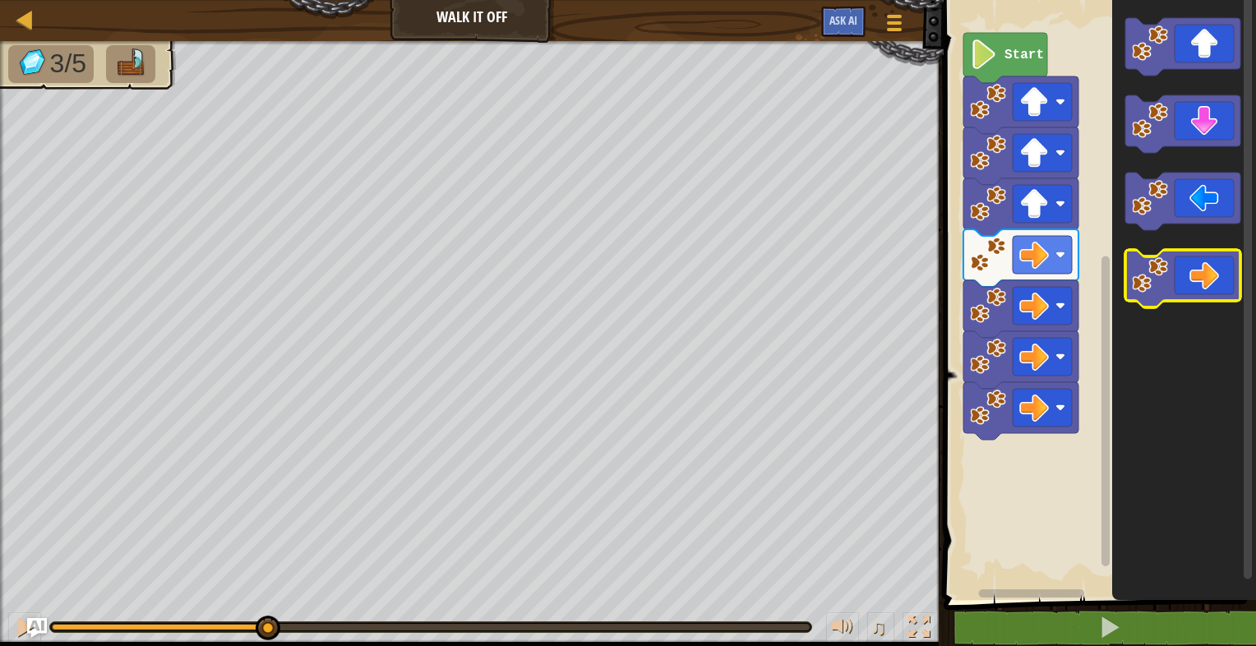
click at [1202, 289] on icon "Blockly Workspace" at bounding box center [1182, 279] width 115 height 58
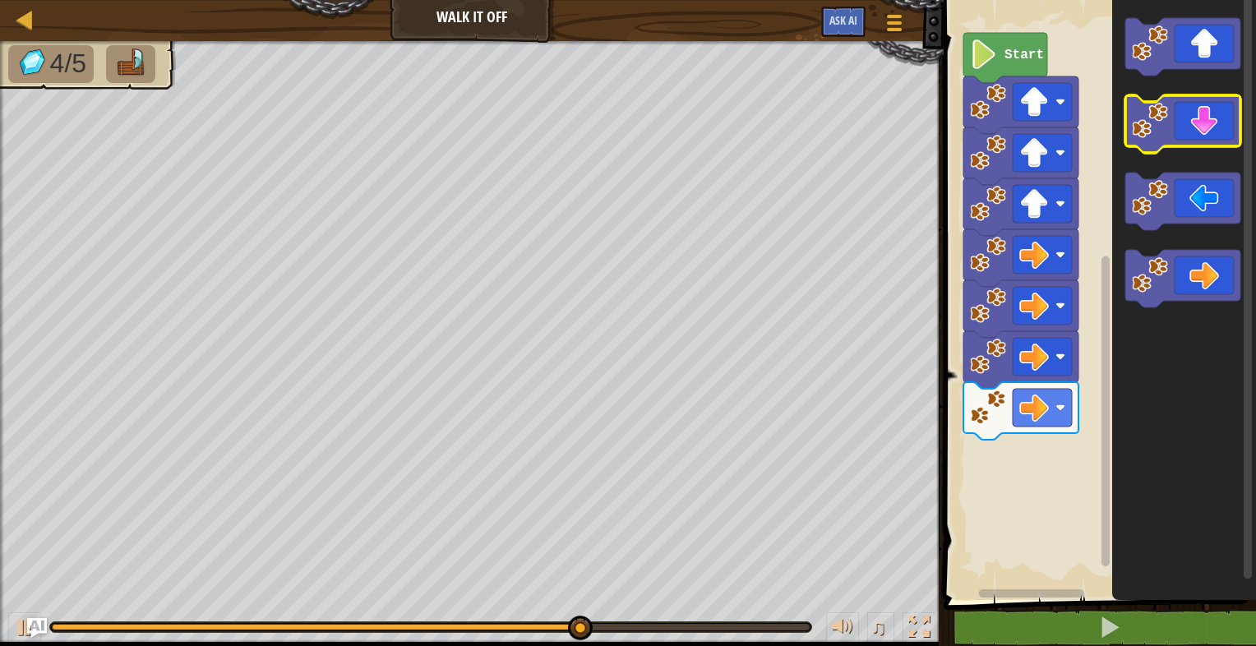
click at [1198, 134] on icon "Blockly Workspace" at bounding box center [1182, 124] width 115 height 58
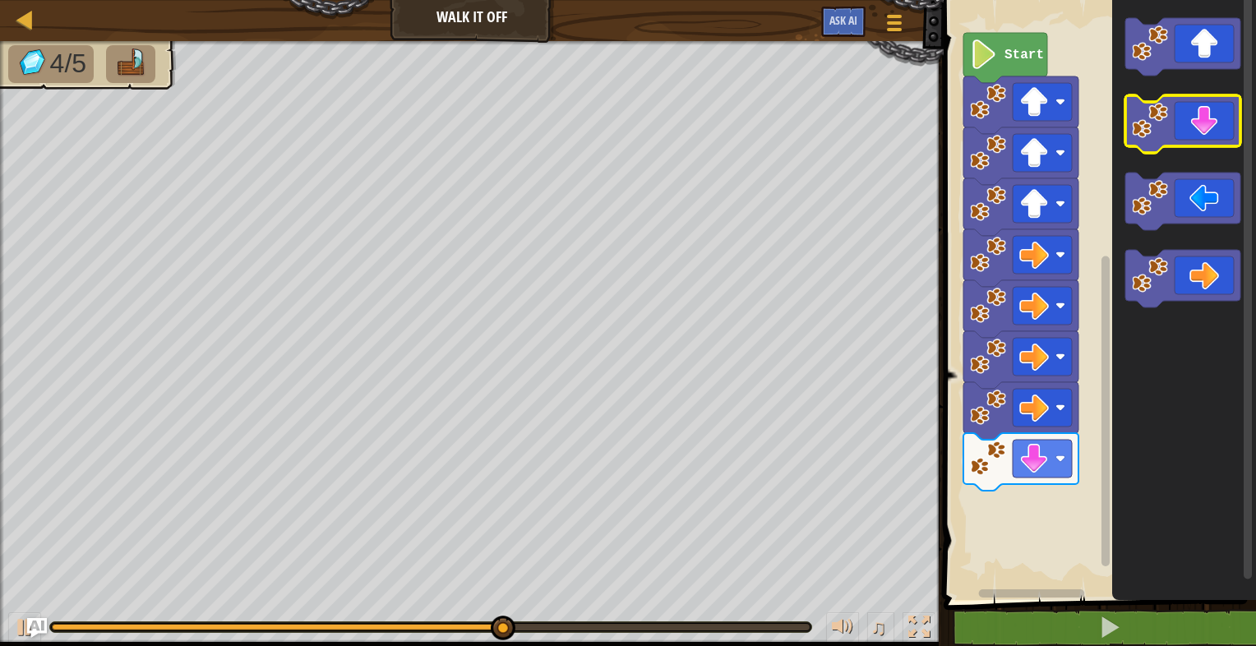
click at [1198, 134] on icon "Blockly Workspace" at bounding box center [1182, 124] width 115 height 58
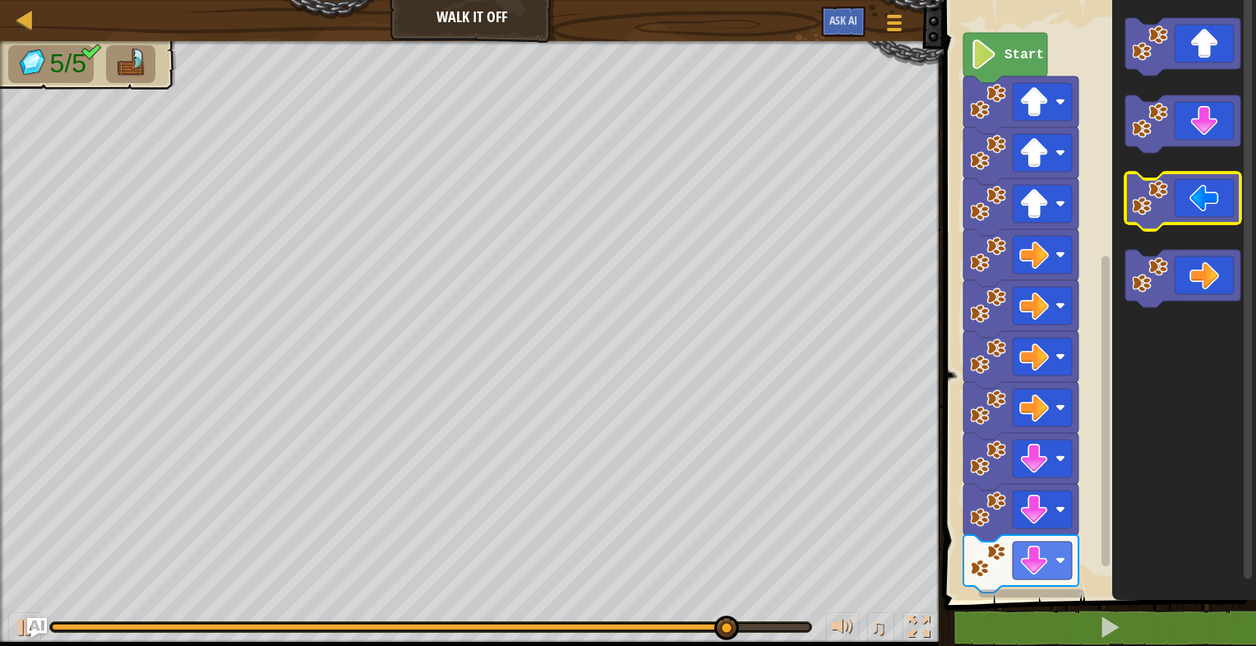
click at [1217, 193] on icon "Blockly Workspace" at bounding box center [1182, 202] width 115 height 58
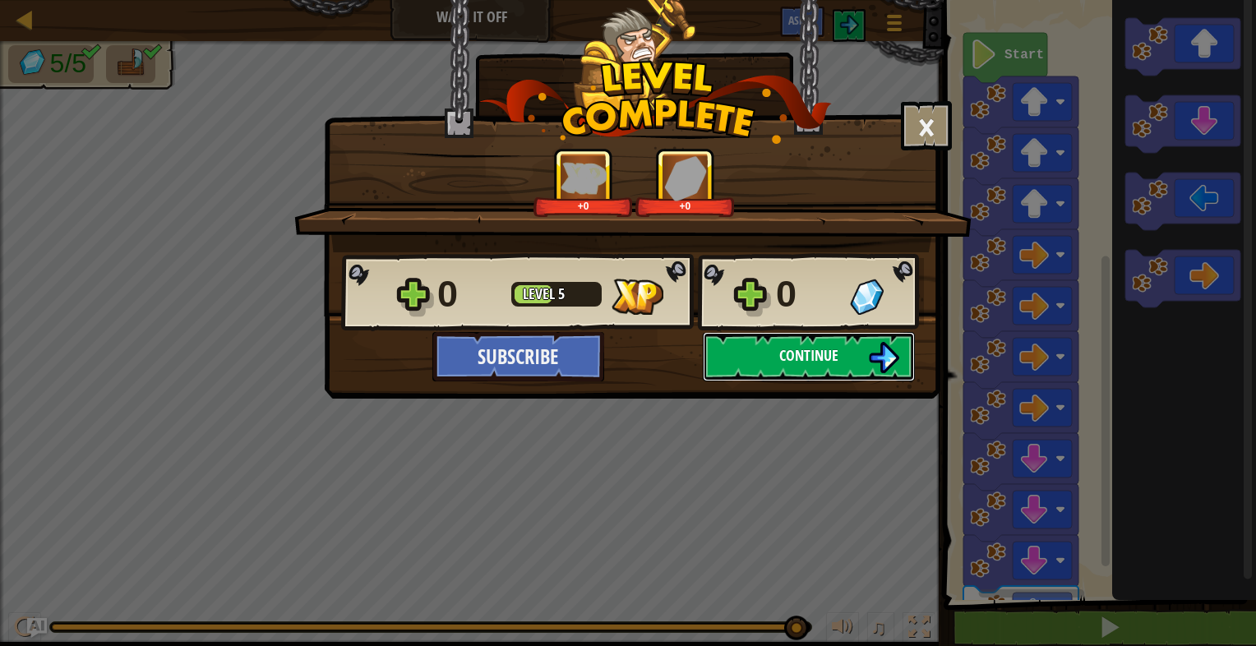
click at [811, 347] on span "Continue" at bounding box center [808, 355] width 59 height 21
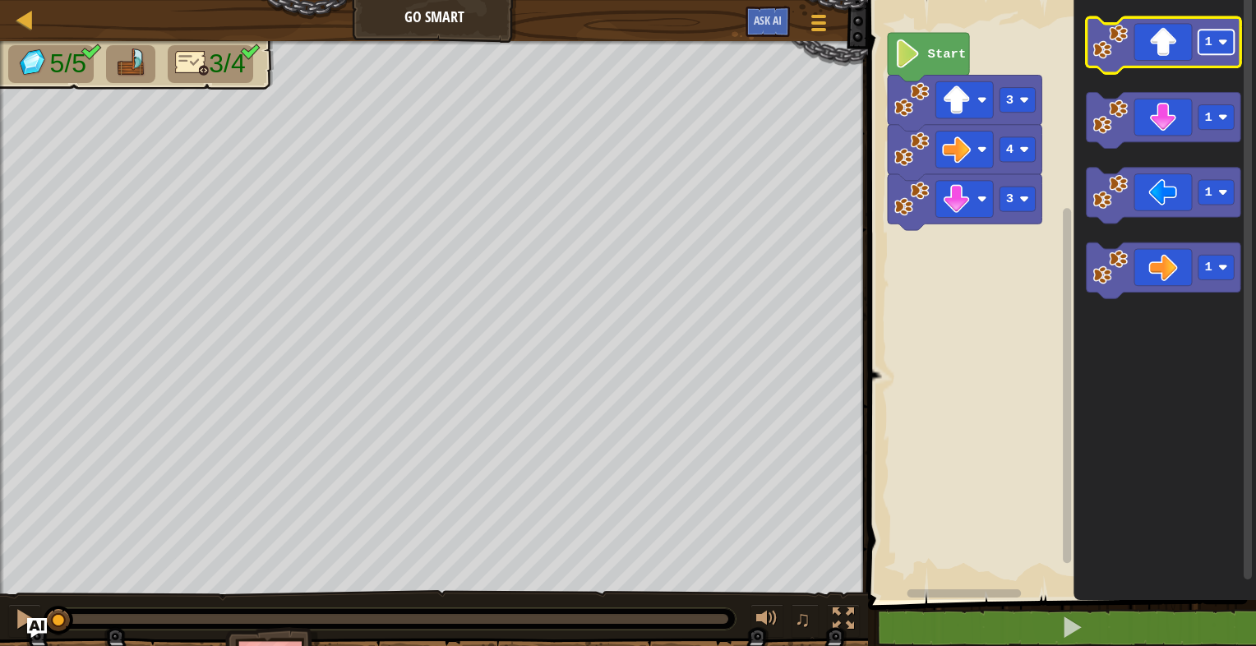
click at [1212, 50] on rect "Blockly Workspace" at bounding box center [1216, 42] width 36 height 25
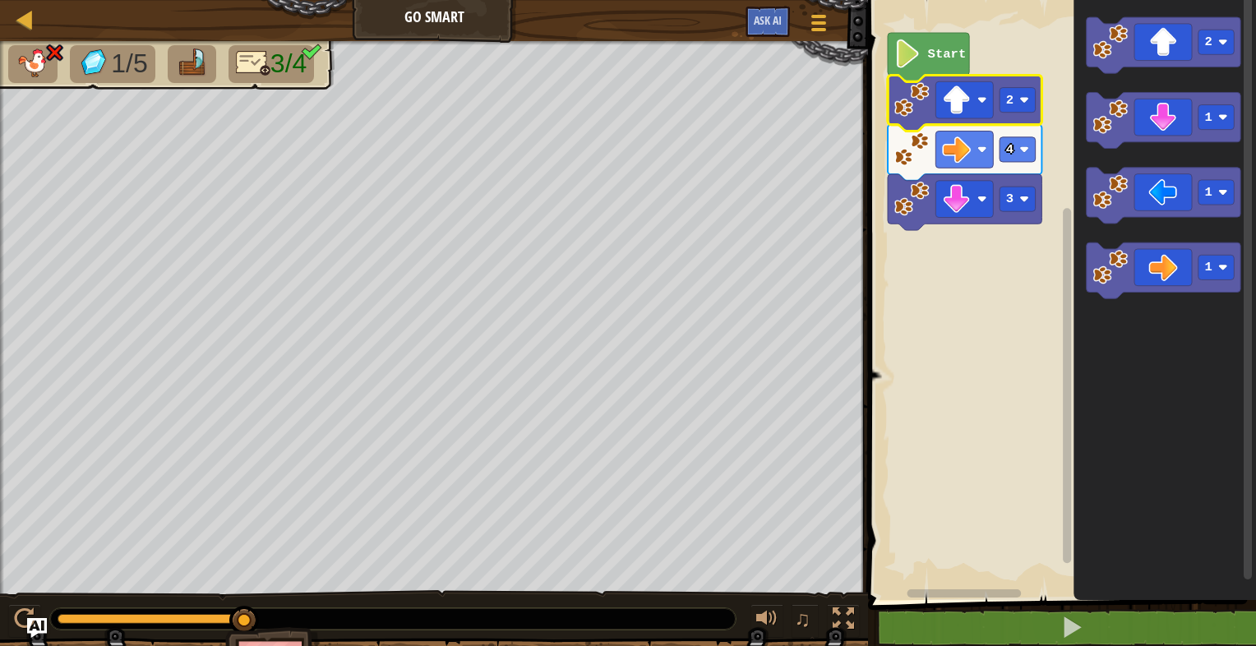
click at [965, 306] on rect "Blockly Workspace" at bounding box center [1059, 296] width 393 height 608
click at [1018, 102] on rect "Blockly Workspace" at bounding box center [1017, 100] width 36 height 25
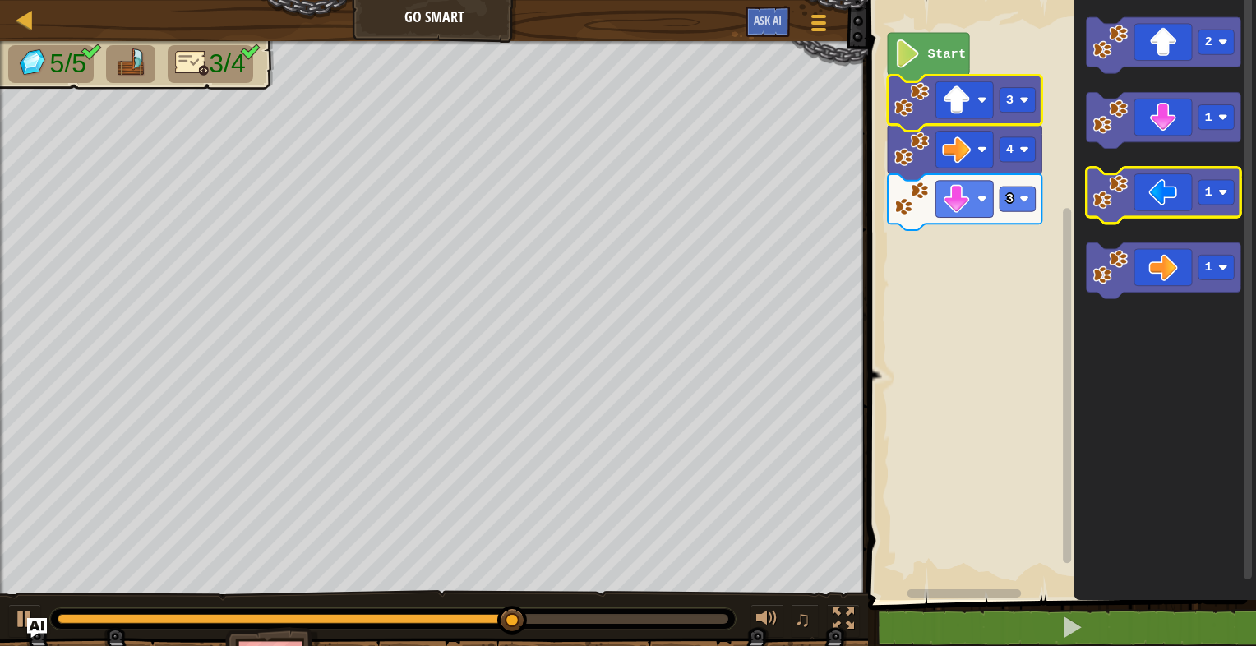
click at [1156, 199] on icon "Blockly Workspace" at bounding box center [1164, 196] width 154 height 56
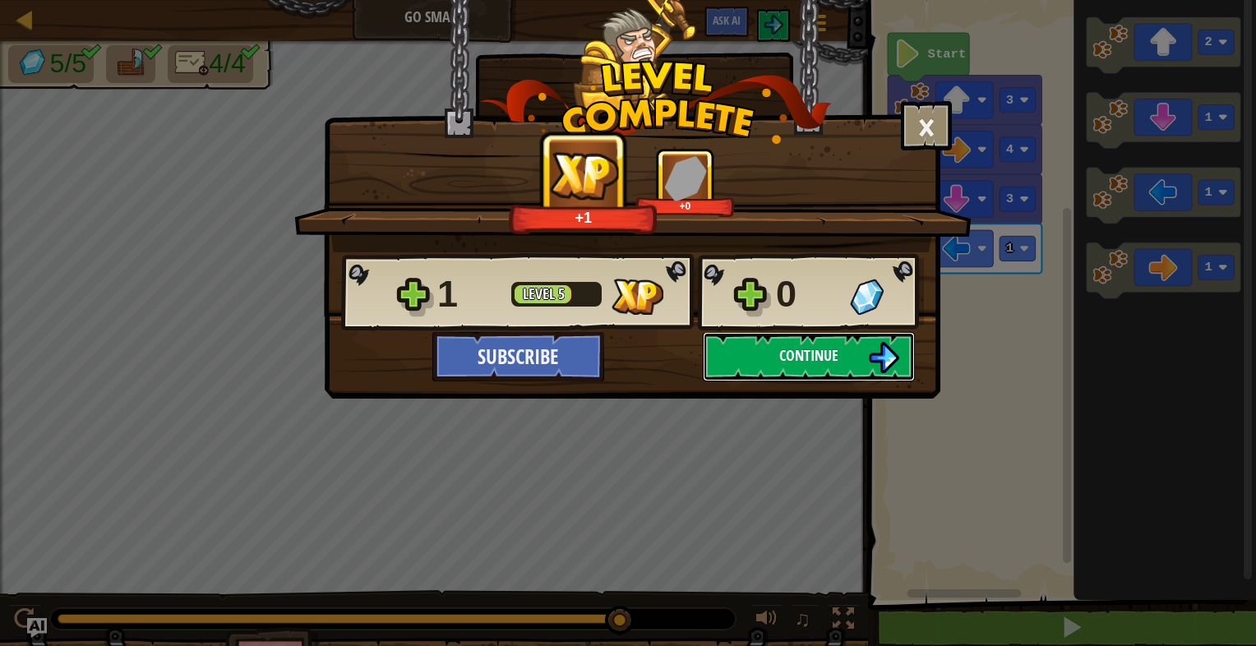
click at [852, 344] on button "Continue" at bounding box center [809, 356] width 212 height 49
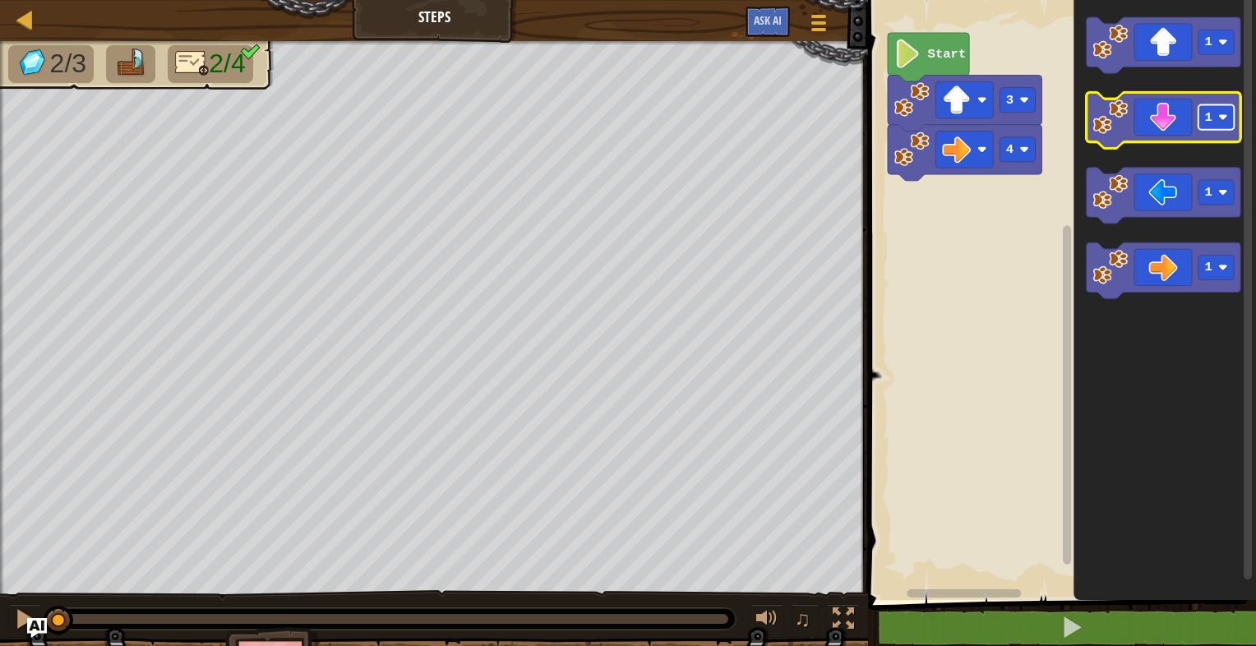
click at [1224, 120] on image "Blockly Workspace" at bounding box center [1223, 118] width 10 height 10
click at [1182, 135] on icon "Blockly Workspace" at bounding box center [1164, 120] width 154 height 56
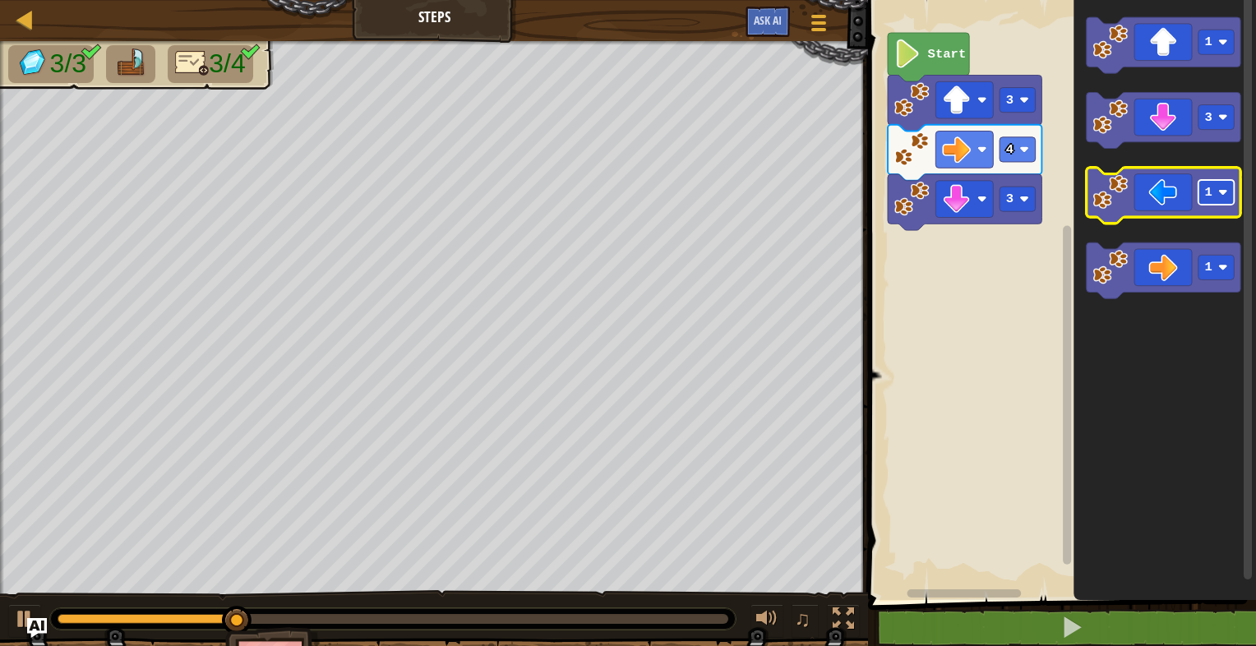
click at [1216, 192] on rect "Blockly Workspace" at bounding box center [1216, 192] width 36 height 25
click at [1170, 213] on icon "Blockly Workspace" at bounding box center [1164, 196] width 154 height 56
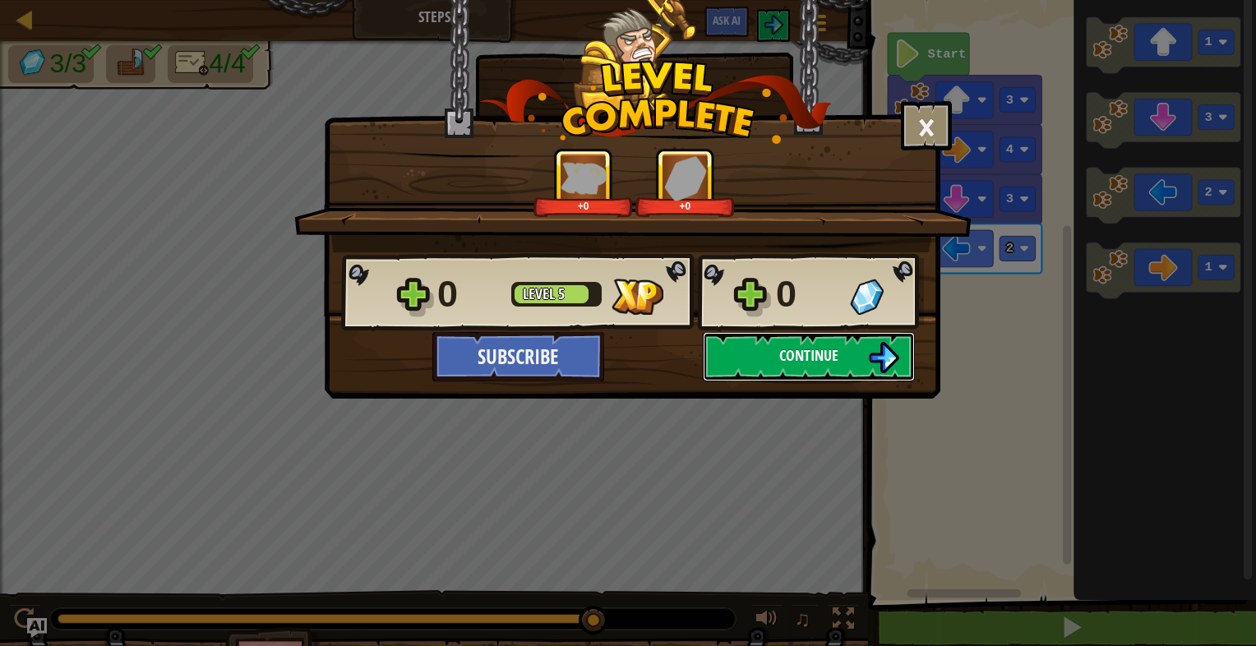
click at [733, 344] on button "Continue" at bounding box center [809, 356] width 212 height 49
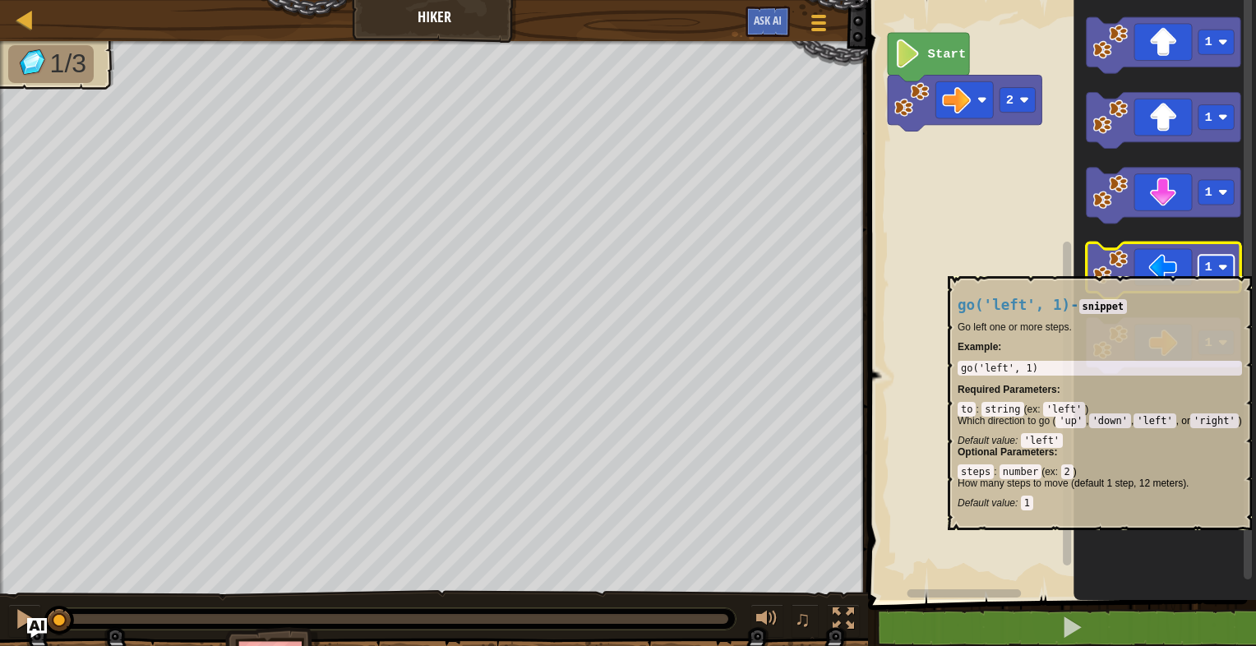
click at [1210, 268] on text "1" at bounding box center [1208, 267] width 7 height 15
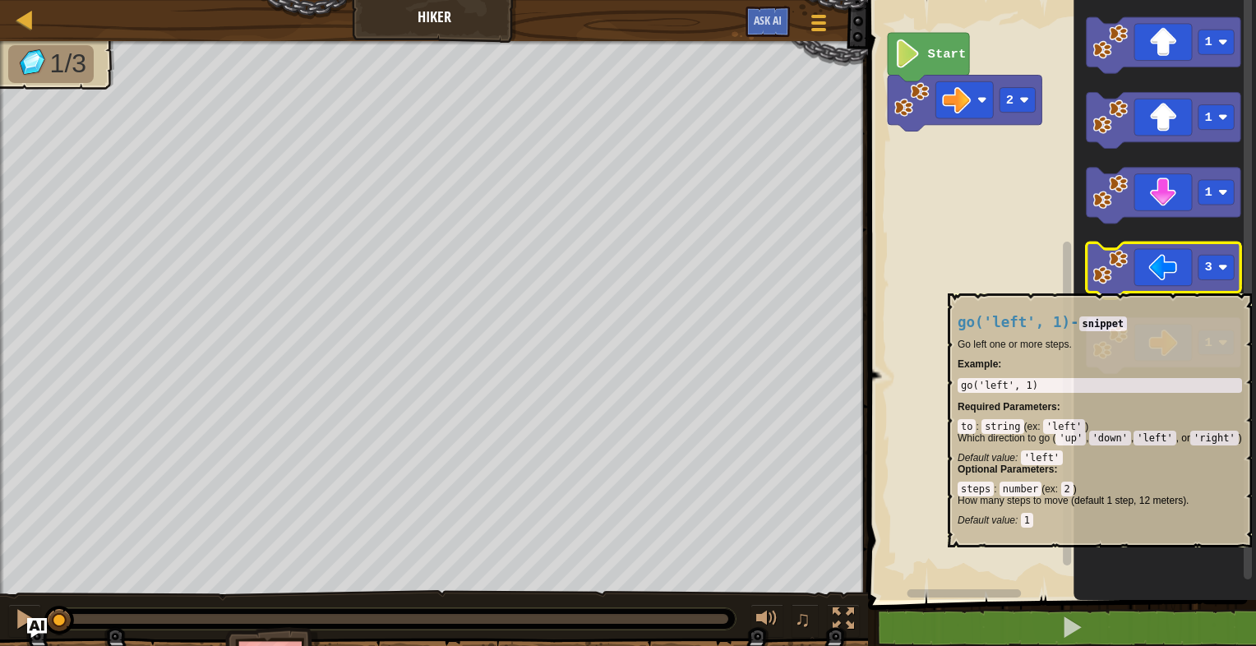
click at [1164, 284] on icon "Blockly Workspace" at bounding box center [1164, 270] width 154 height 56
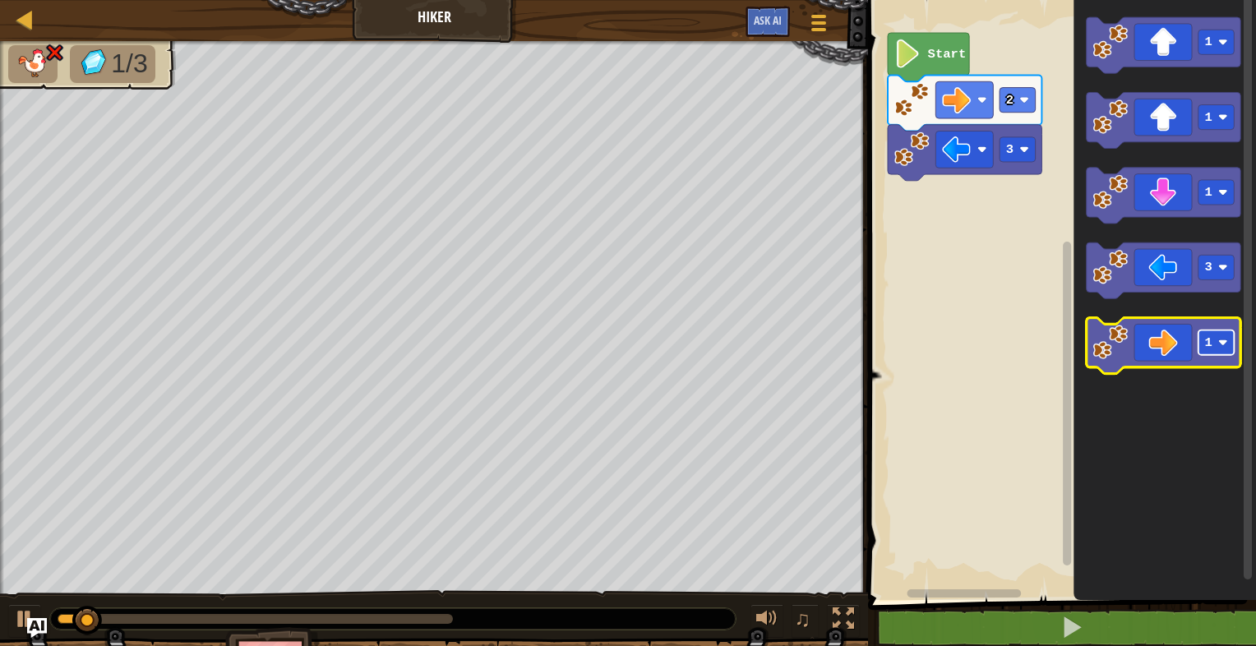
click at [1203, 347] on rect "Blockly Workspace" at bounding box center [1216, 342] width 36 height 25
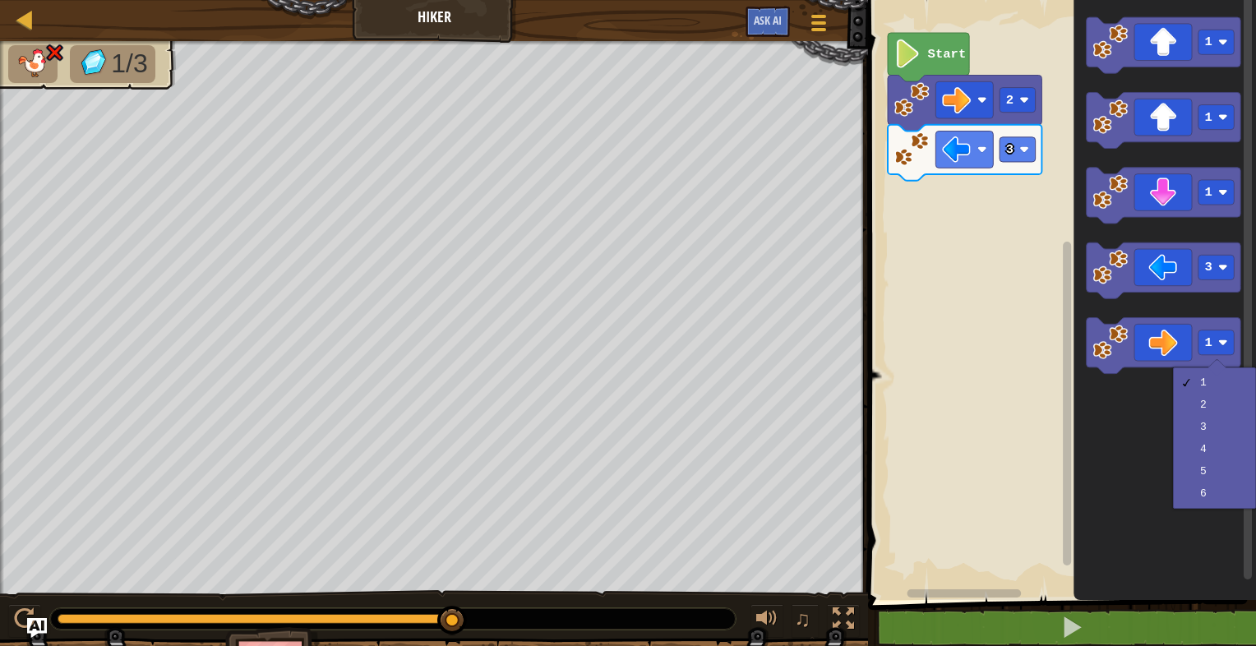
click at [1003, 424] on rect "Blockly Workspace" at bounding box center [1059, 296] width 393 height 608
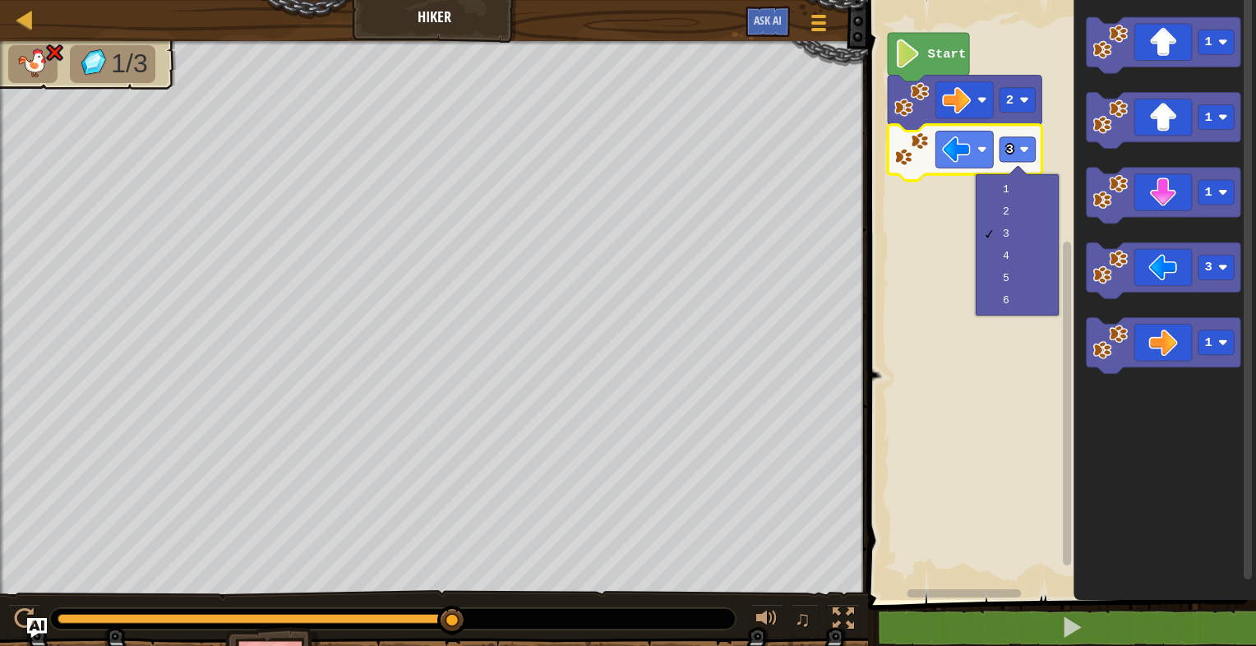
click at [989, 361] on rect "Blockly Workspace" at bounding box center [1059, 296] width 393 height 608
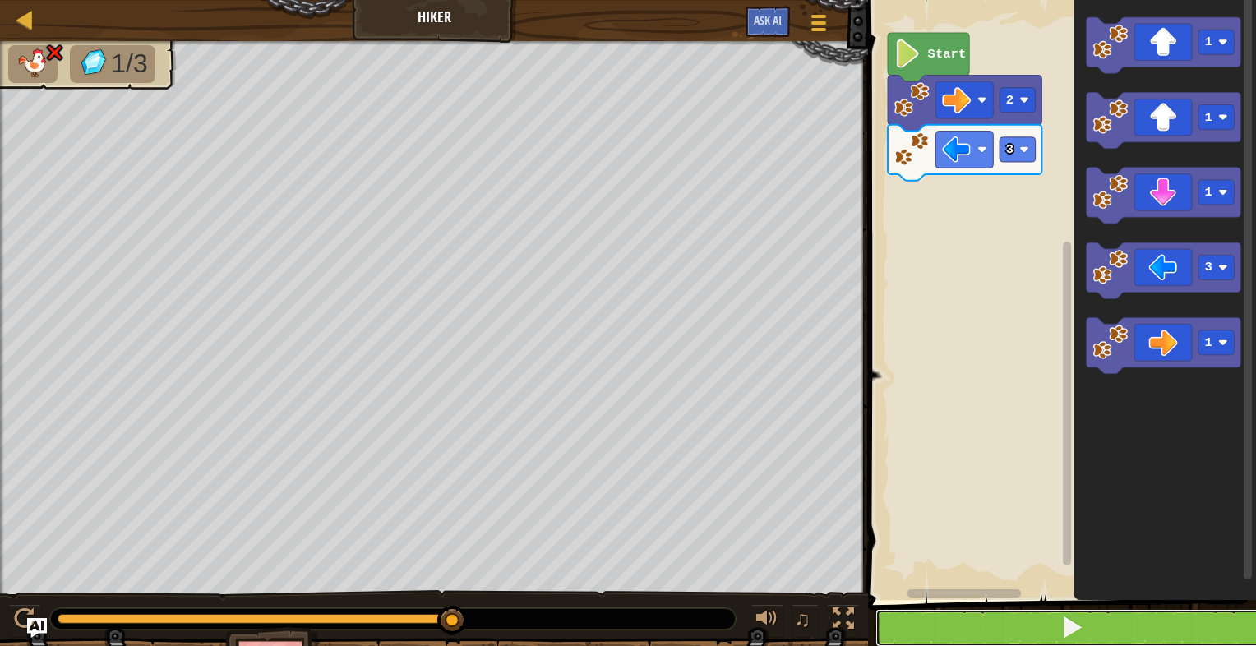
click at [1008, 610] on button at bounding box center [1071, 628] width 393 height 38
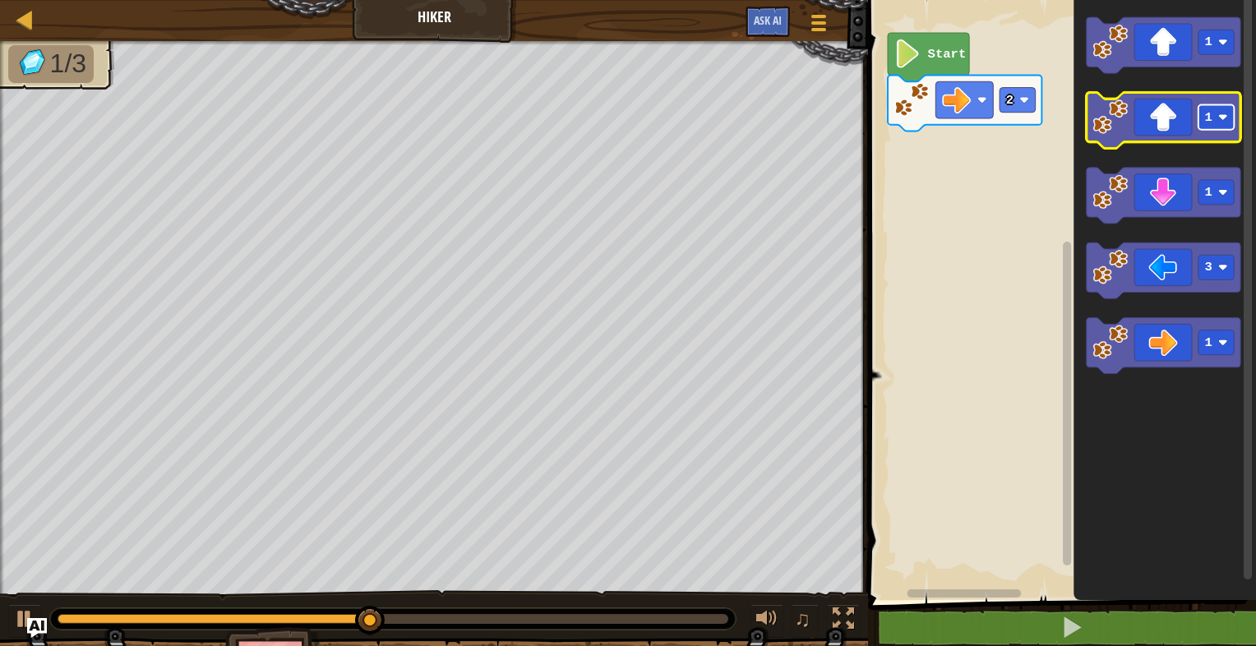
click at [1212, 118] on g "1" at bounding box center [1216, 117] width 36 height 25
click at [1138, 104] on icon "Blockly Workspace" at bounding box center [1164, 120] width 154 height 56
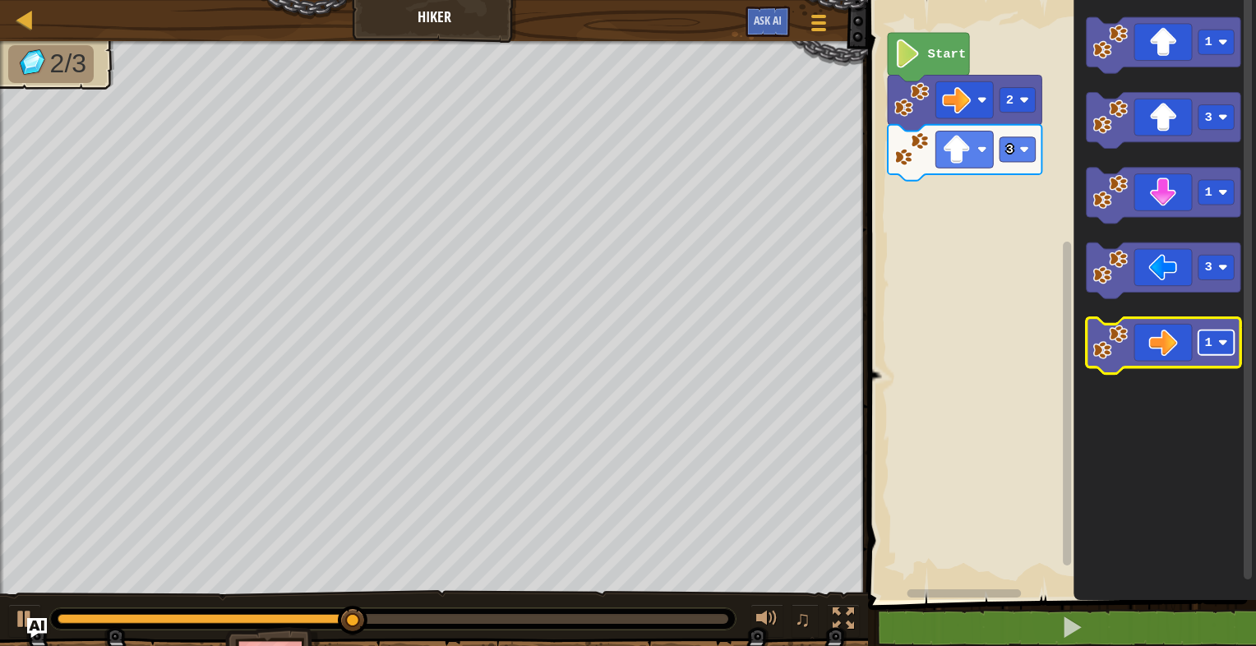
click at [1210, 346] on text "1" at bounding box center [1208, 342] width 7 height 15
click at [1128, 362] on icon "Blockly Workspace" at bounding box center [1164, 346] width 154 height 56
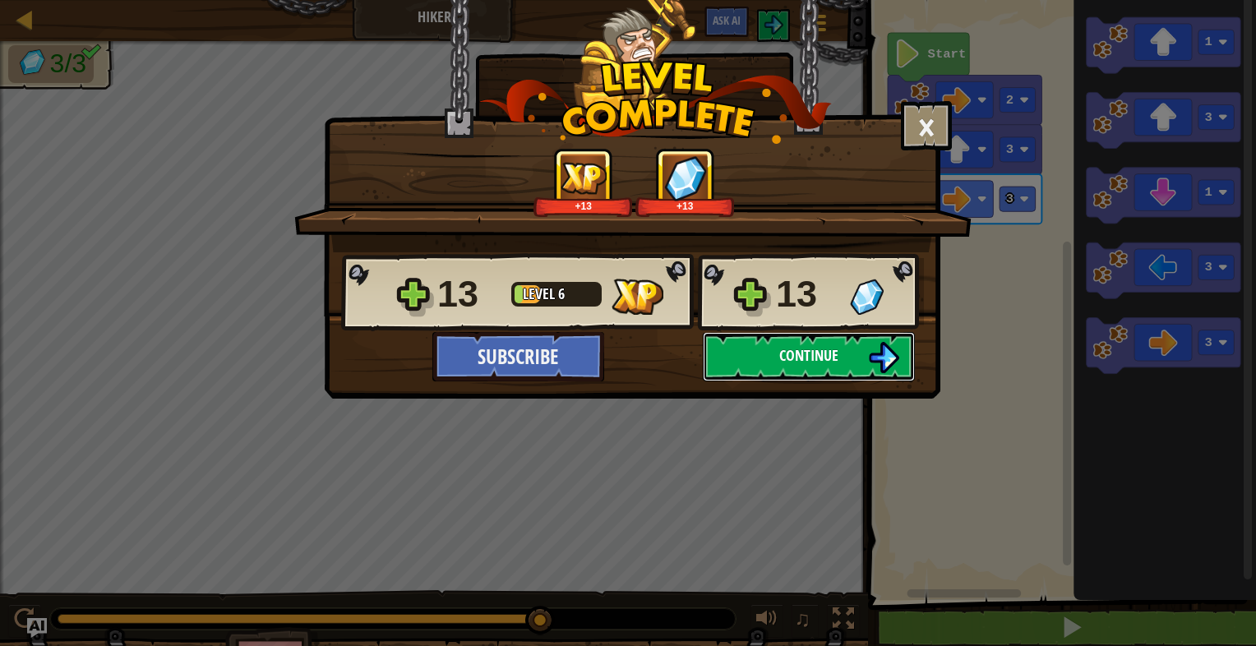
click at [835, 360] on span "Continue" at bounding box center [808, 355] width 59 height 21
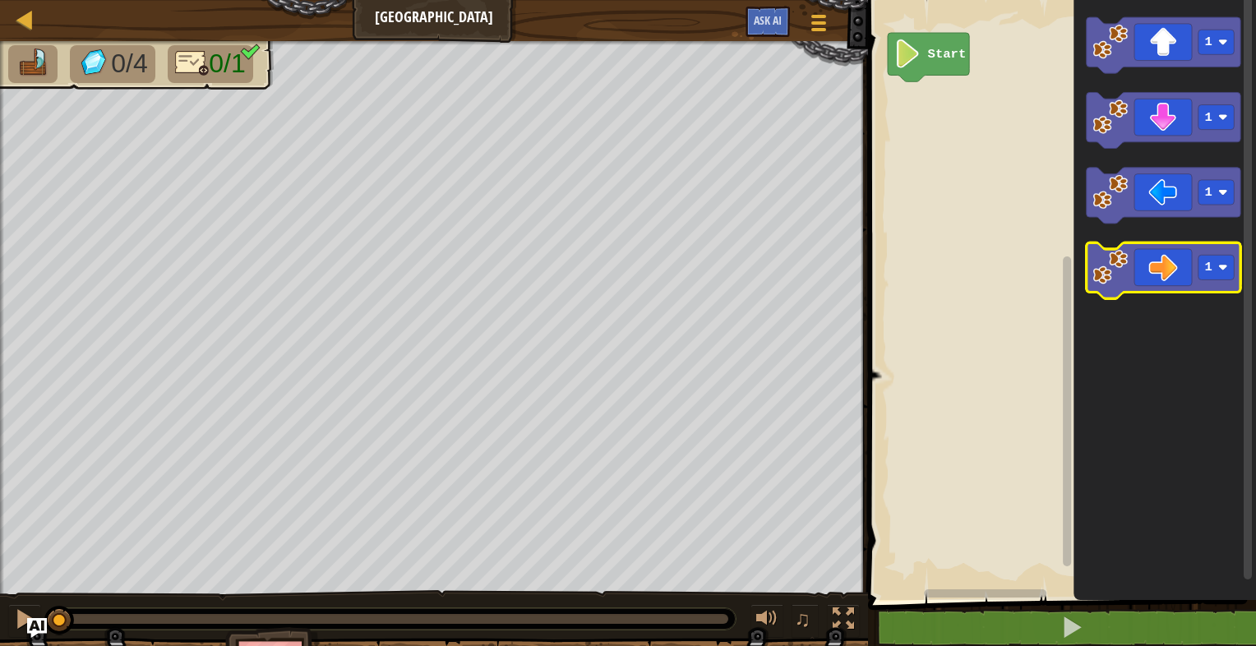
click at [1178, 261] on icon "Blockly Workspace" at bounding box center [1164, 270] width 154 height 56
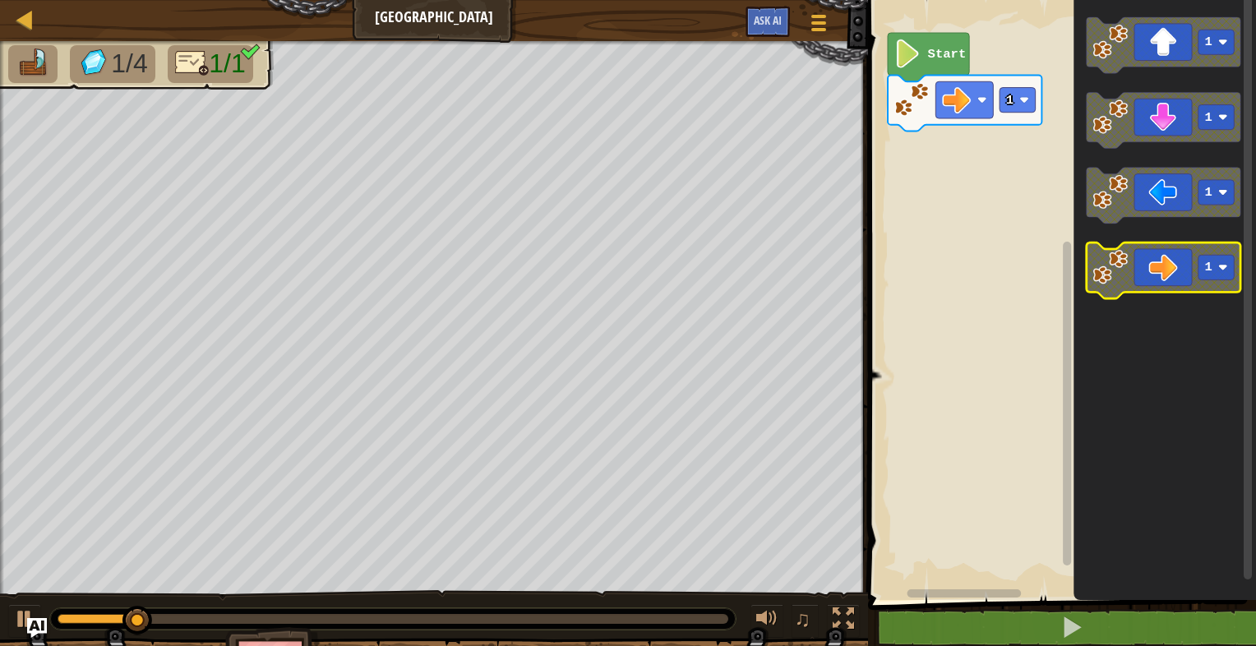
click at [1177, 261] on icon "Blockly Workspace" at bounding box center [1164, 270] width 154 height 56
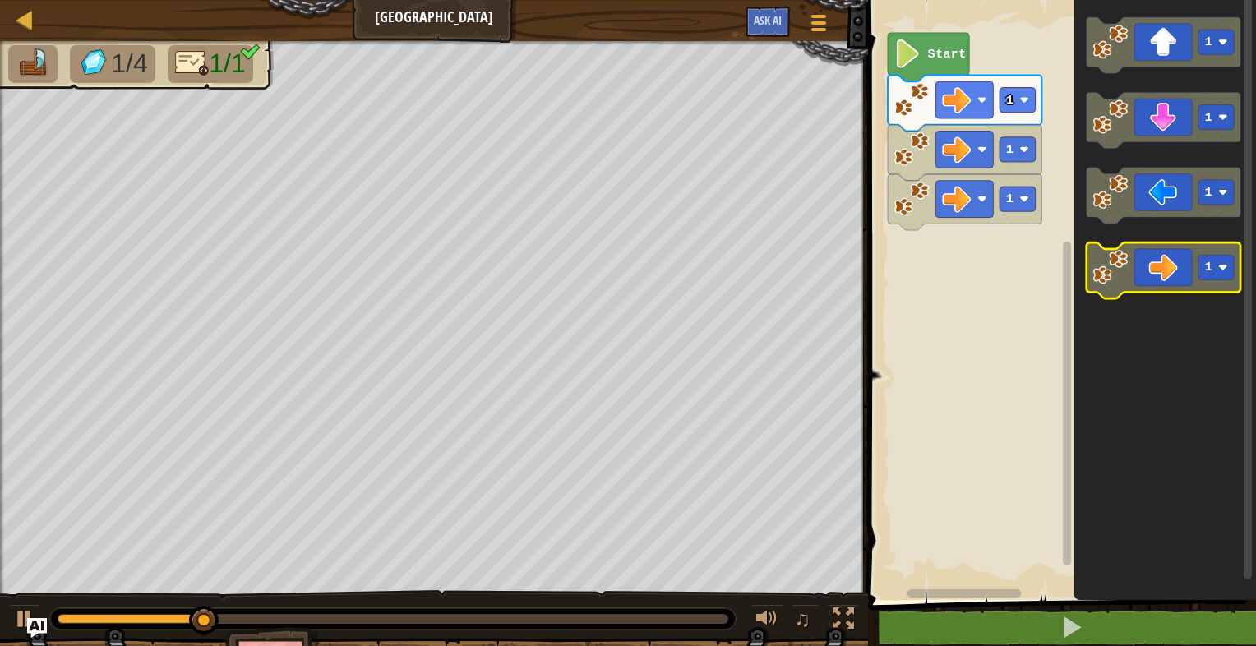
click at [1177, 261] on icon "Blockly Workspace" at bounding box center [1164, 270] width 154 height 56
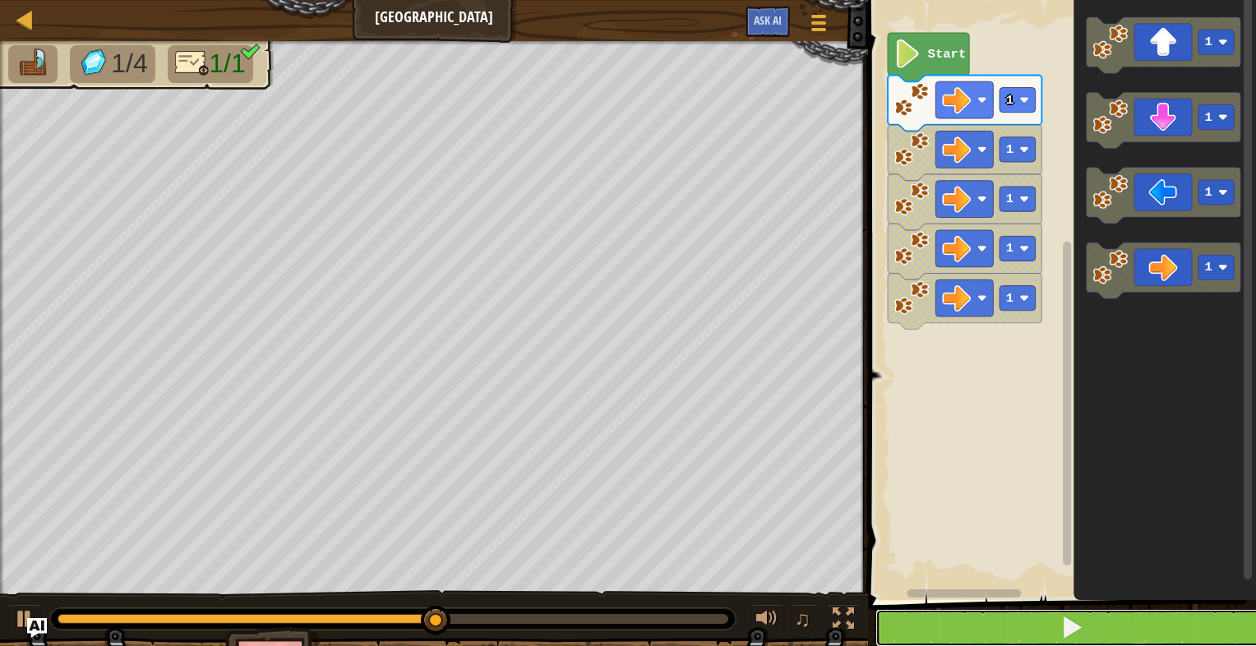
click at [1043, 610] on button at bounding box center [1071, 628] width 393 height 38
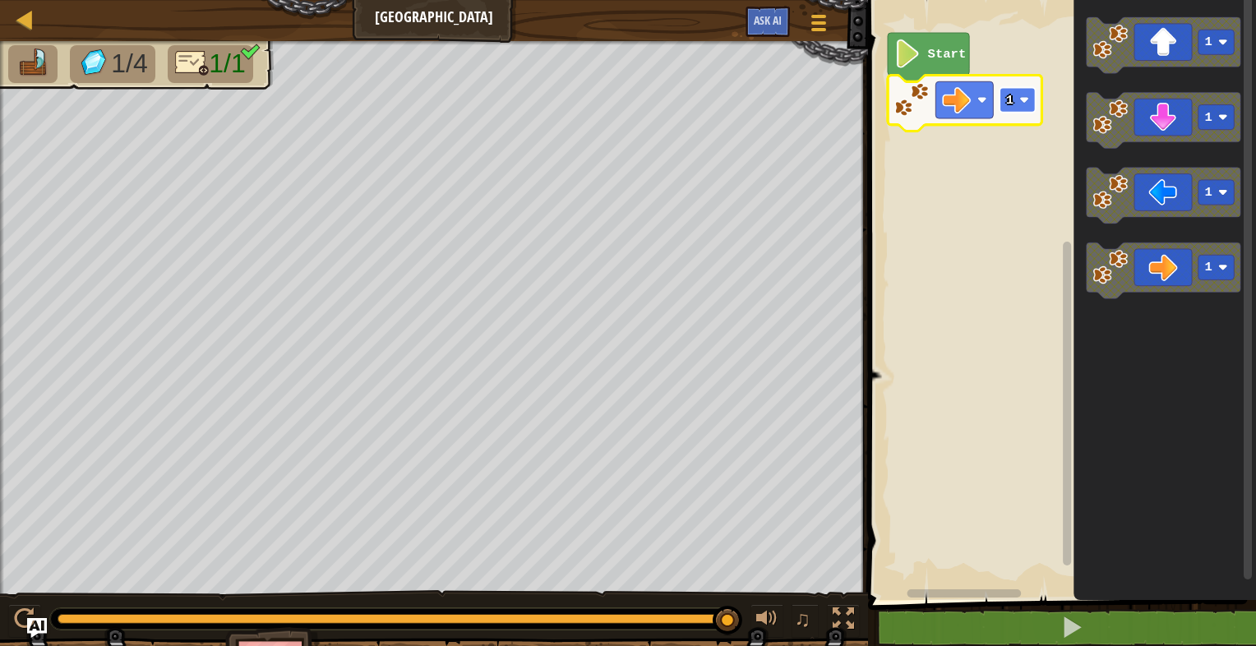
click at [1026, 104] on rect "Blockly Workspace" at bounding box center [1017, 100] width 36 height 25
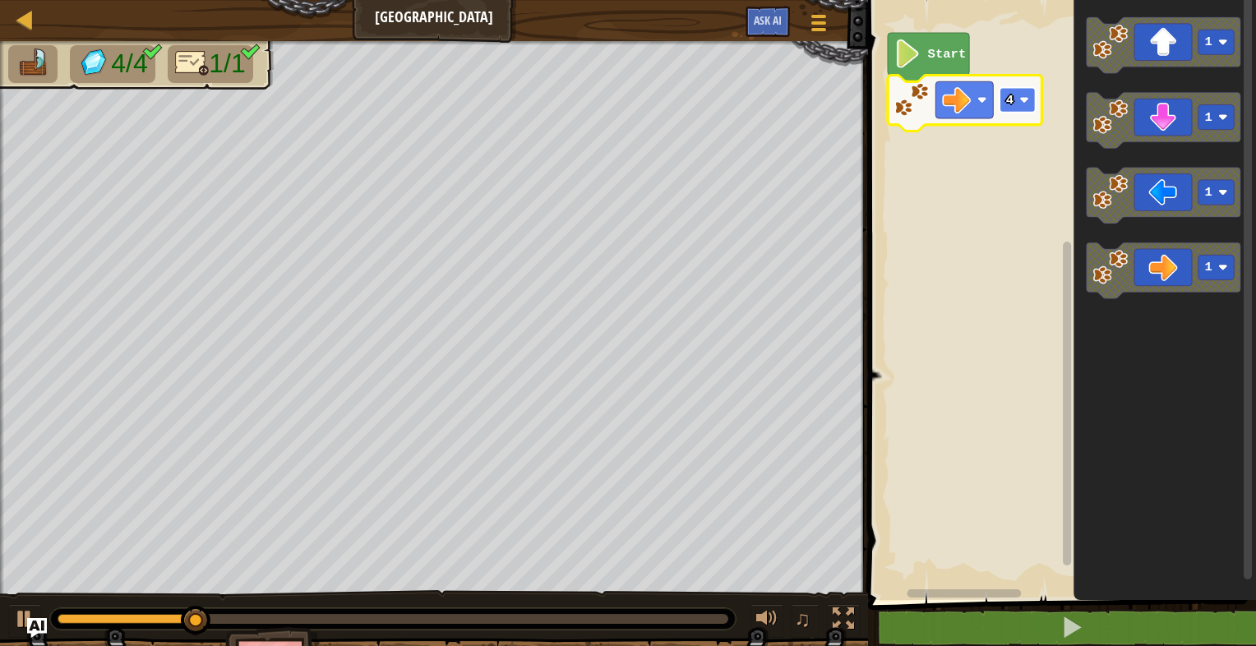
click at [1017, 104] on rect "Blockly Workspace" at bounding box center [1017, 100] width 36 height 25
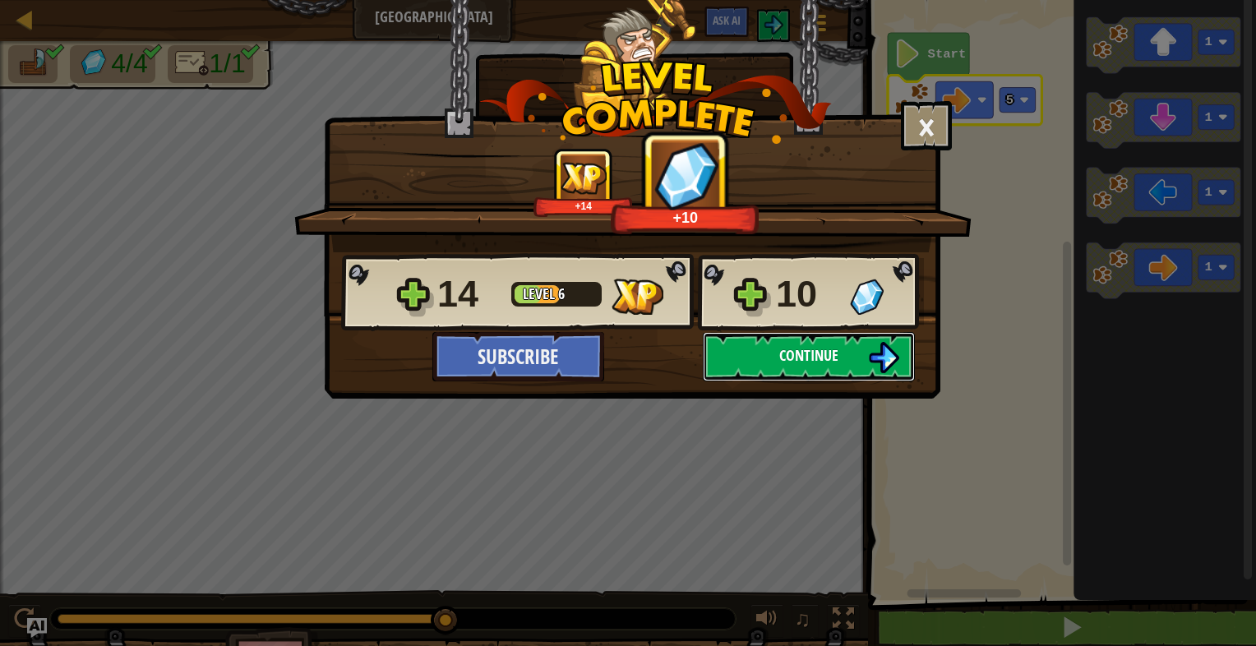
click at [746, 351] on button "Continue" at bounding box center [809, 356] width 212 height 49
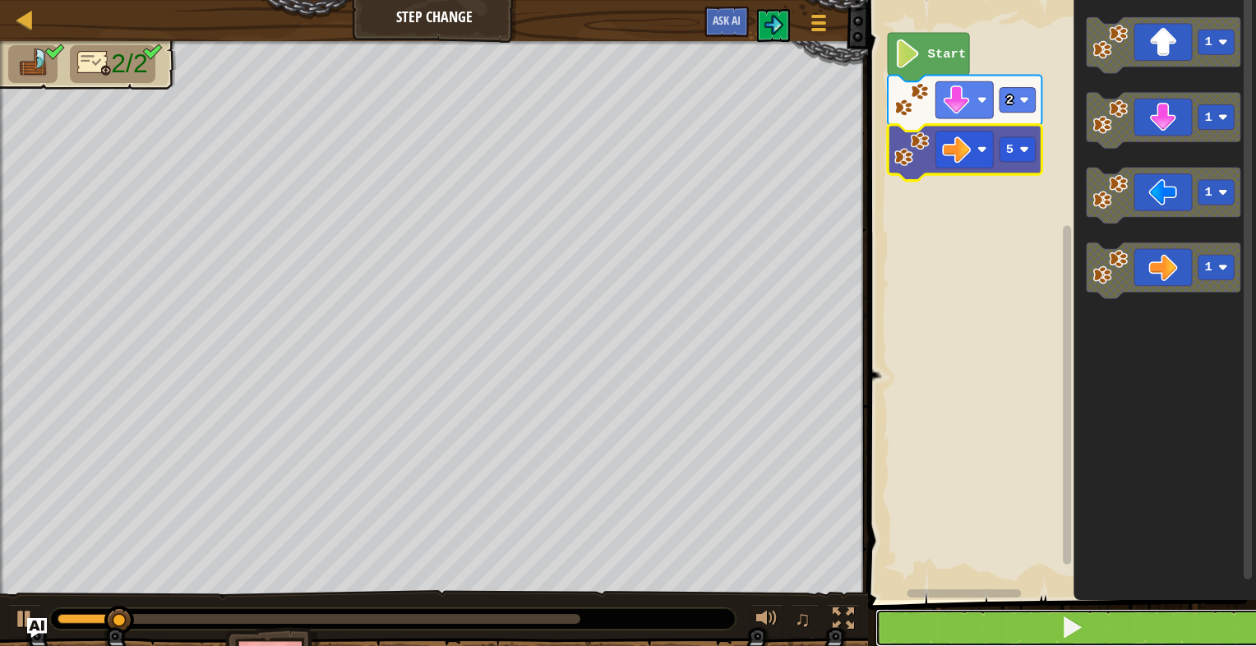
click at [1028, 625] on button at bounding box center [1071, 628] width 393 height 38
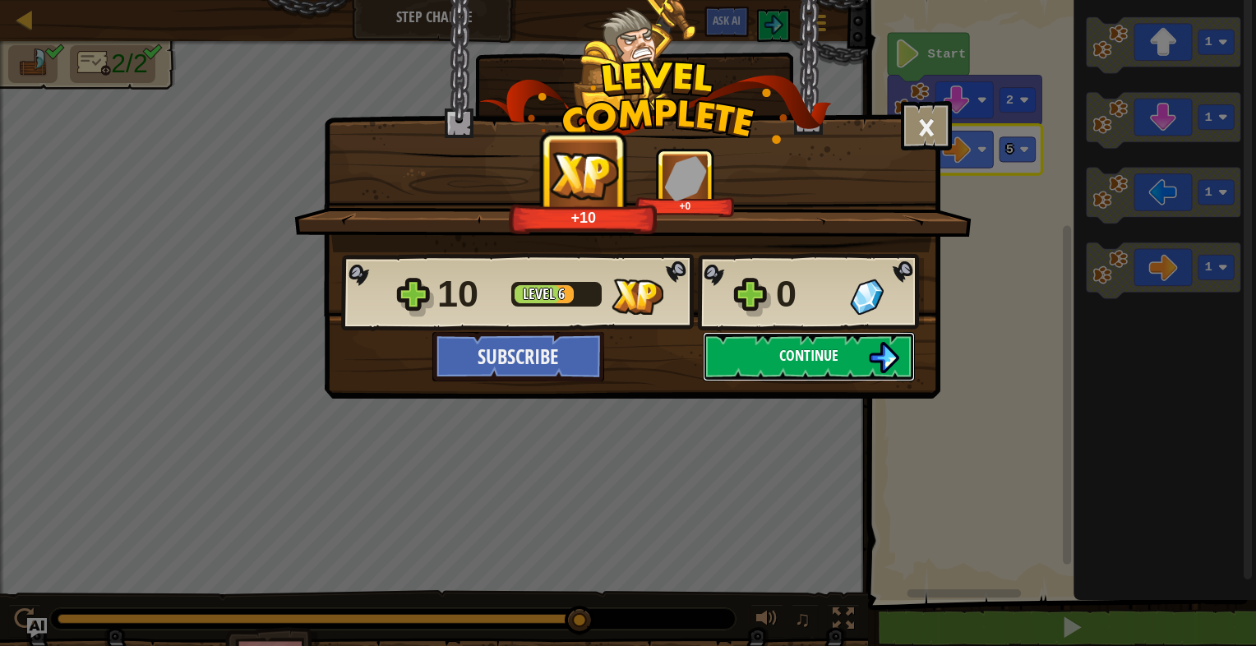
click at [855, 376] on button "Continue" at bounding box center [809, 356] width 212 height 49
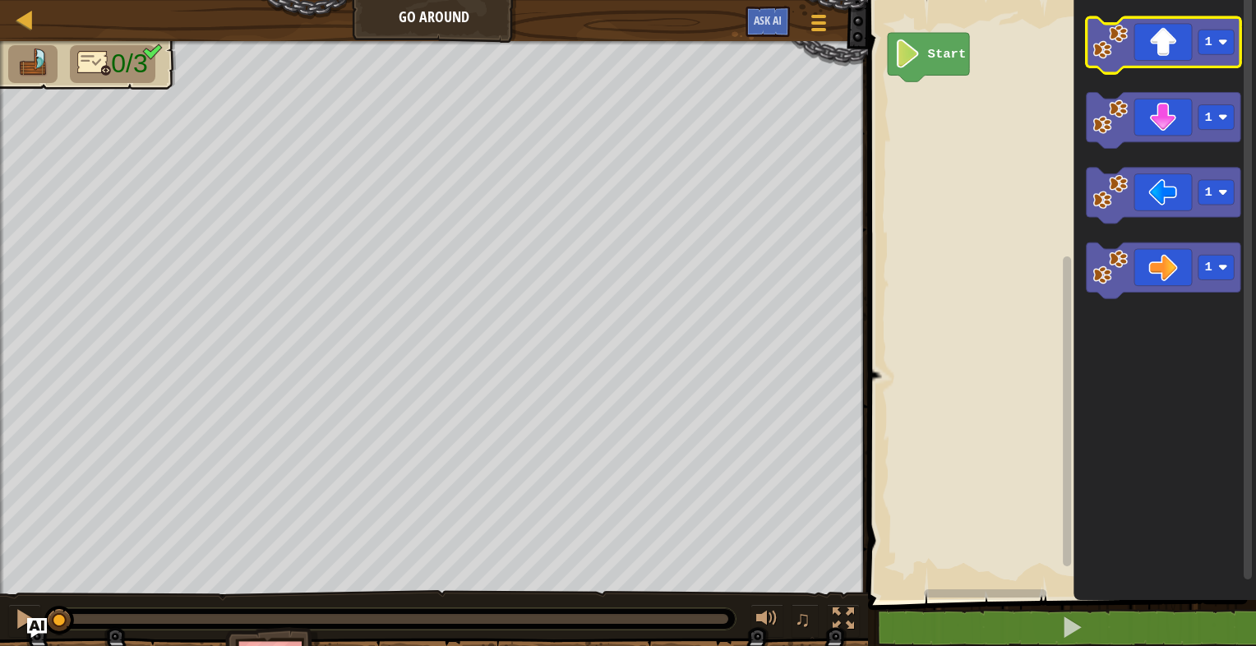
click at [1181, 36] on icon "Blockly Workspace" at bounding box center [1164, 45] width 154 height 56
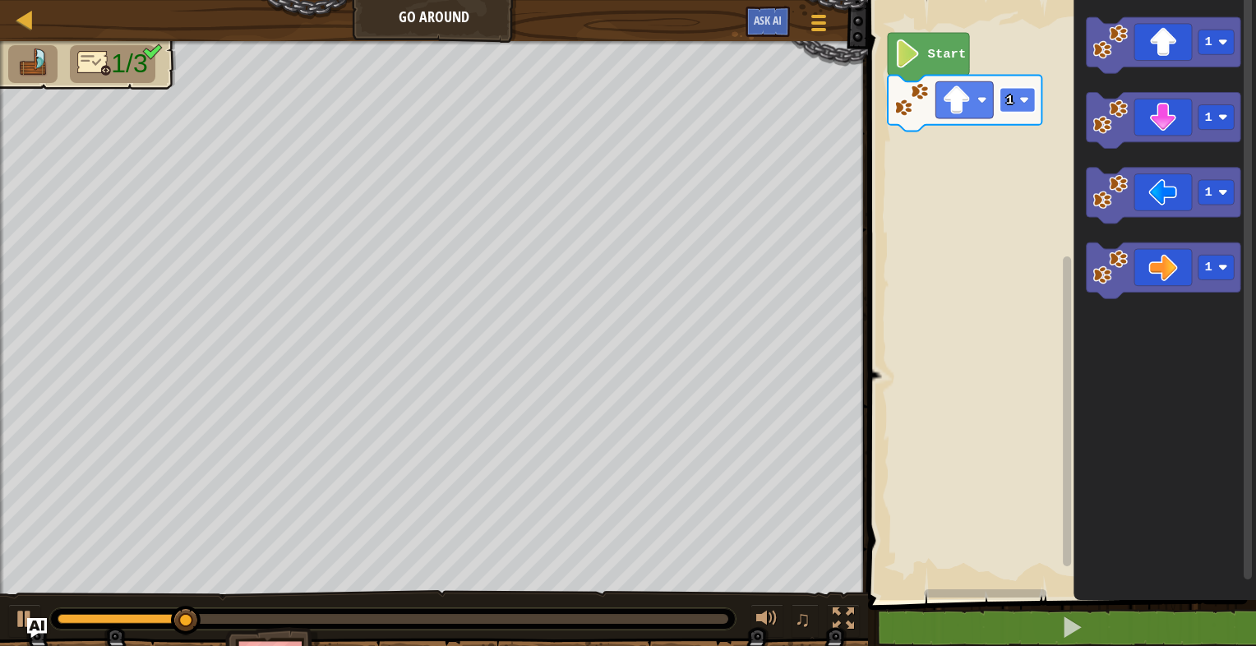
click at [1013, 107] on rect "Blockly Workspace" at bounding box center [1017, 100] width 36 height 25
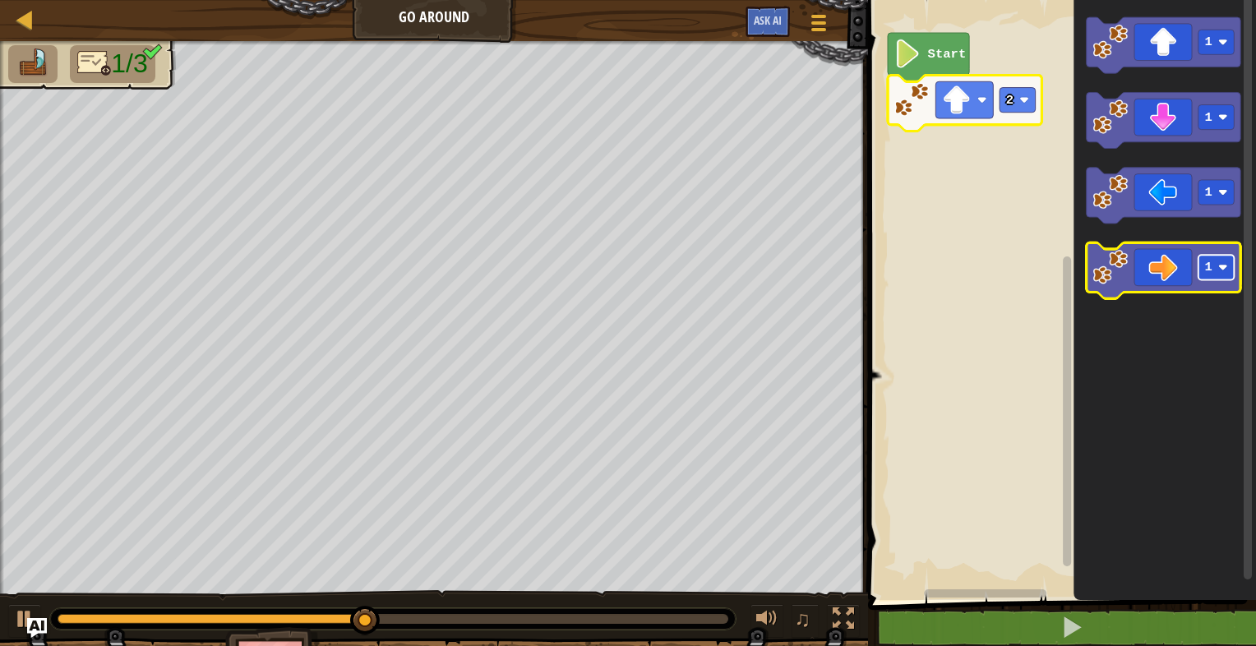
click at [1221, 256] on rect "Blockly Workspace" at bounding box center [1216, 267] width 36 height 25
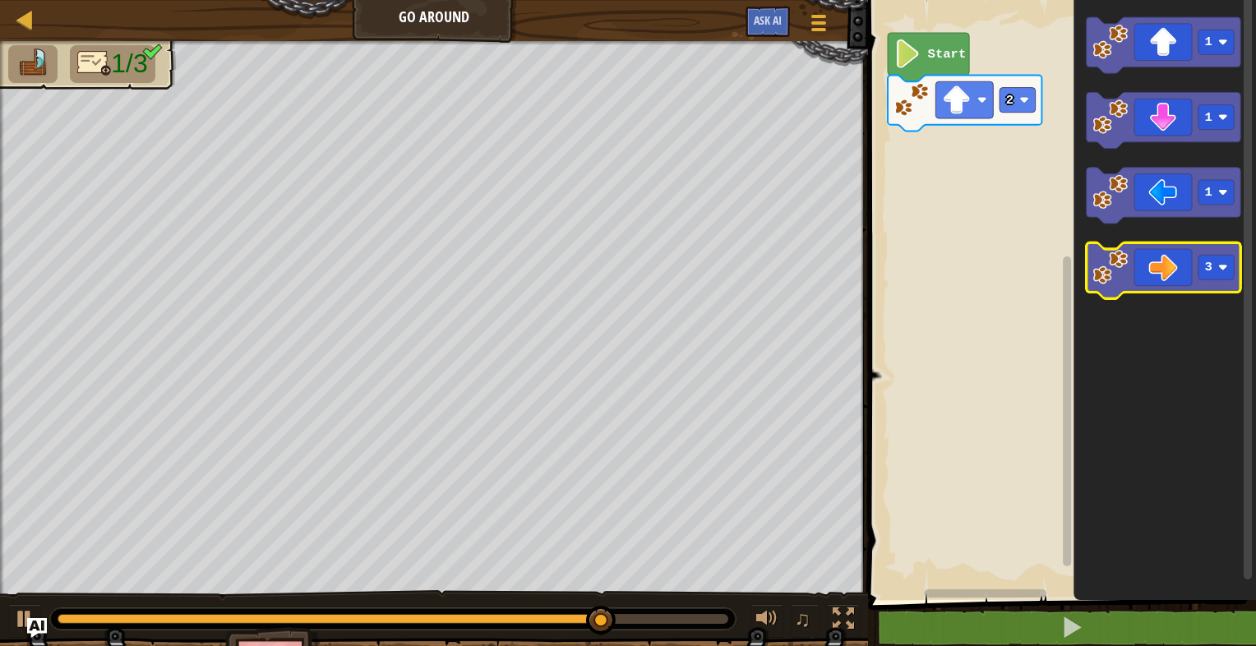
click at [1184, 265] on icon "Blockly Workspace" at bounding box center [1164, 270] width 154 height 56
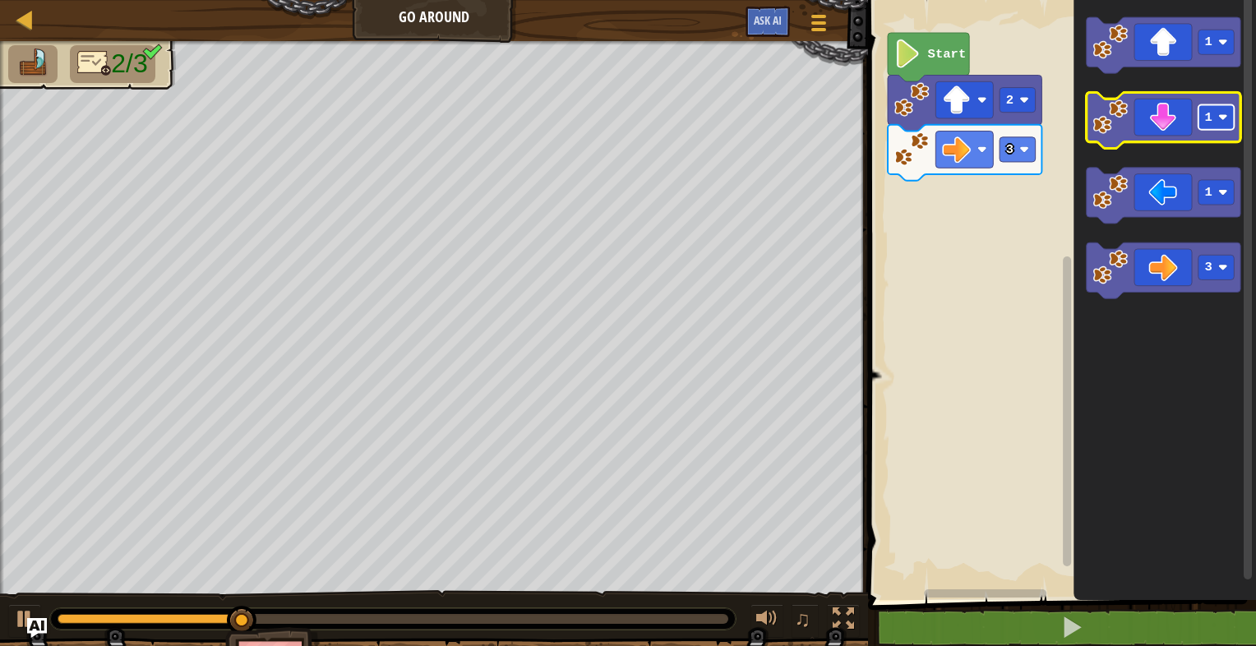
click at [1210, 116] on text "1" at bounding box center [1208, 117] width 7 height 15
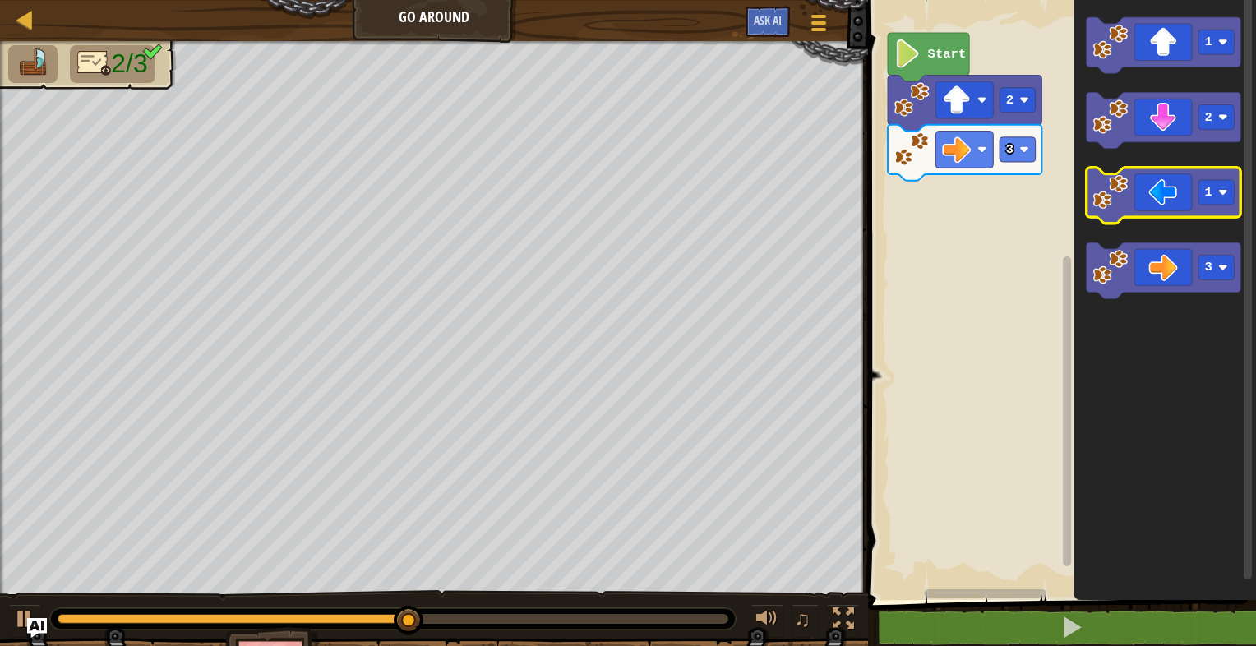
click at [1180, 202] on icon "Blockly Workspace" at bounding box center [1164, 196] width 154 height 56
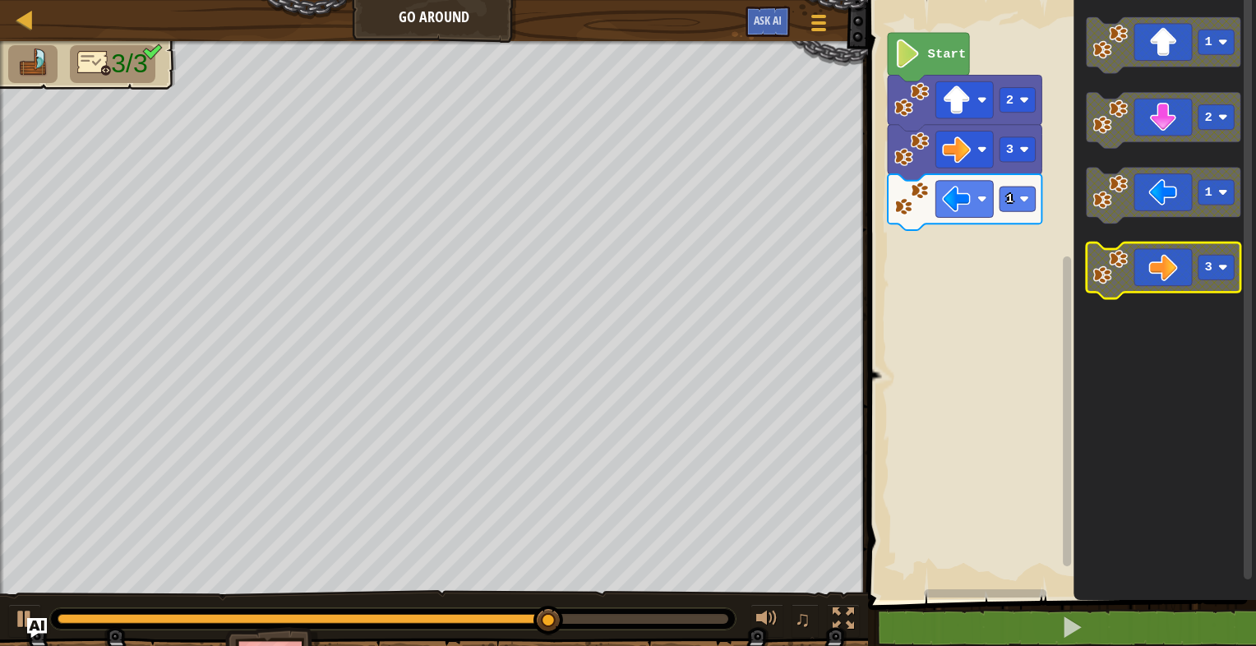
click at [1184, 246] on icon "Blockly Workspace" at bounding box center [1164, 270] width 154 height 56
click at [1216, 274] on rect "Blockly Workspace" at bounding box center [1216, 267] width 36 height 25
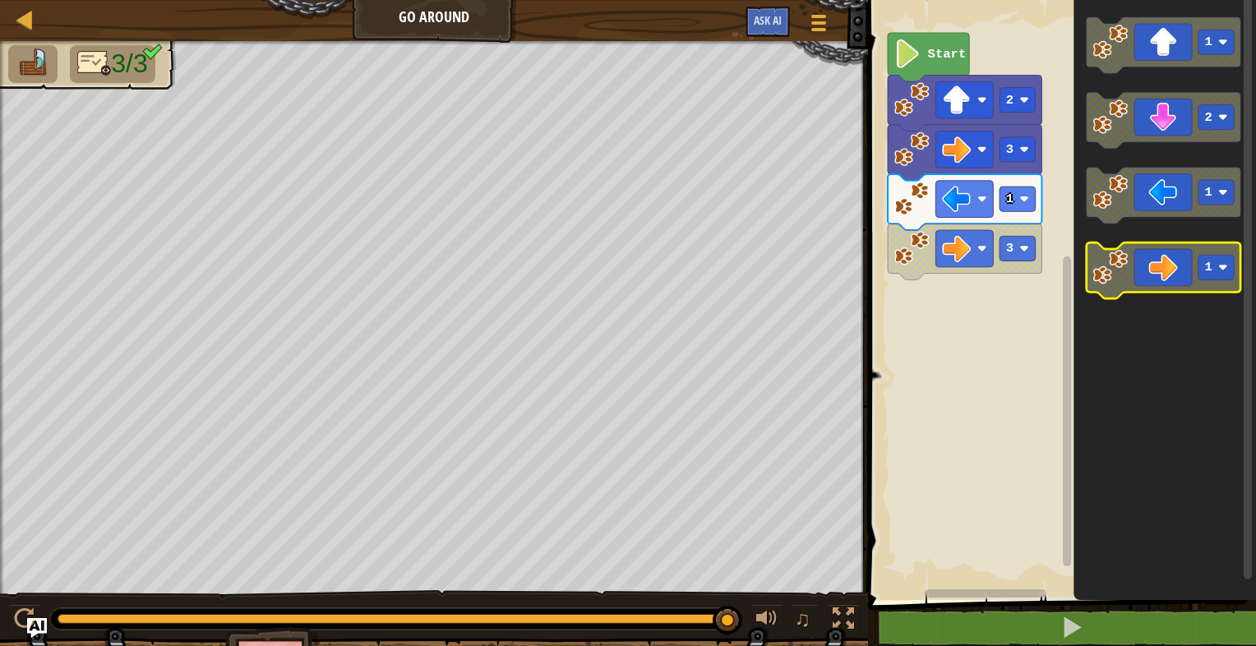
click at [1193, 286] on icon "Blockly Workspace" at bounding box center [1164, 270] width 154 height 56
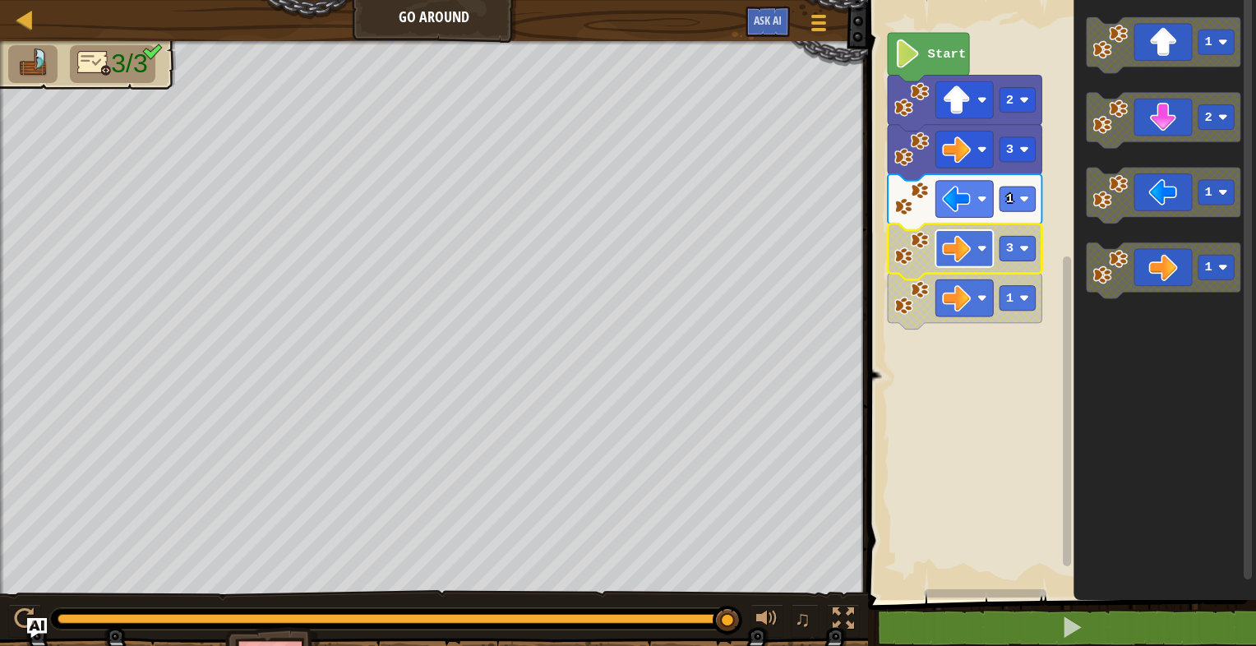
click at [935, 256] on rect "Blockly Workspace" at bounding box center [964, 248] width 58 height 37
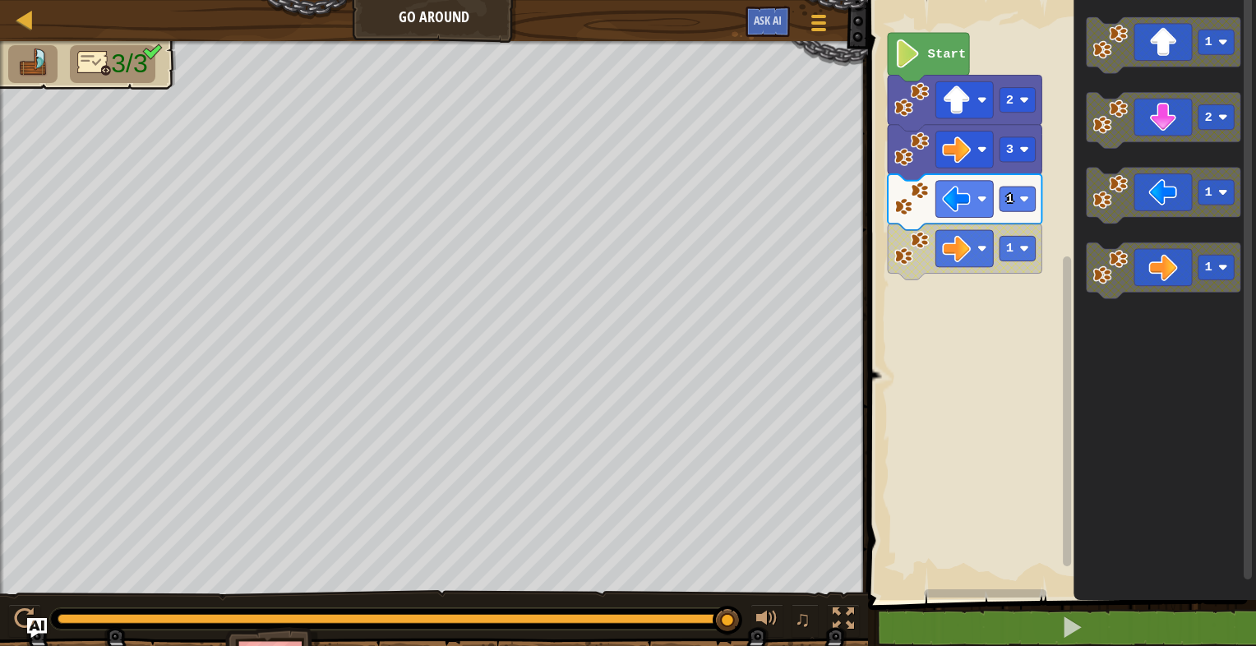
click at [907, 261] on image "Blockly Workspace" at bounding box center [911, 248] width 35 height 35
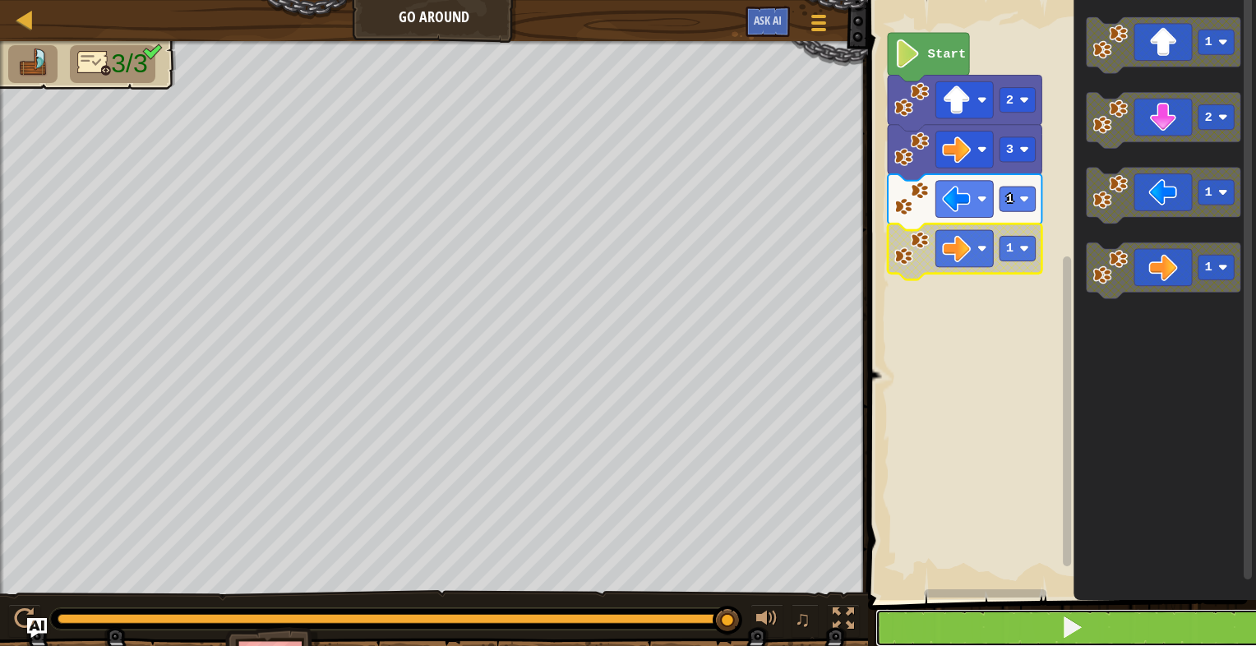
click at [1052, 626] on button at bounding box center [1071, 628] width 393 height 38
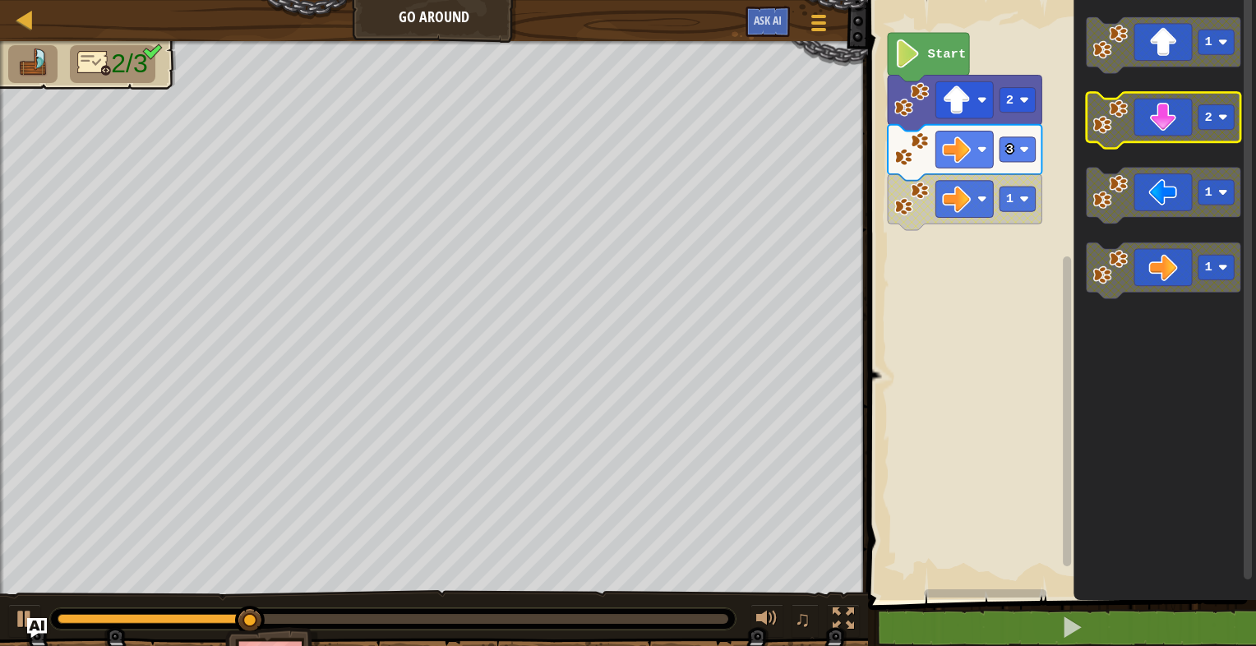
click at [1098, 128] on image "Blockly Workspace" at bounding box center [1110, 116] width 35 height 35
